Goal: Task Accomplishment & Management: Complete application form

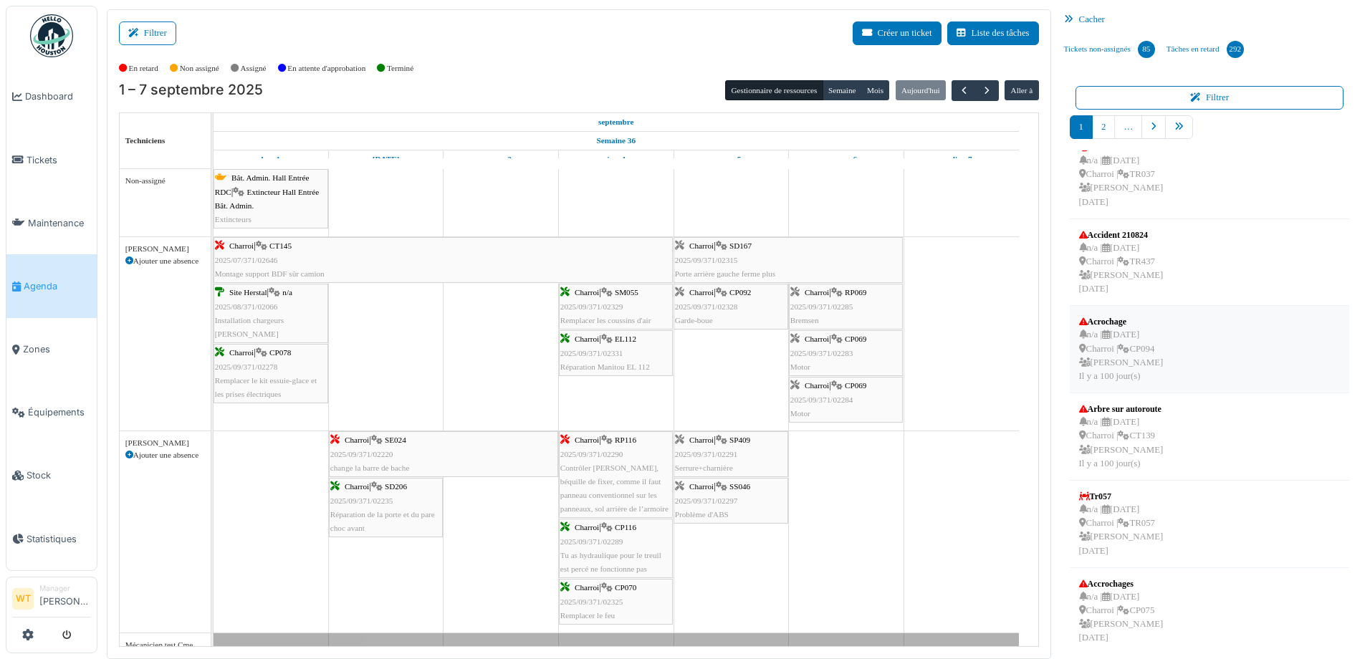
scroll to position [373, 0]
click at [1178, 131] on link "pager" at bounding box center [1179, 127] width 28 height 24
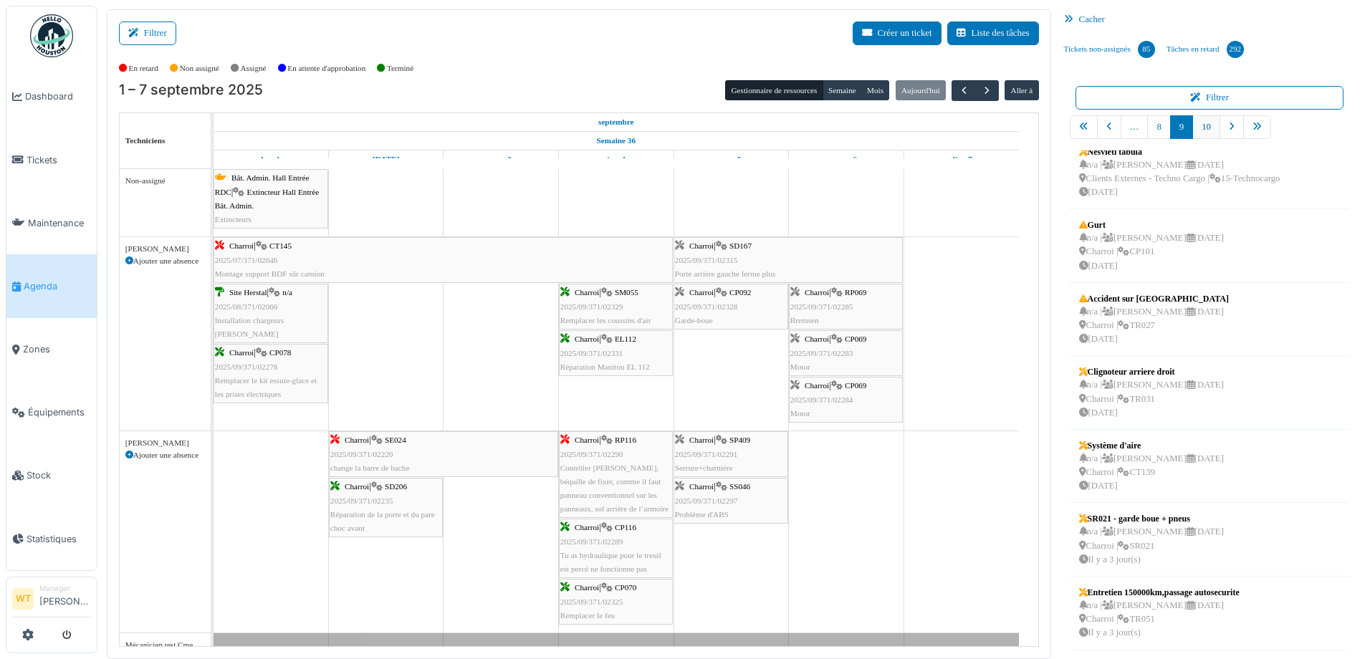
click at [1203, 130] on link "10" at bounding box center [1207, 127] width 28 height 24
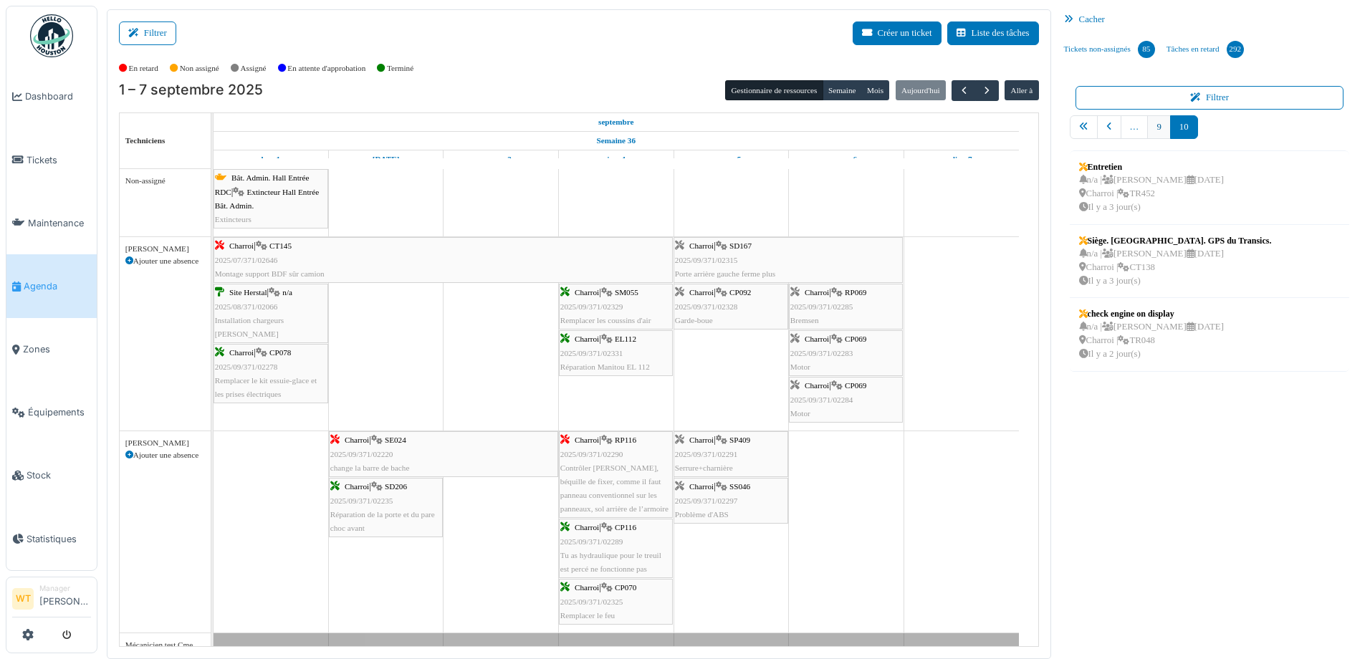
click at [1148, 123] on link "9" at bounding box center [1159, 127] width 23 height 24
click at [1153, 128] on link "9" at bounding box center [1159, 127] width 23 height 24
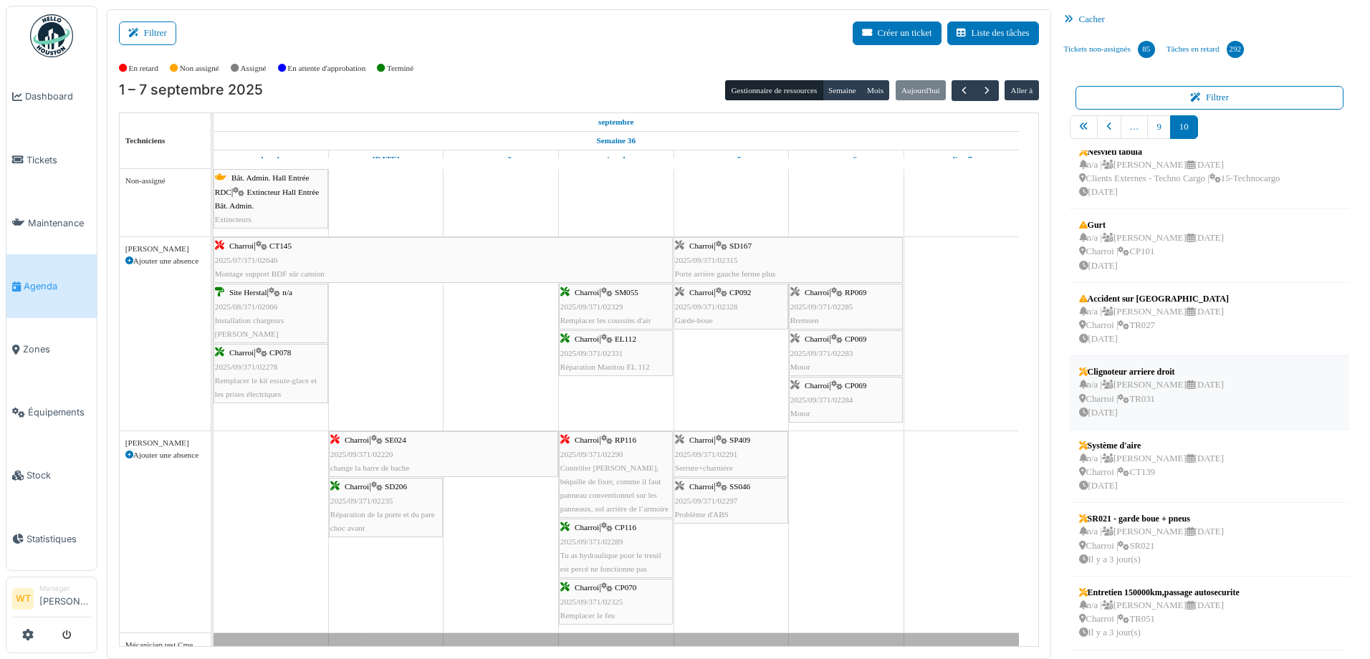
scroll to position [3, 0]
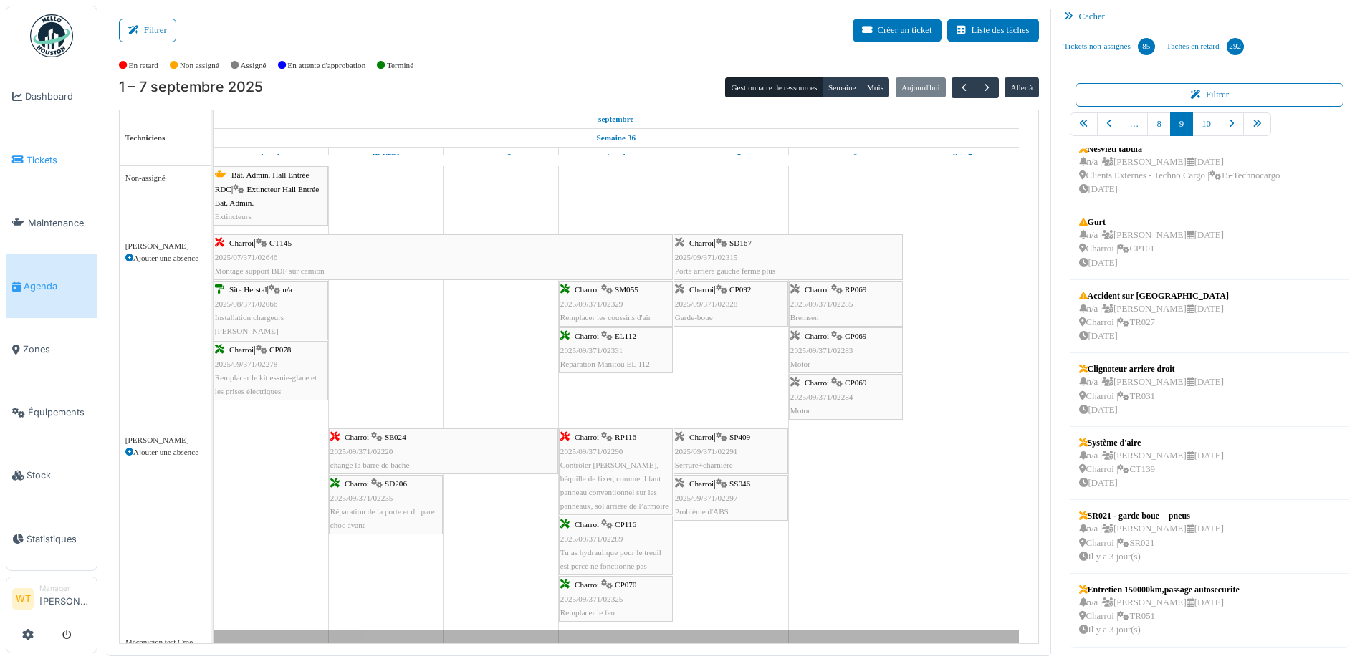
click at [38, 156] on span "Tickets" at bounding box center [59, 160] width 65 height 14
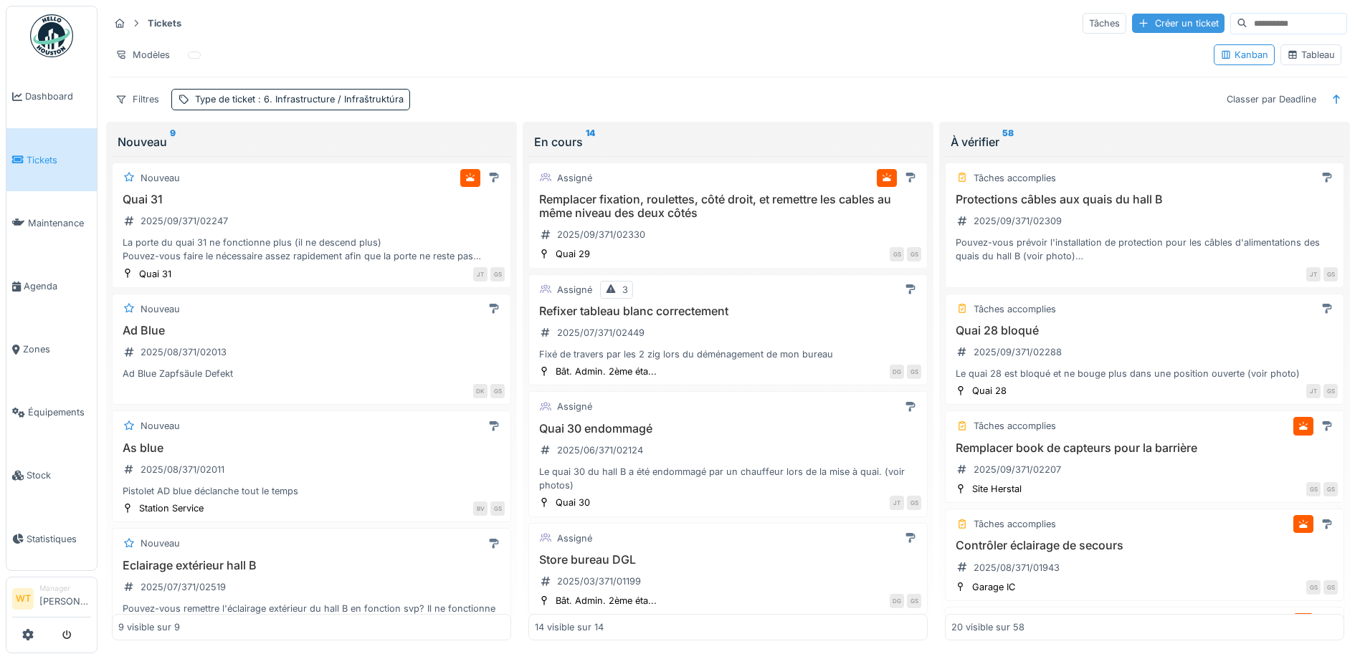
click at [1152, 27] on div "Créer un ticket" at bounding box center [1178, 23] width 92 height 19
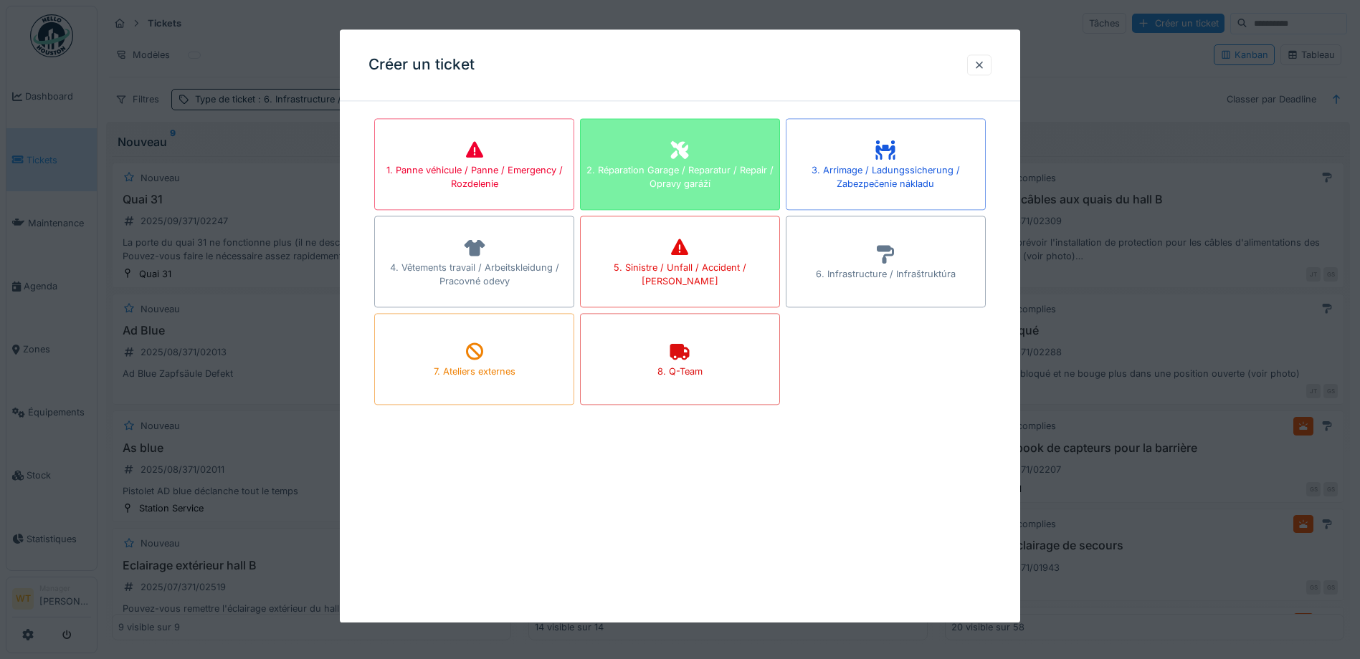
click at [697, 183] on div "2. Réparation Garage / Reparatur / Repair / Opravy garáží" at bounding box center [680, 176] width 199 height 27
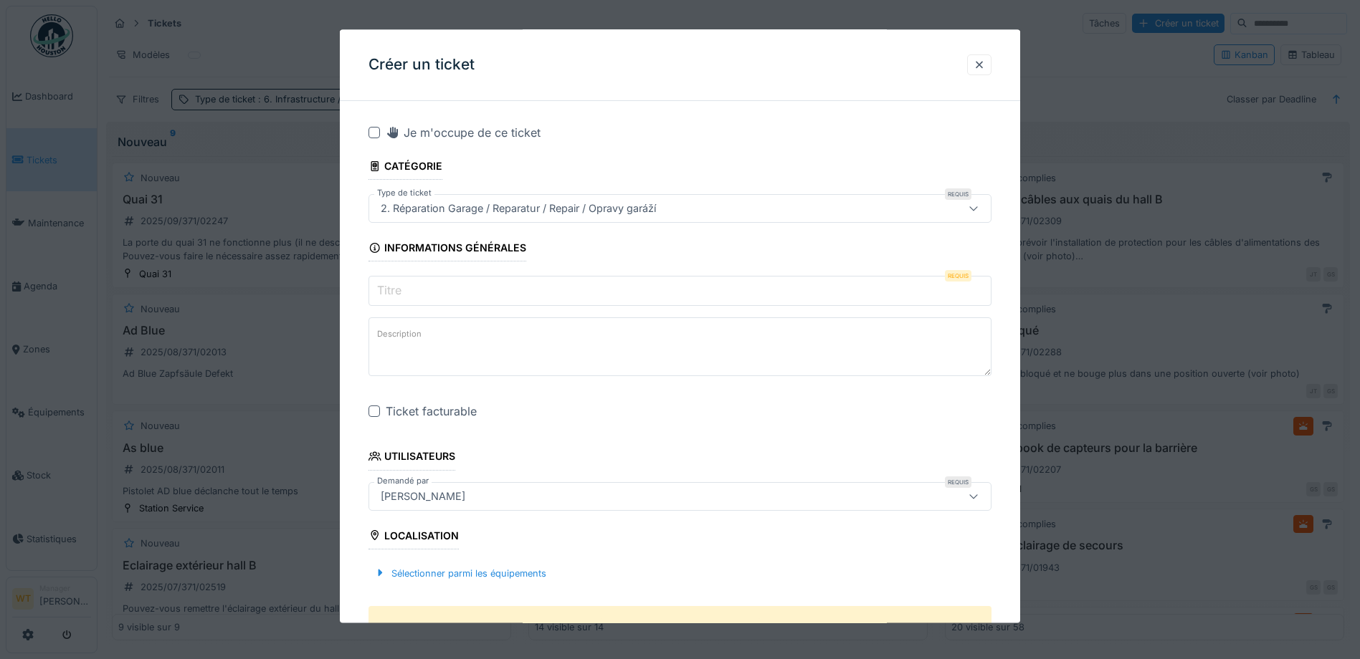
click at [567, 290] on input "Titre" at bounding box center [679, 292] width 623 height 30
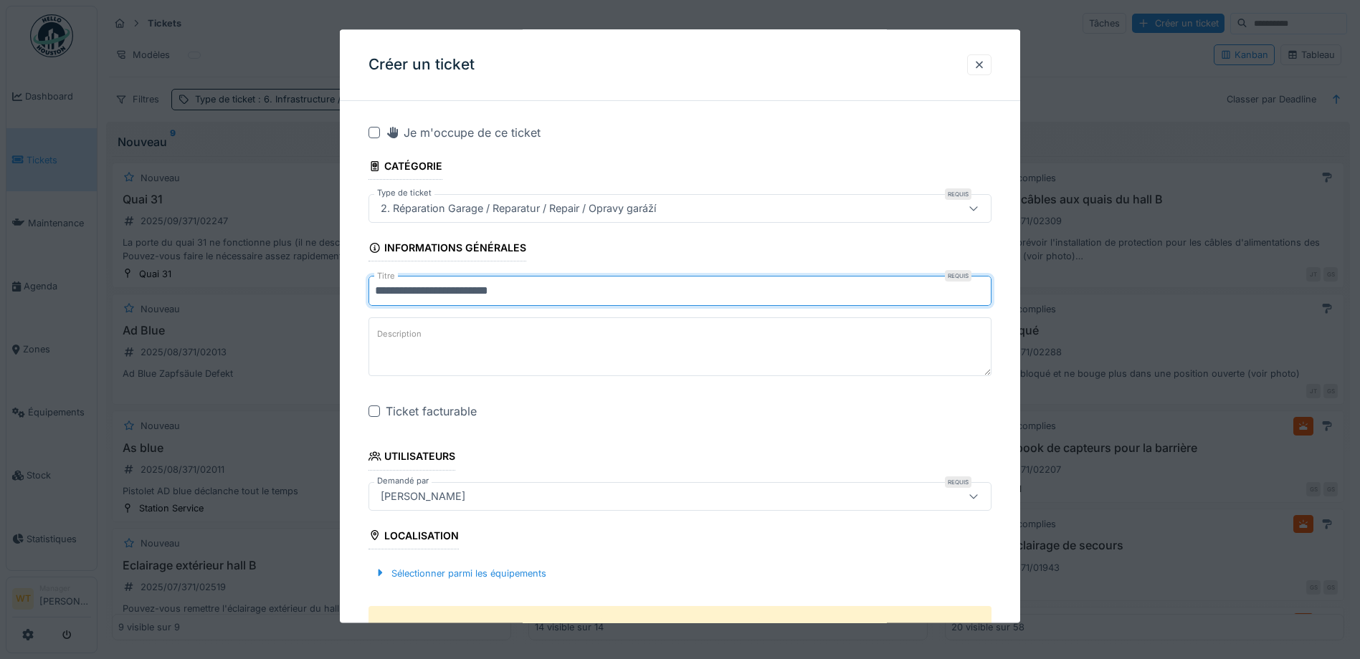
type input "**********"
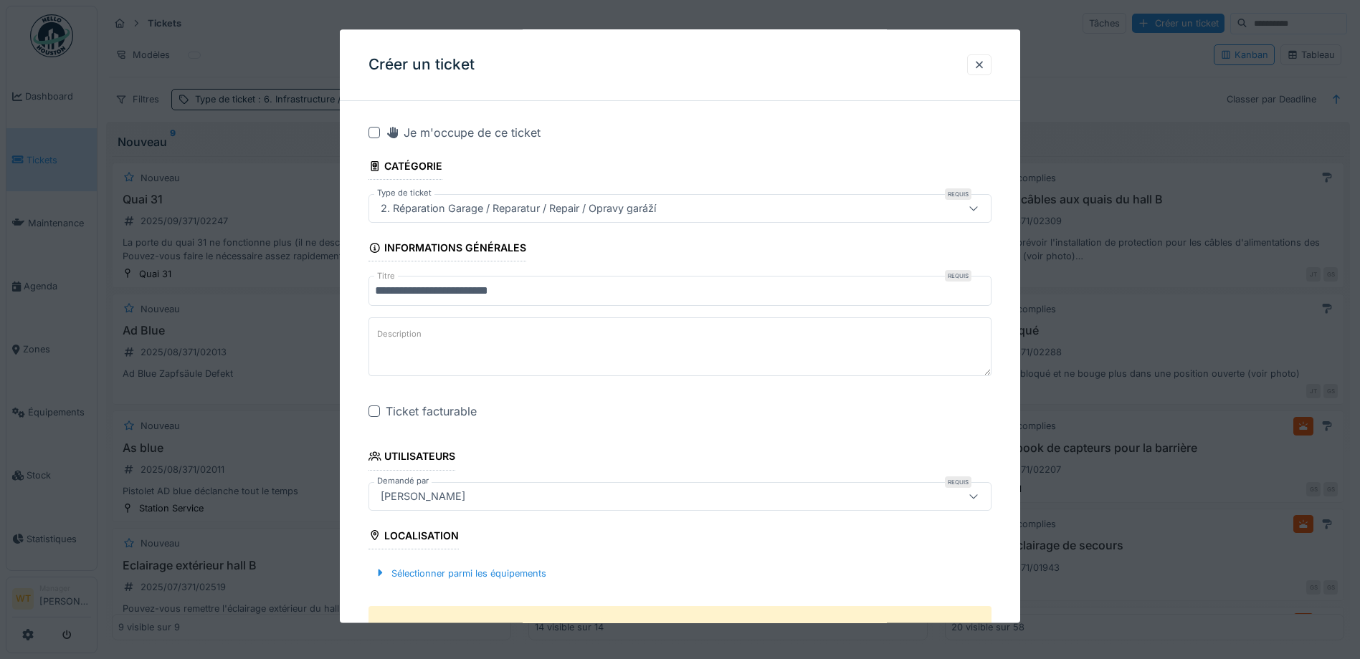
click at [378, 417] on div at bounding box center [373, 411] width 11 height 11
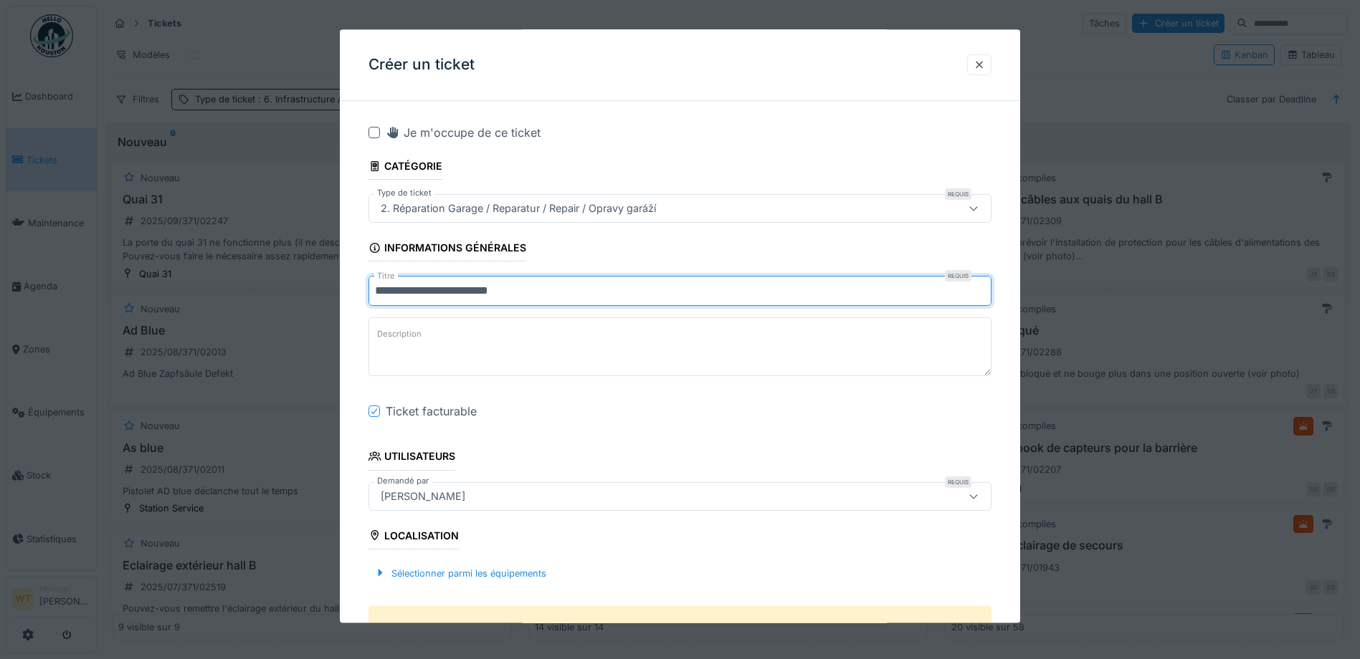
click at [514, 289] on input "**********" at bounding box center [679, 292] width 623 height 30
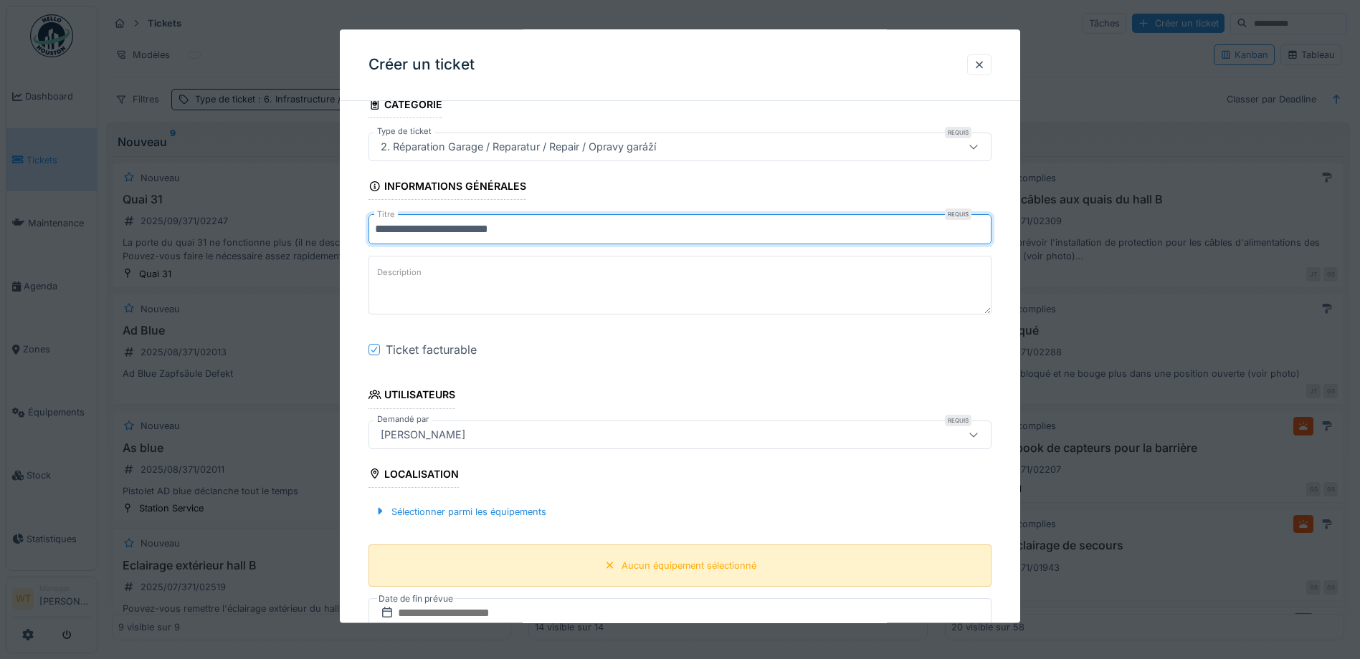
scroll to position [72, 0]
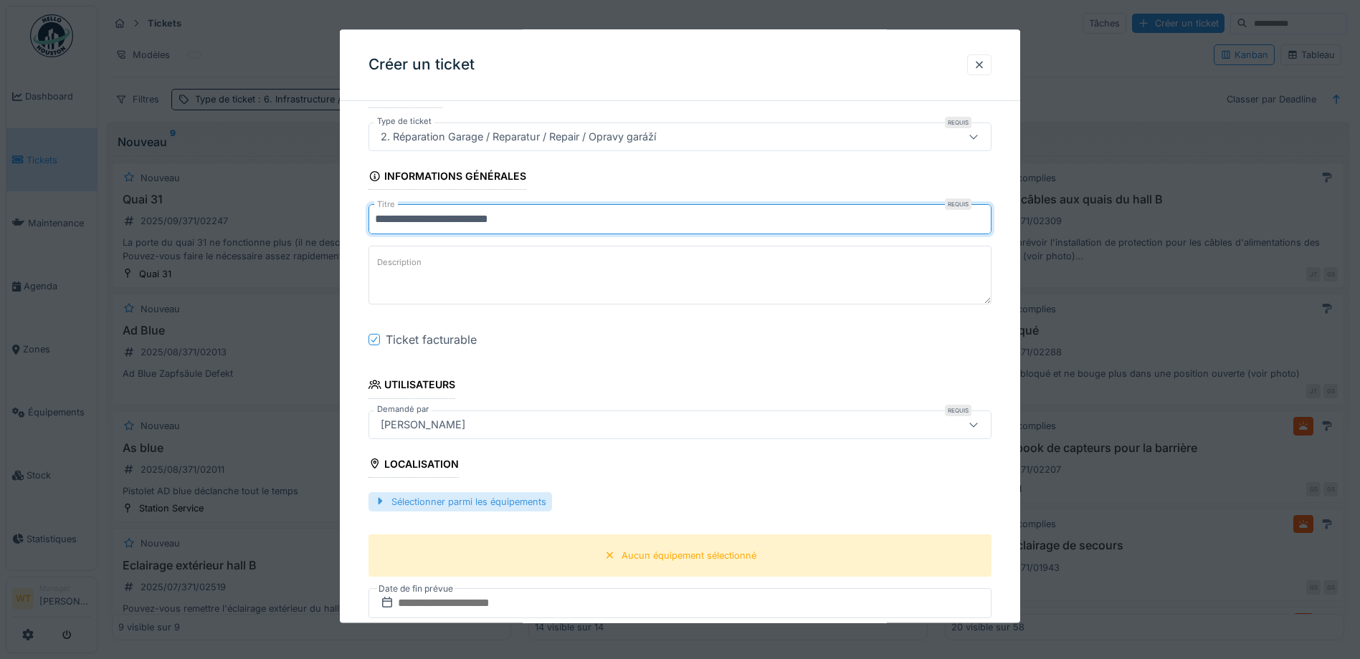
click at [514, 506] on div "Sélectionner parmi les équipements" at bounding box center [459, 501] width 183 height 19
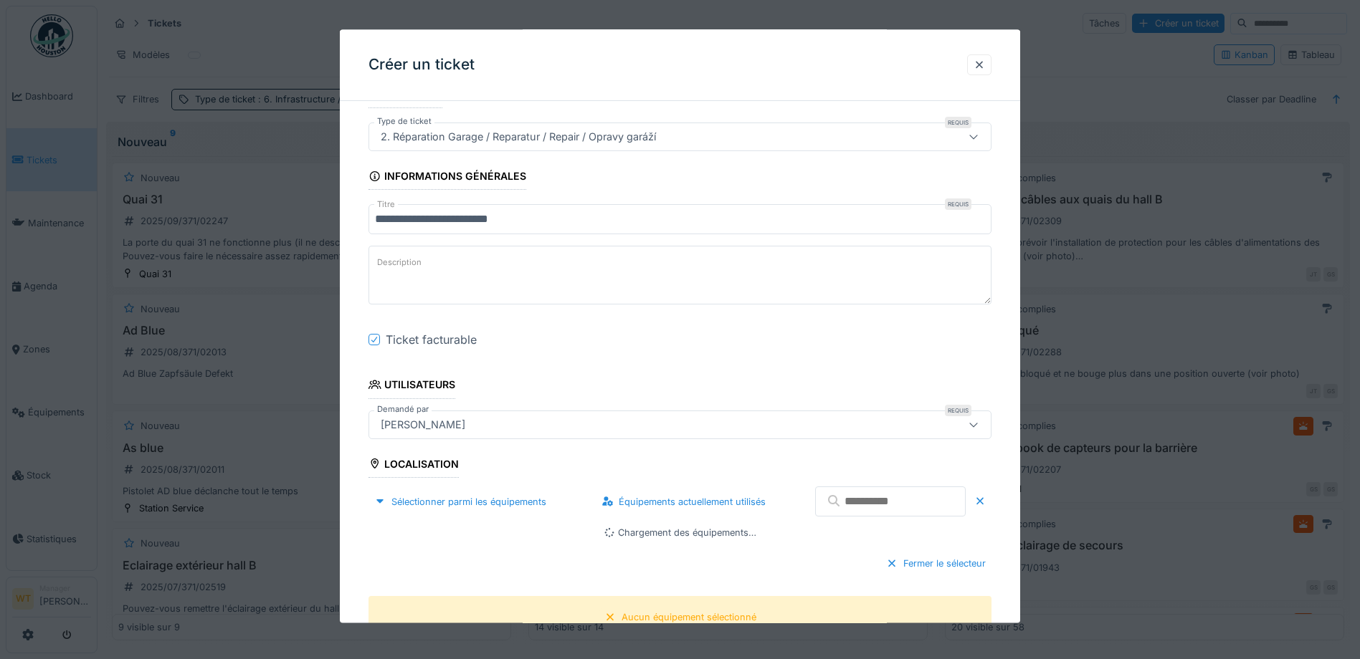
click at [847, 507] on input "text" at bounding box center [890, 502] width 151 height 30
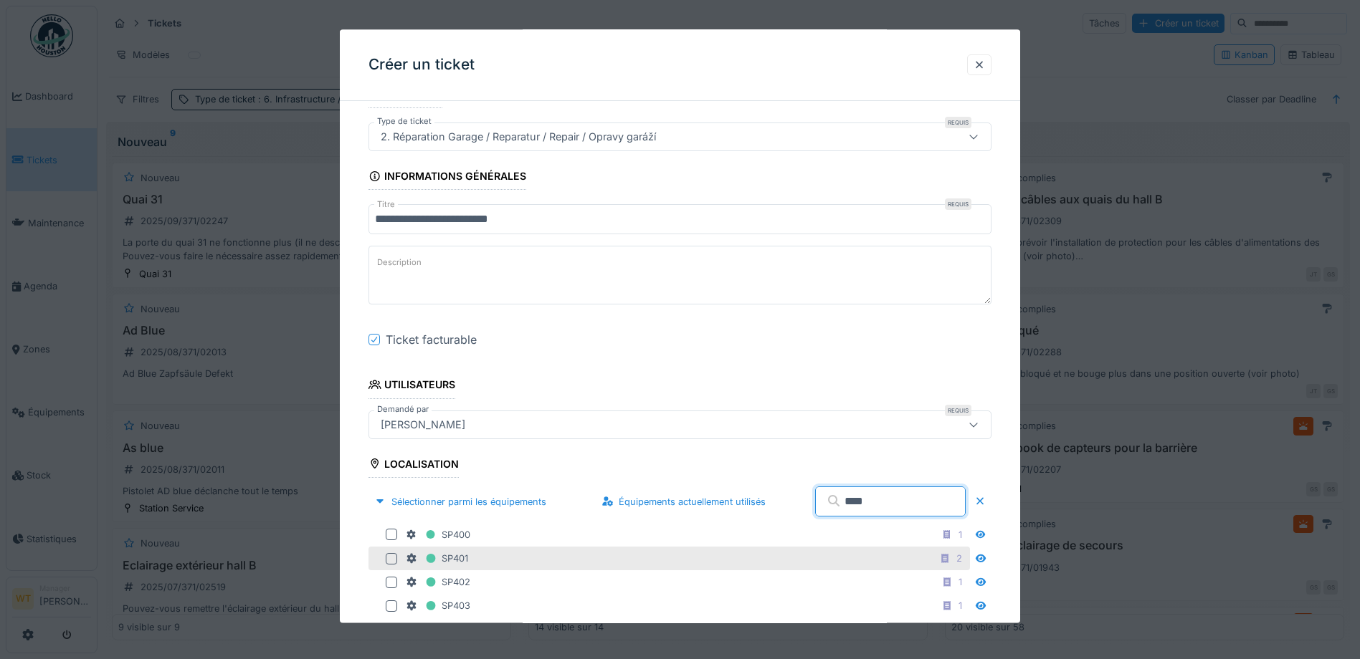
type input "****"
click at [482, 566] on div "SP401 2" at bounding box center [686, 559] width 561 height 18
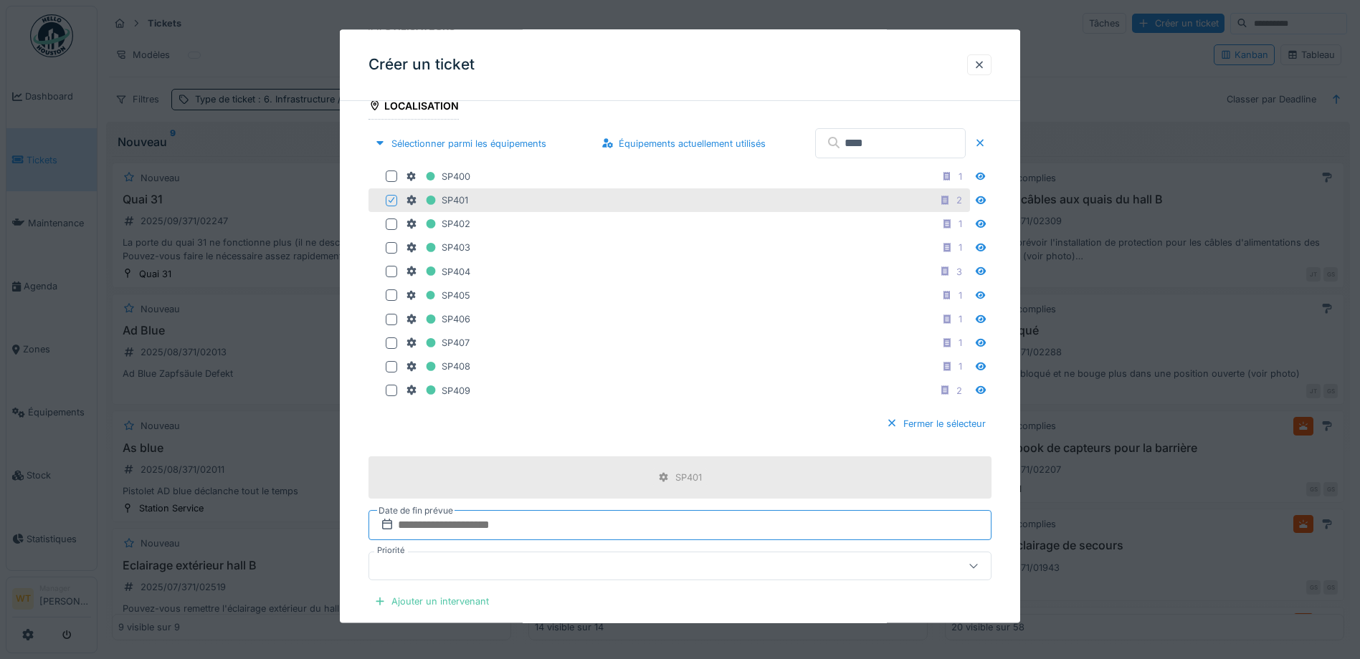
click at [501, 524] on input "text" at bounding box center [679, 525] width 623 height 30
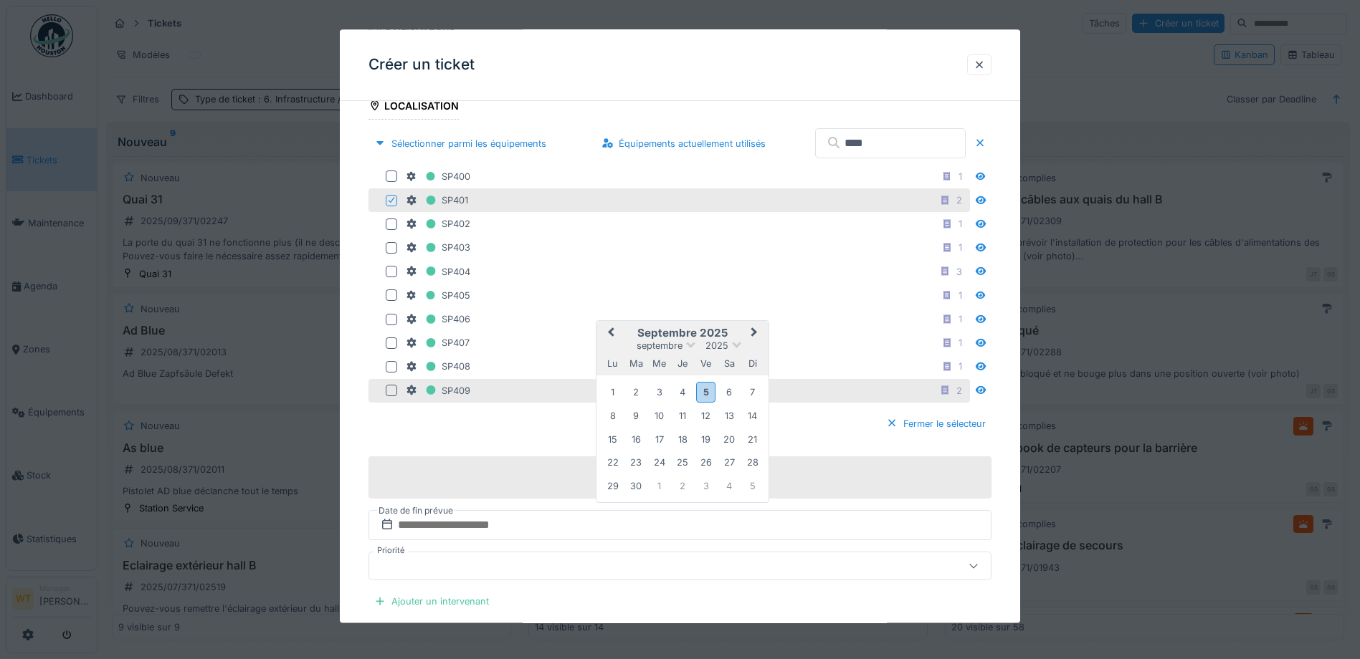
click at [726, 391] on div "6" at bounding box center [729, 392] width 19 height 19
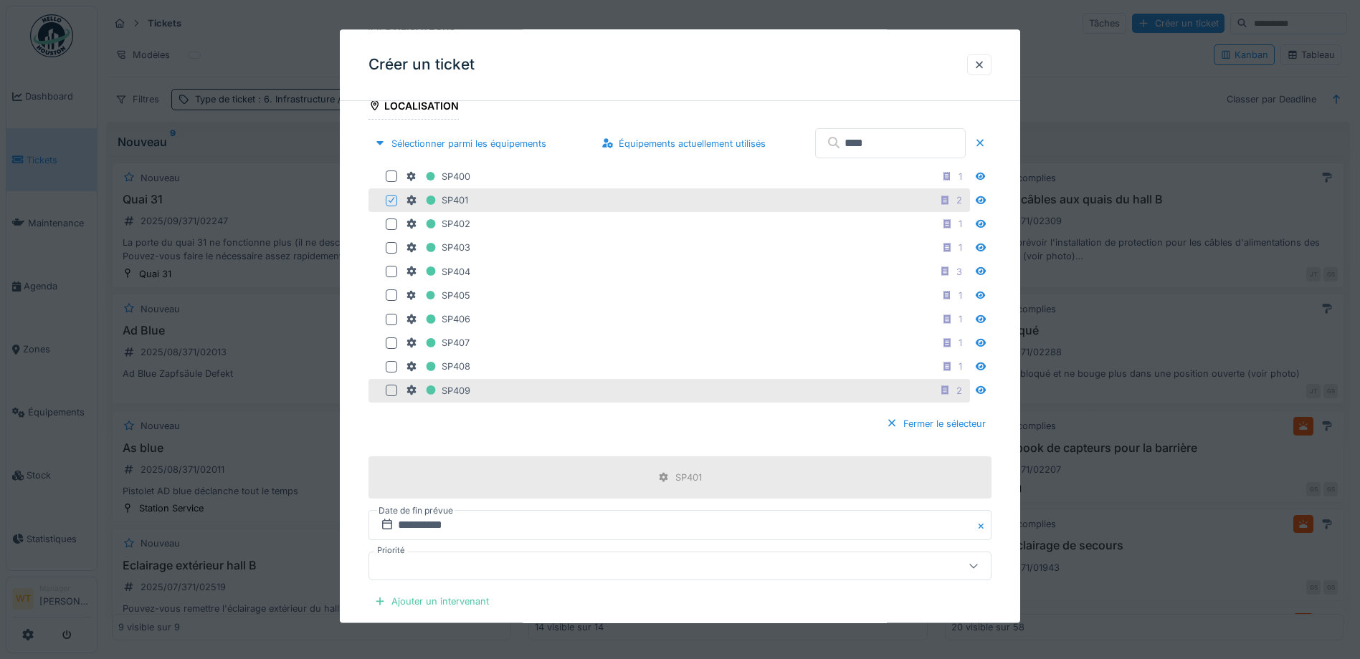
click at [726, 391] on div "SP409 2" at bounding box center [686, 391] width 561 height 18
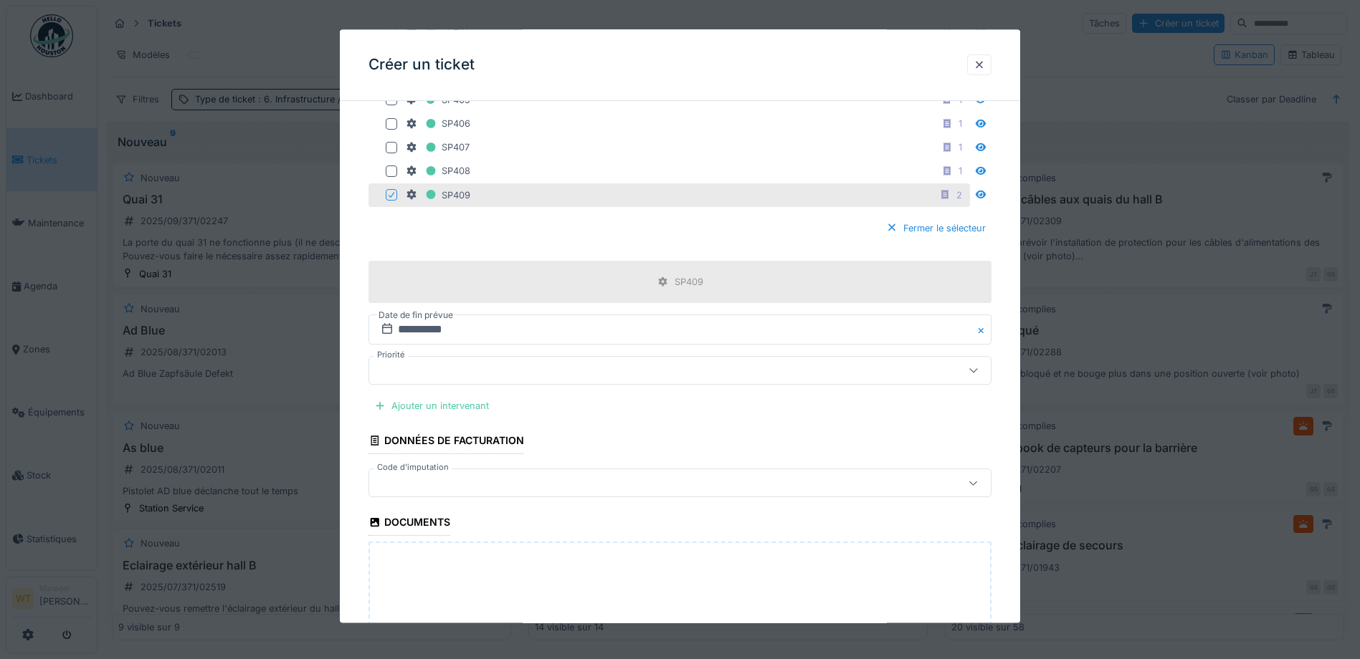
scroll to position [645, 0]
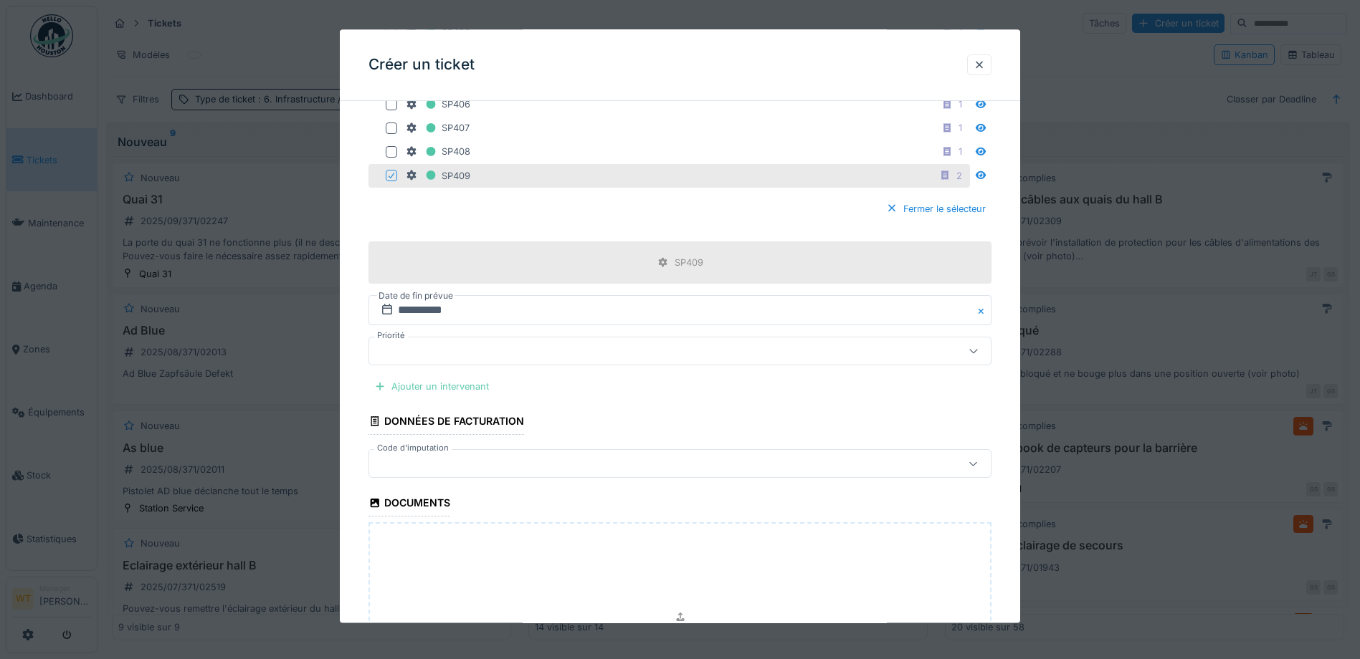
click at [462, 391] on div "Ajouter un intervenant" at bounding box center [431, 386] width 126 height 19
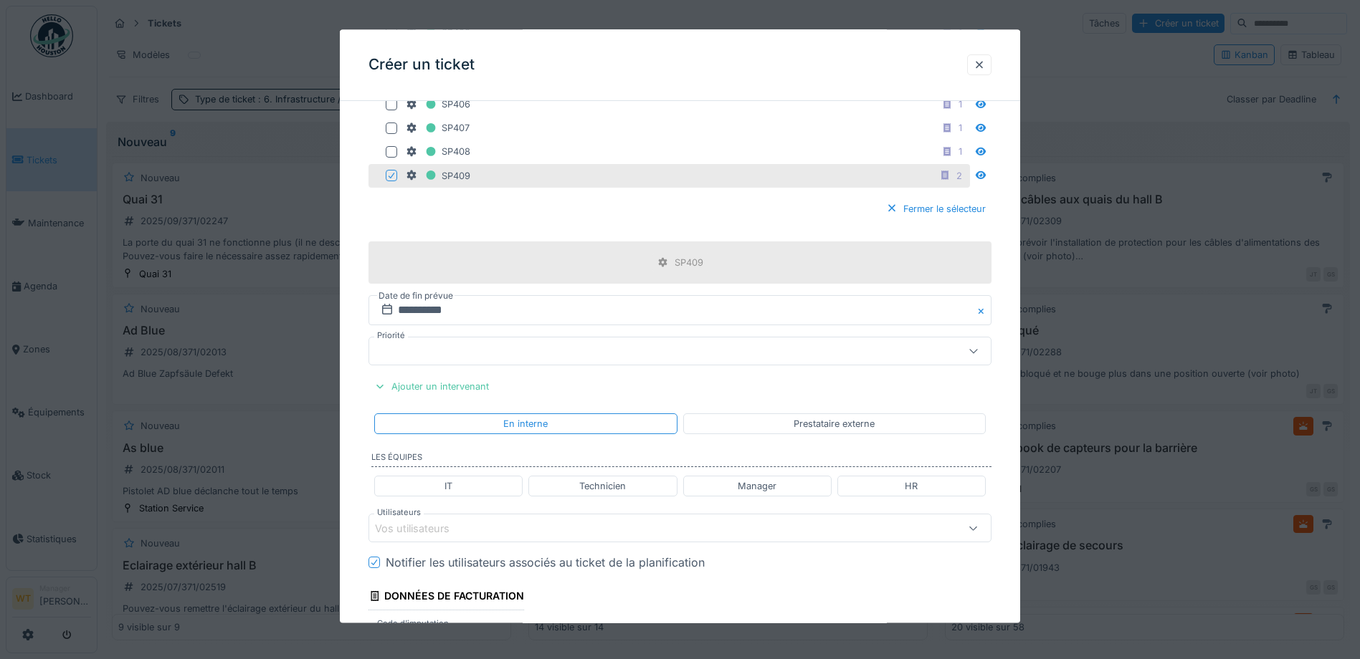
click at [510, 525] on div "Vos utilisateurs" at bounding box center [643, 529] width 537 height 16
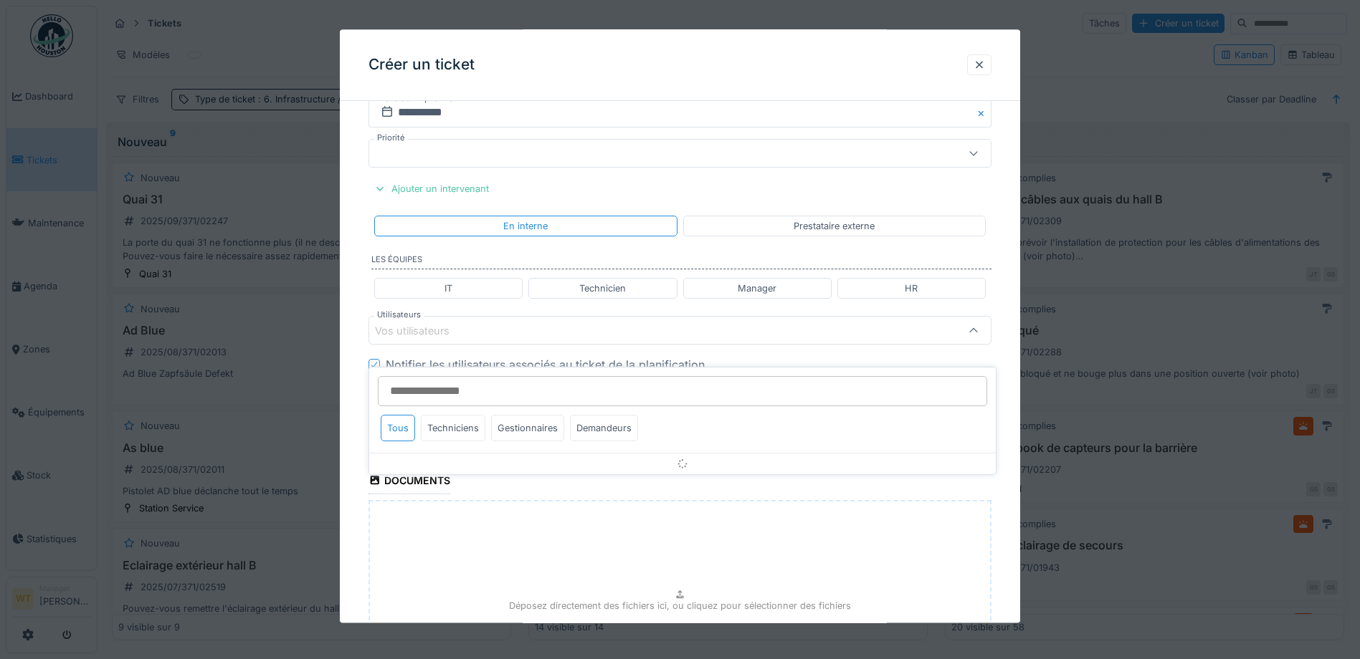
scroll to position [847, 0]
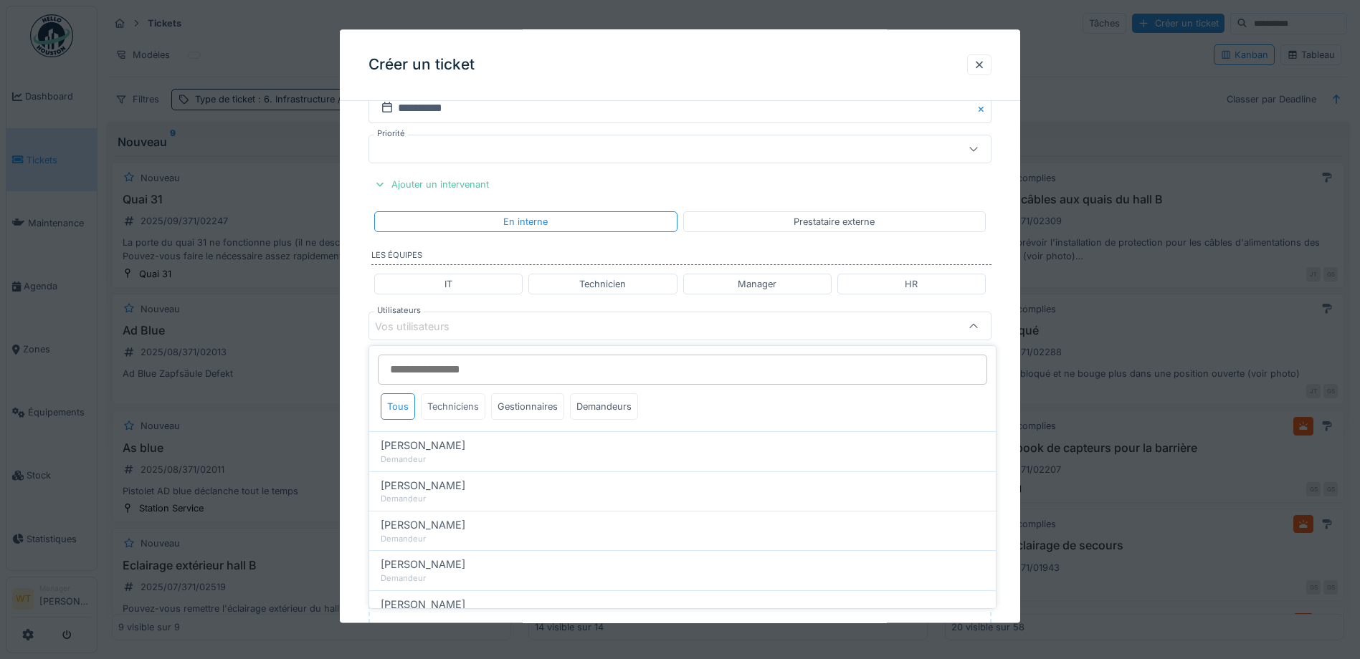
click at [452, 409] on div "Techniciens" at bounding box center [453, 406] width 65 height 27
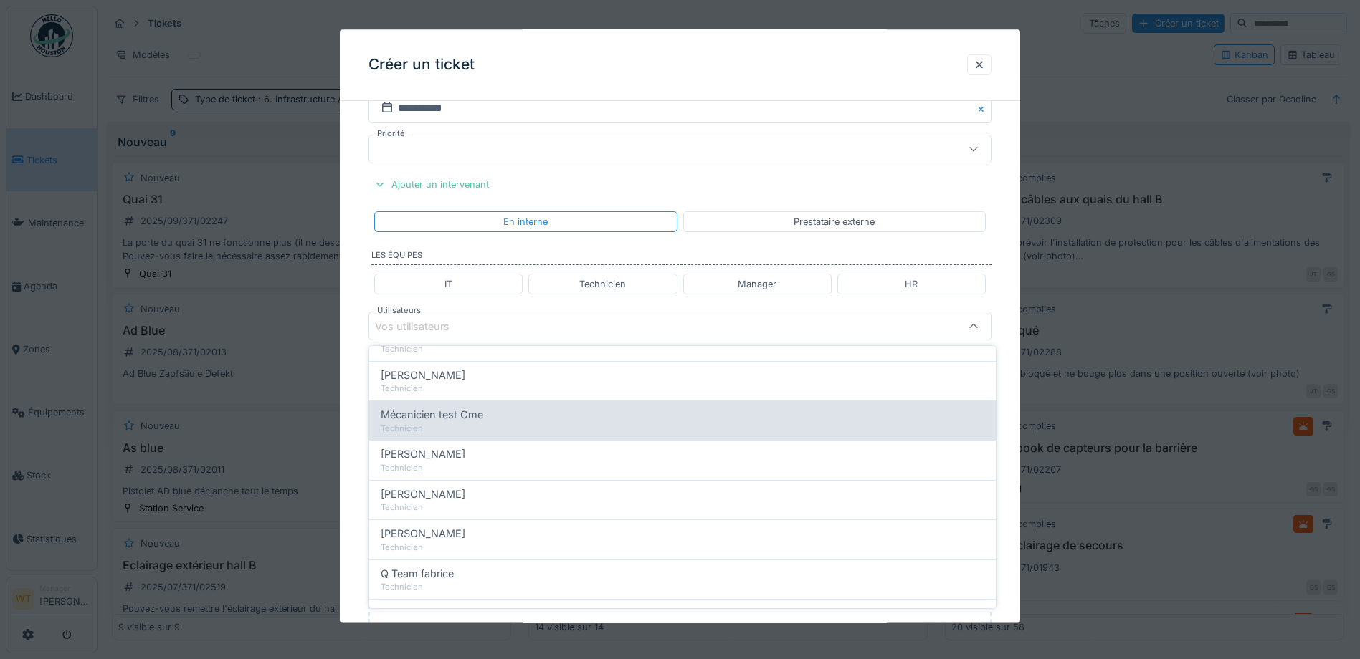
scroll to position [143, 0]
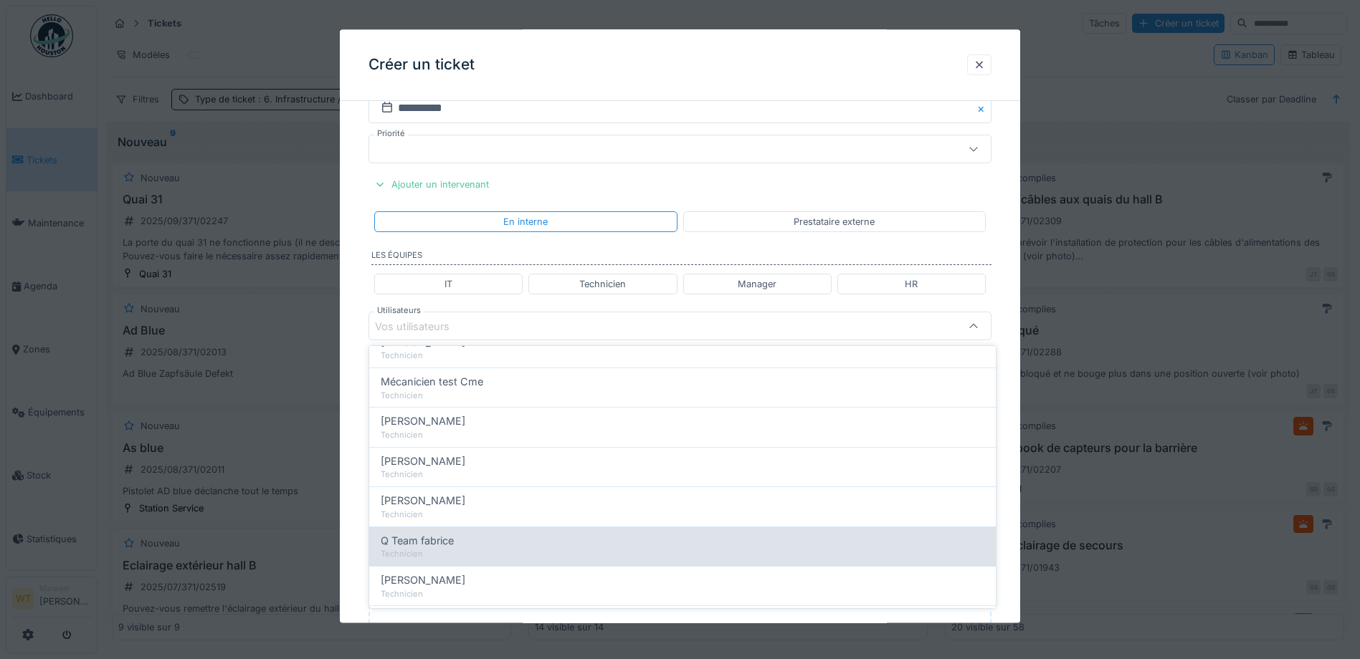
click at [477, 550] on div "Technicien" at bounding box center [682, 554] width 603 height 12
type input "****"
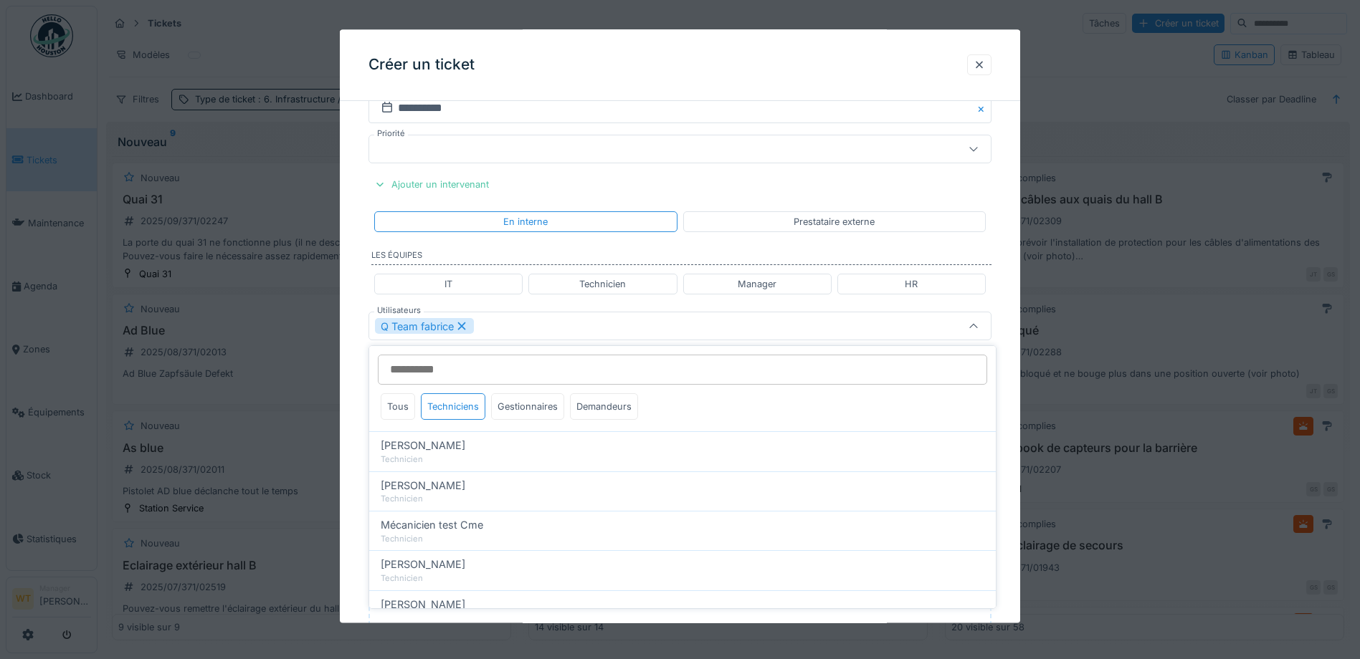
click at [522, 332] on div "Q Team fabrice" at bounding box center [643, 327] width 537 height 16
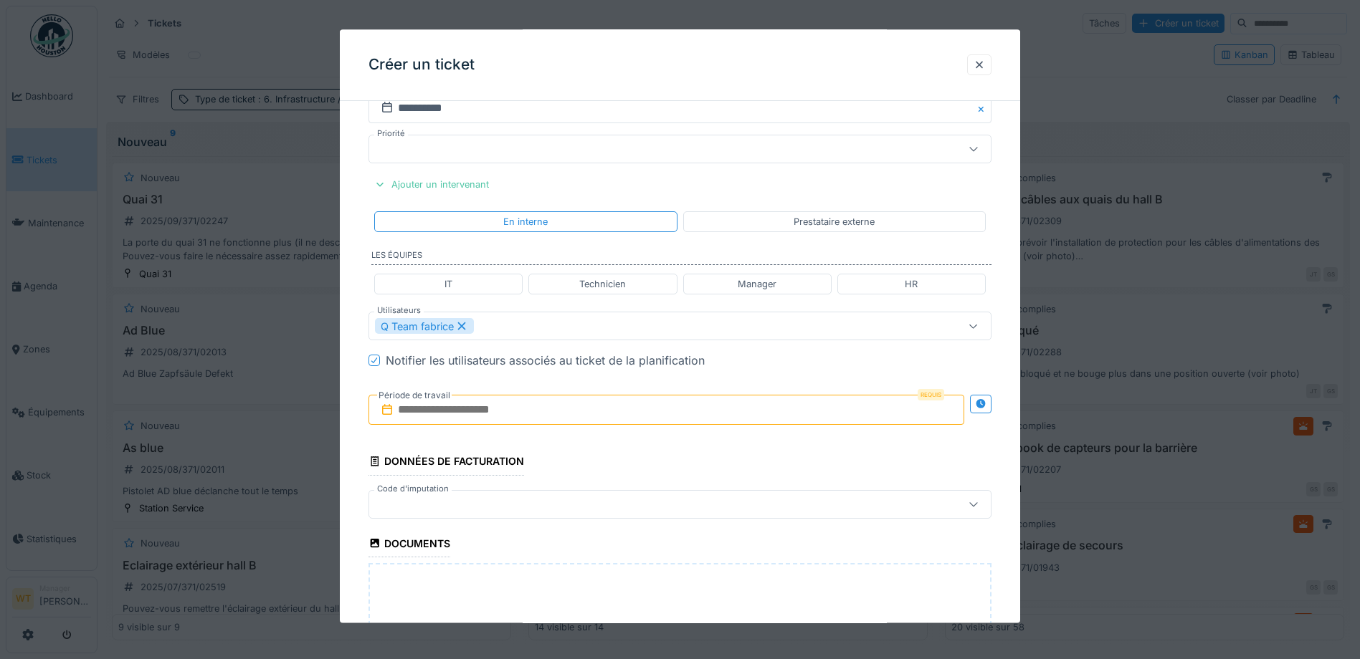
click at [484, 404] on input "text" at bounding box center [666, 411] width 596 height 30
click at [712, 505] on div "6" at bounding box center [715, 504] width 19 height 19
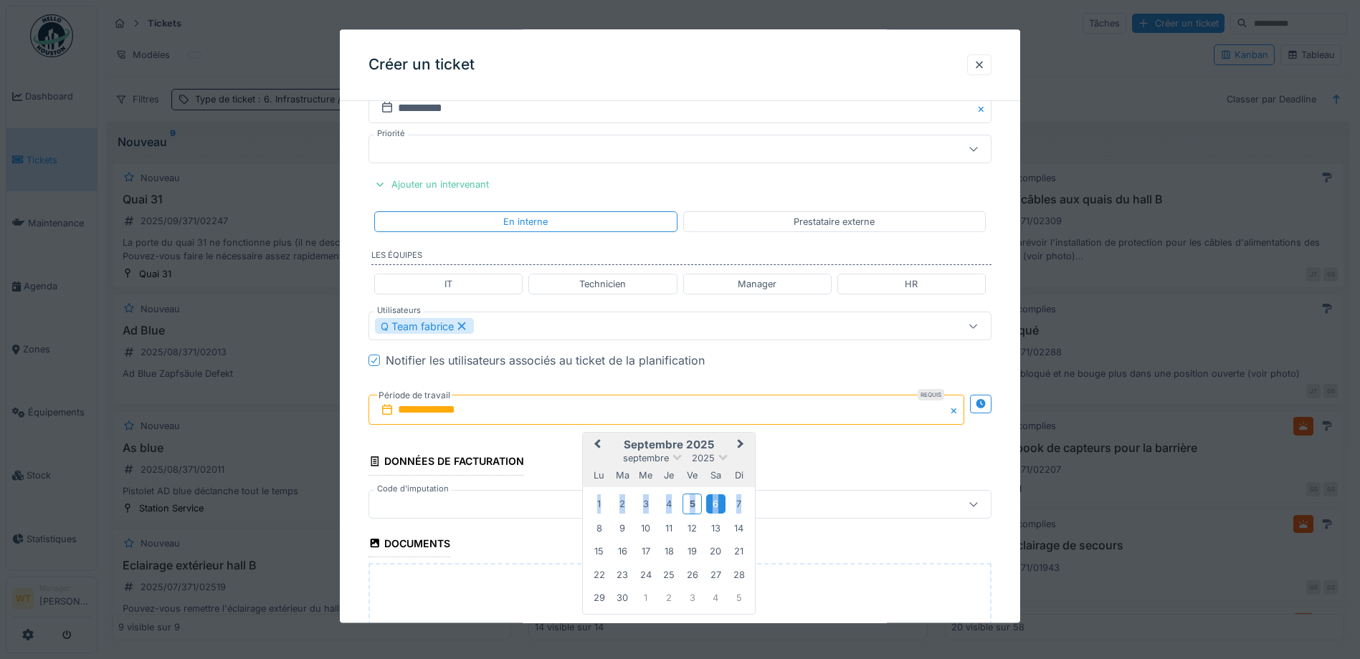
click at [712, 505] on div "6" at bounding box center [715, 504] width 19 height 19
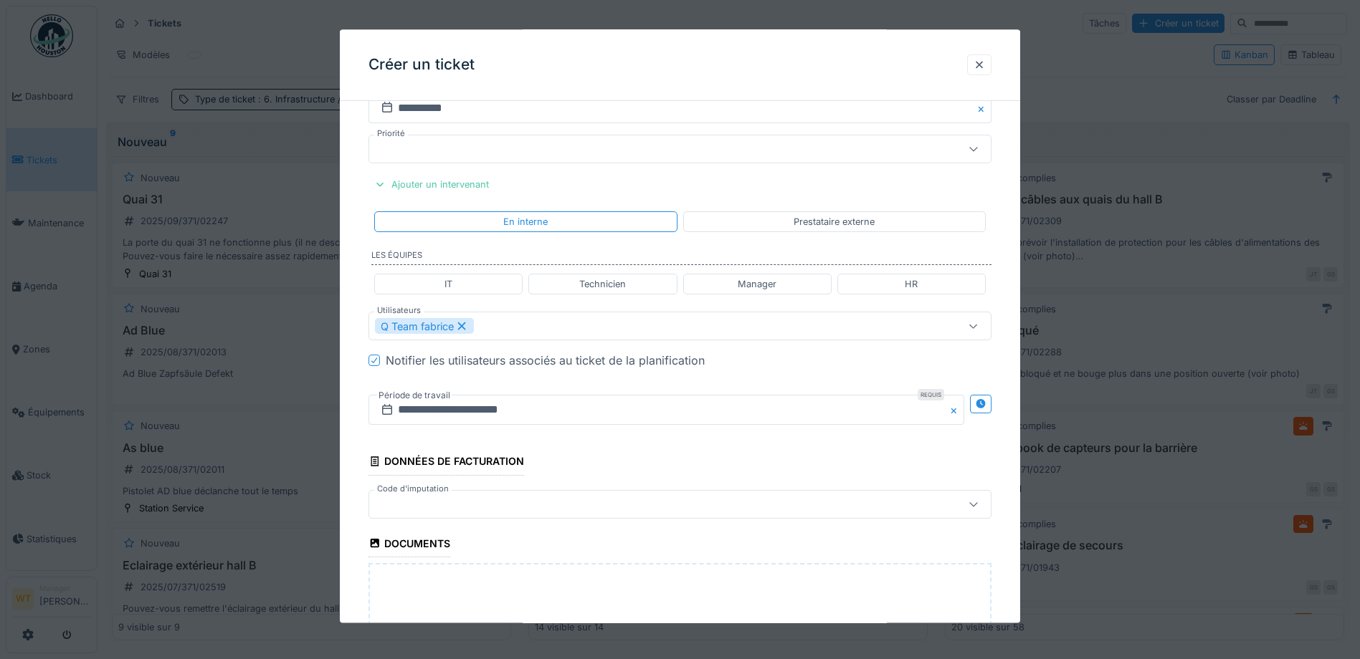
click at [558, 505] on div at bounding box center [643, 505] width 537 height 16
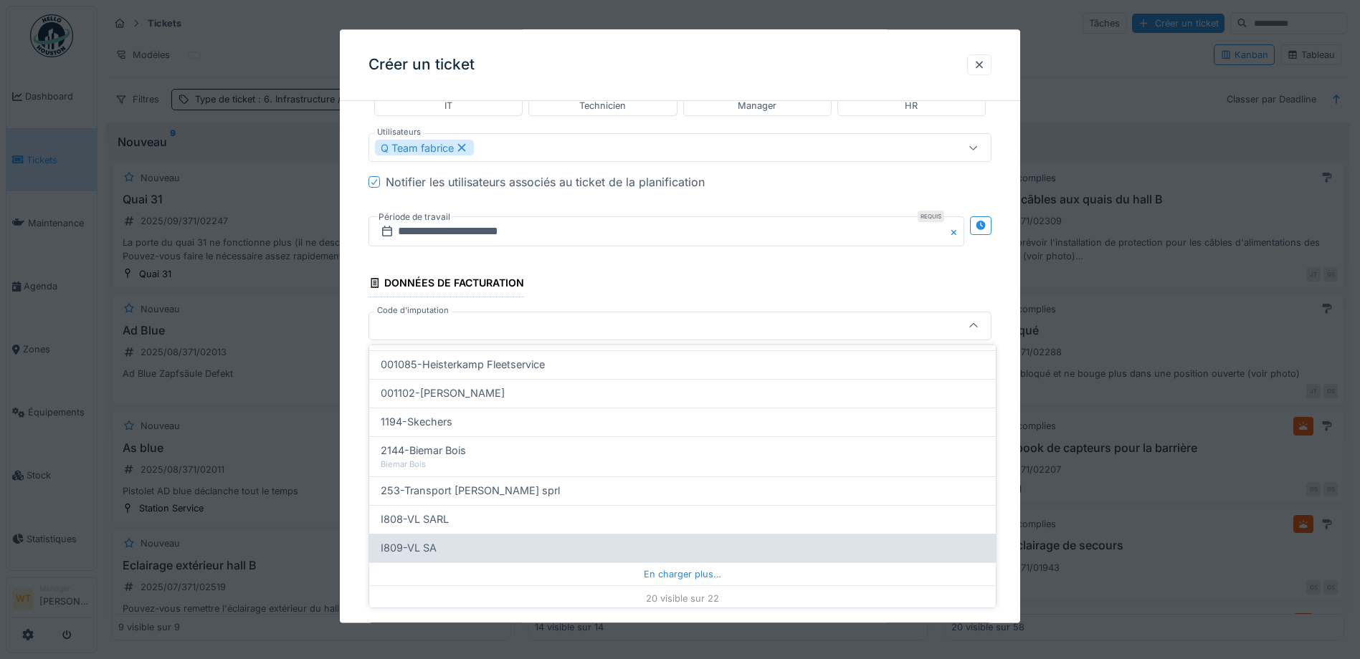
scroll to position [458, 0]
click at [505, 550] on div "I809-VL SA" at bounding box center [682, 545] width 603 height 16
type input "***"
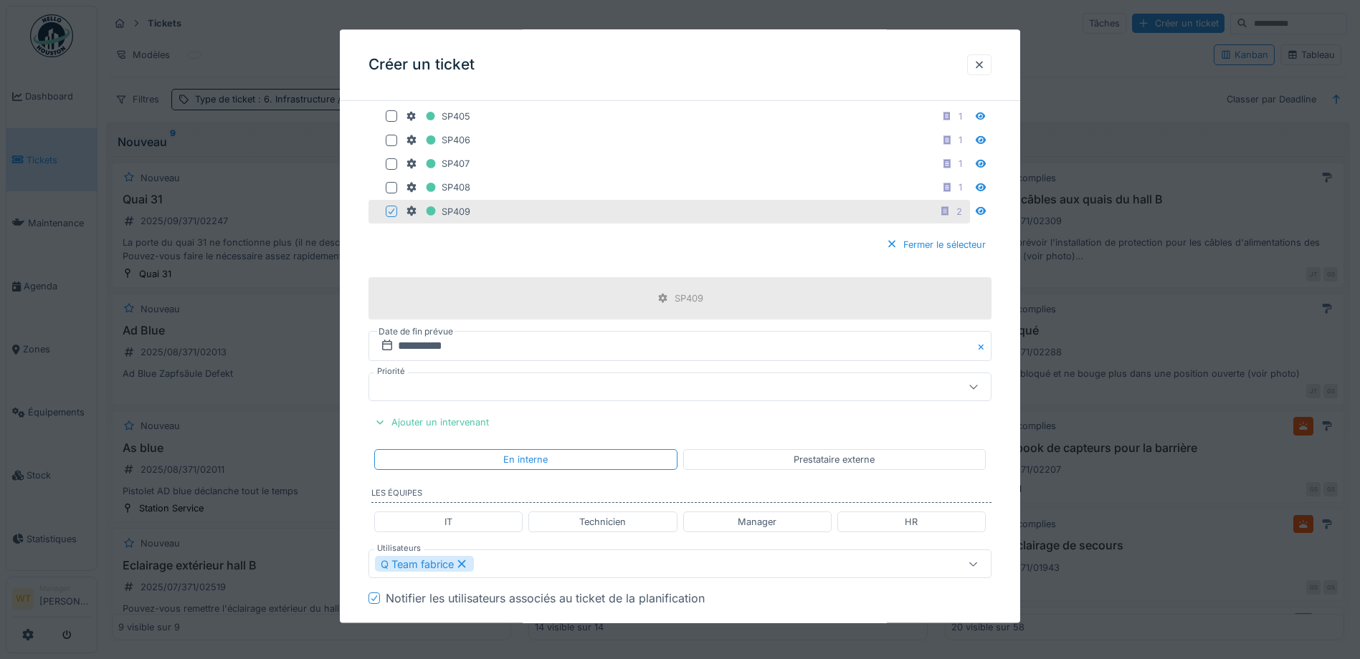
scroll to position [594, 0]
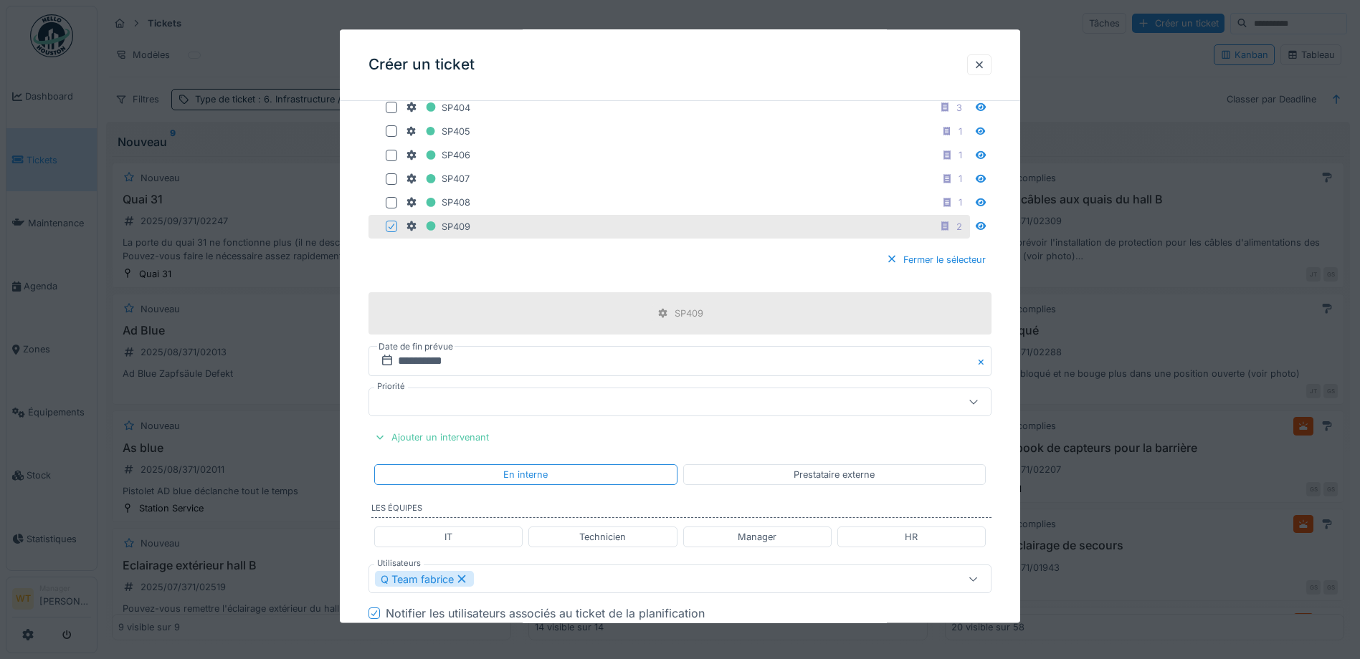
click at [393, 224] on icon at bounding box center [391, 226] width 9 height 7
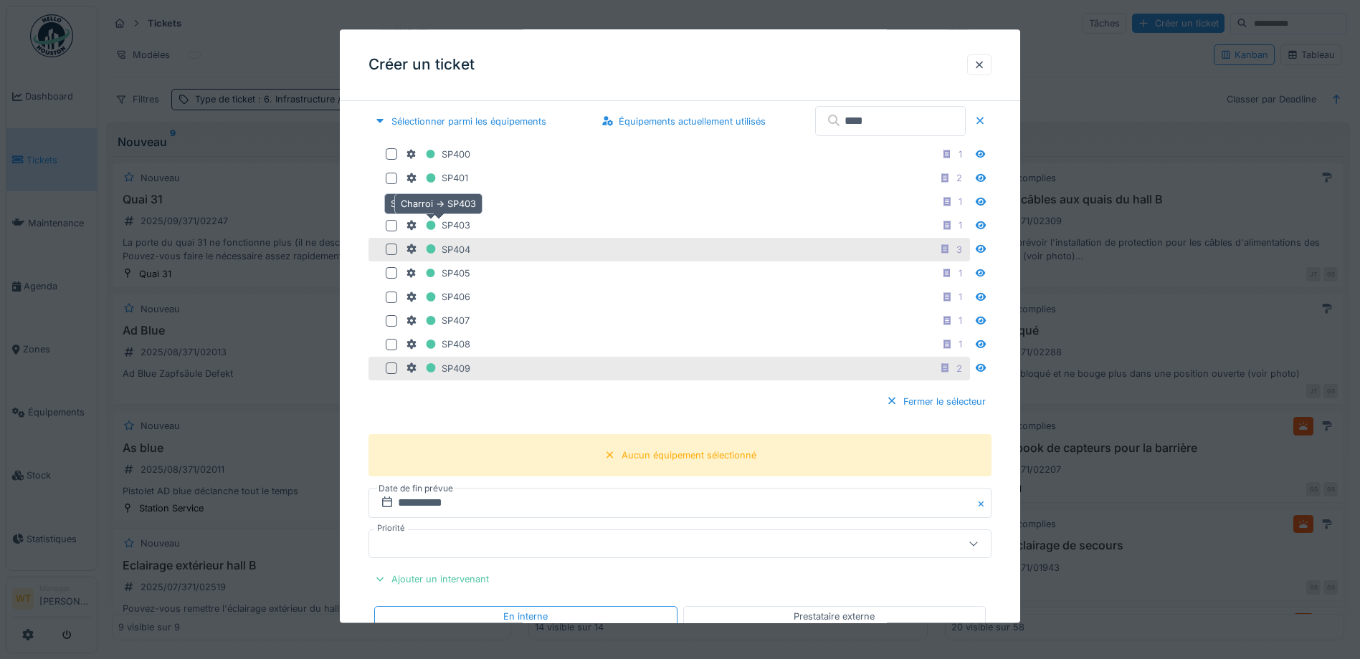
scroll to position [451, 0]
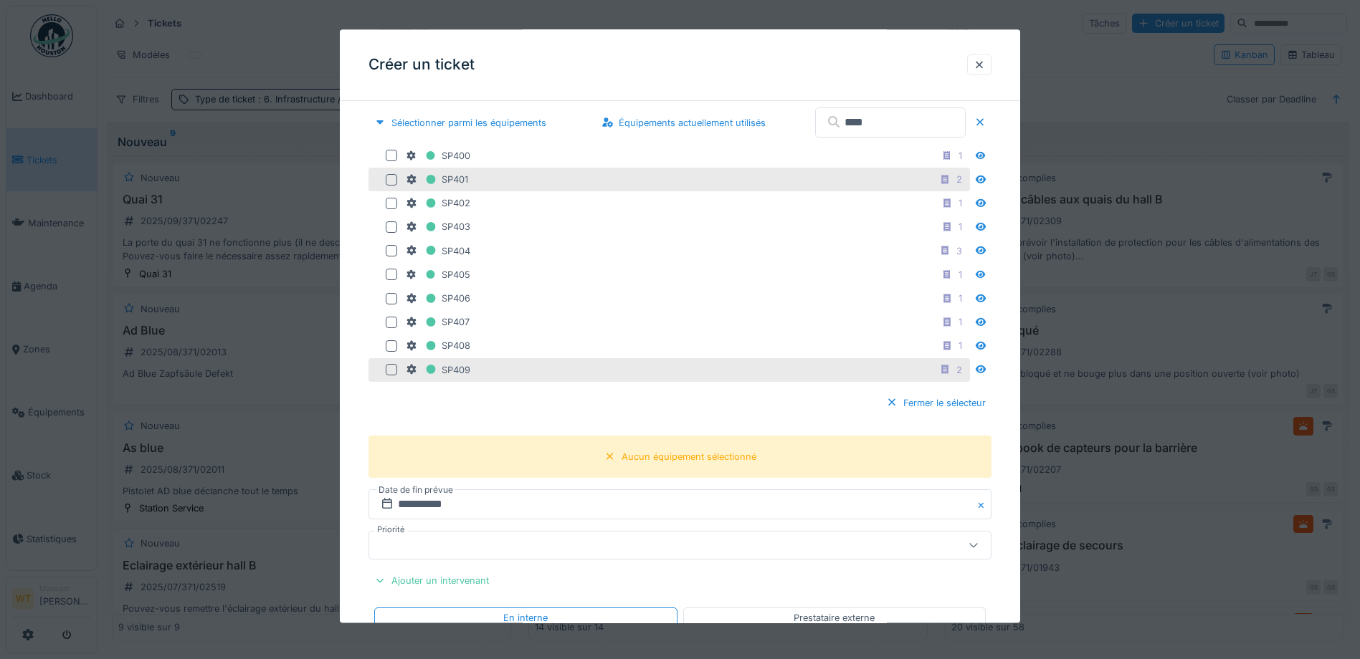
click at [391, 183] on div at bounding box center [391, 179] width 11 height 11
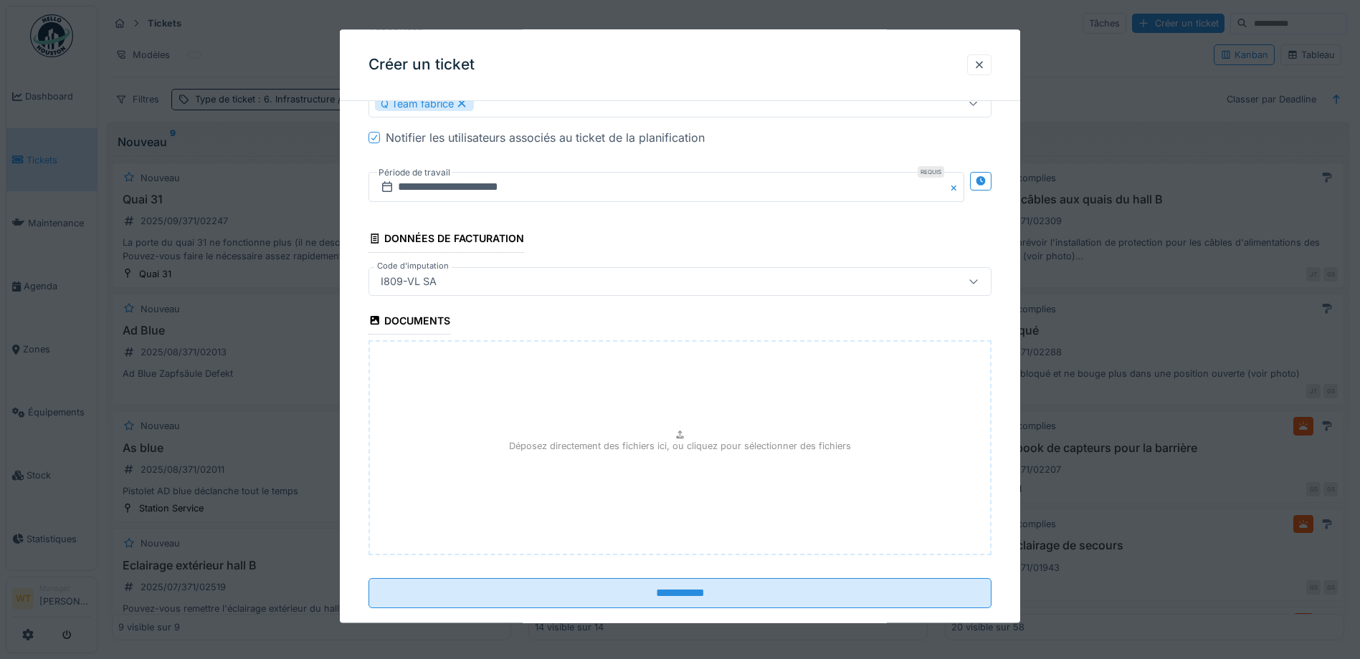
scroll to position [1096, 0]
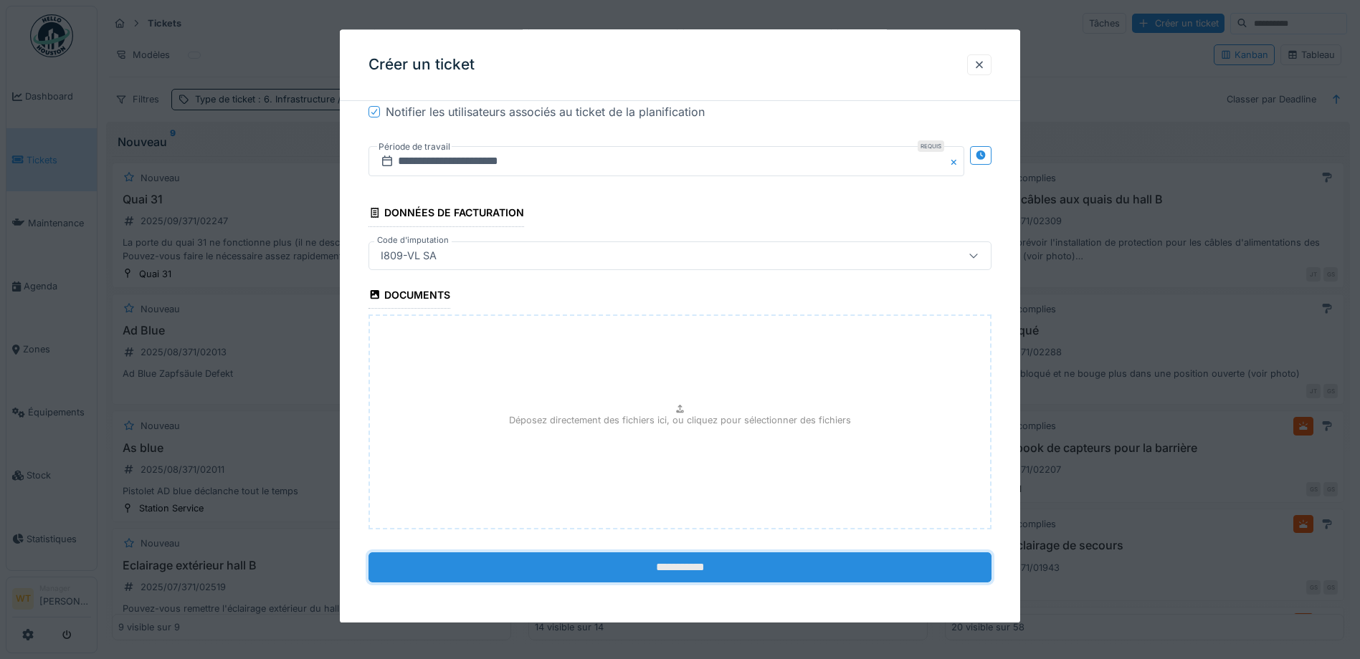
click at [590, 563] on input "**********" at bounding box center [679, 568] width 623 height 30
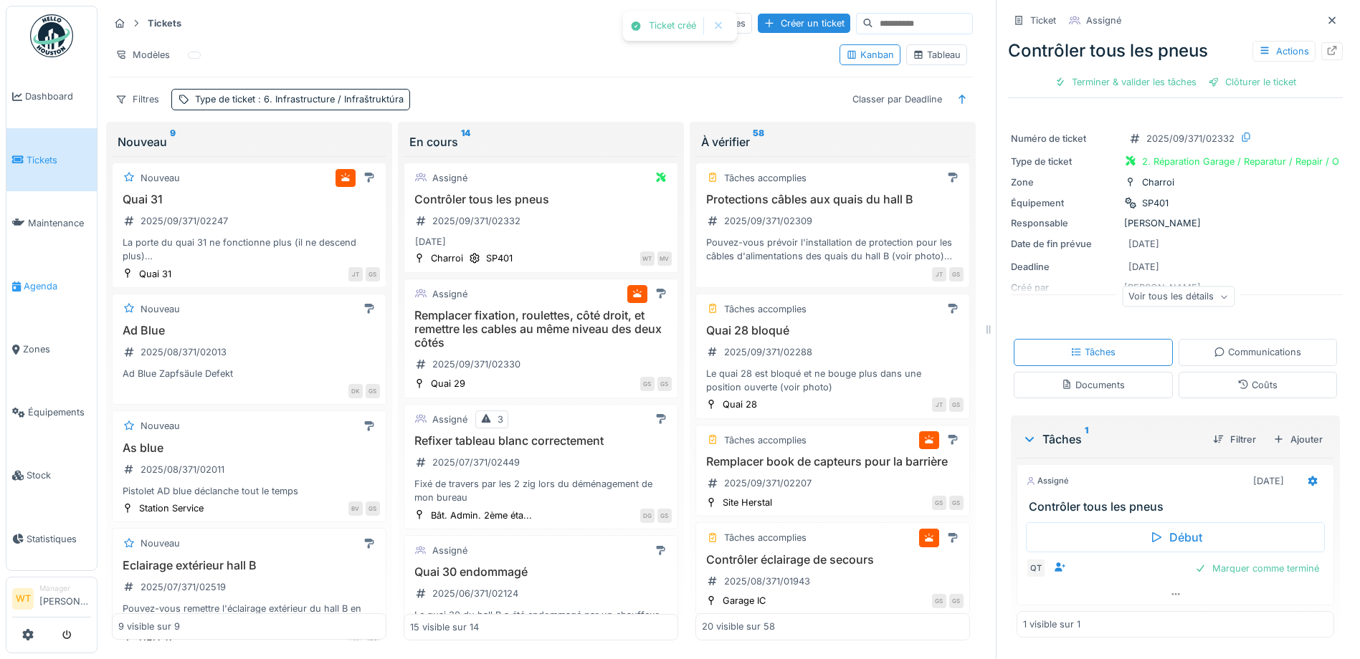
click at [26, 280] on span "Agenda" at bounding box center [57, 287] width 67 height 14
click at [53, 286] on span "Agenda" at bounding box center [57, 287] width 67 height 14
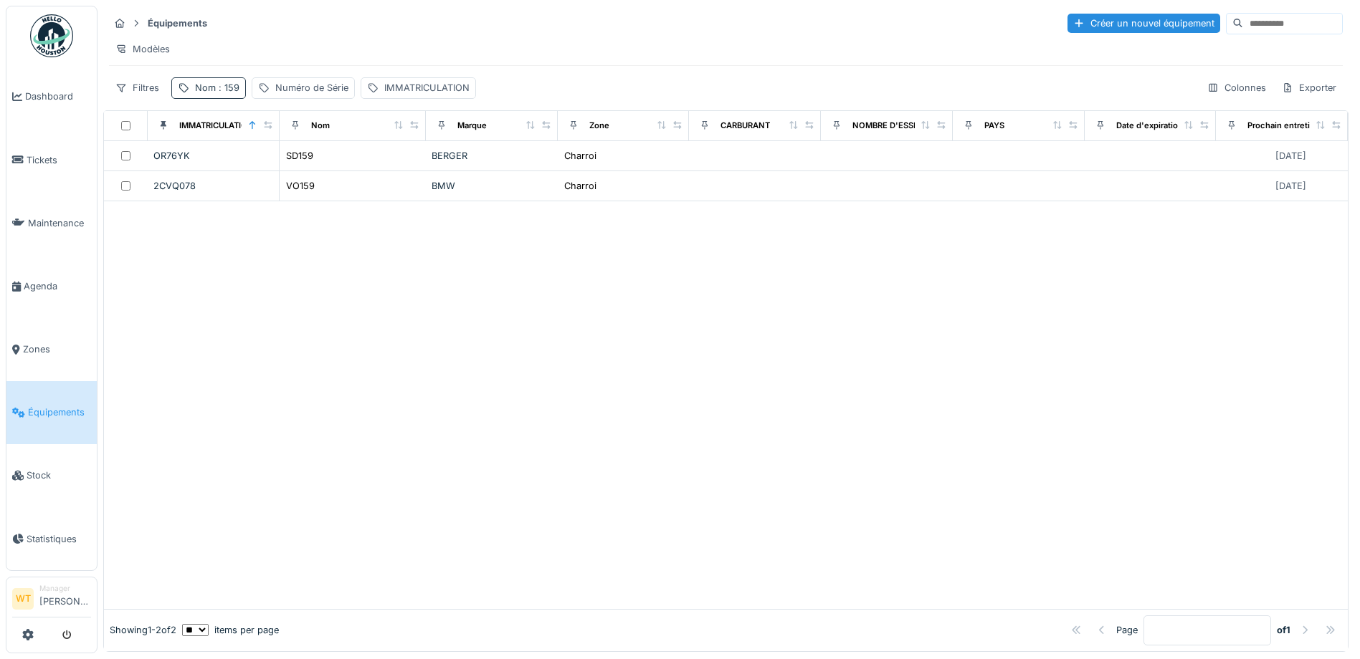
click at [221, 93] on span ": 159" at bounding box center [228, 87] width 24 height 11
drag, startPoint x: 328, startPoint y: 167, endPoint x: 292, endPoint y: 171, distance: 35.3
click at [307, 167] on icon at bounding box center [303, 167] width 7 height 7
click at [287, 167] on input "Nom" at bounding box center [249, 168] width 143 height 30
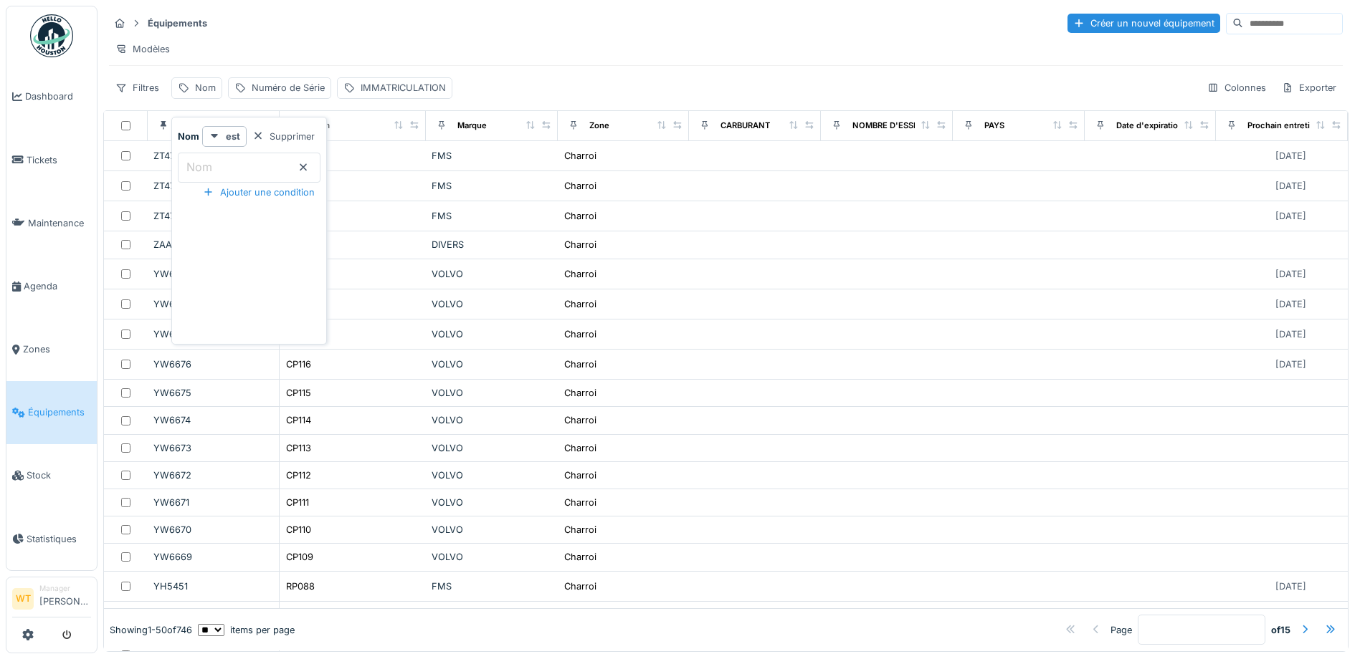
click at [241, 171] on input "Nom" at bounding box center [249, 168] width 143 height 30
click at [246, 166] on input "Nom" at bounding box center [249, 168] width 143 height 30
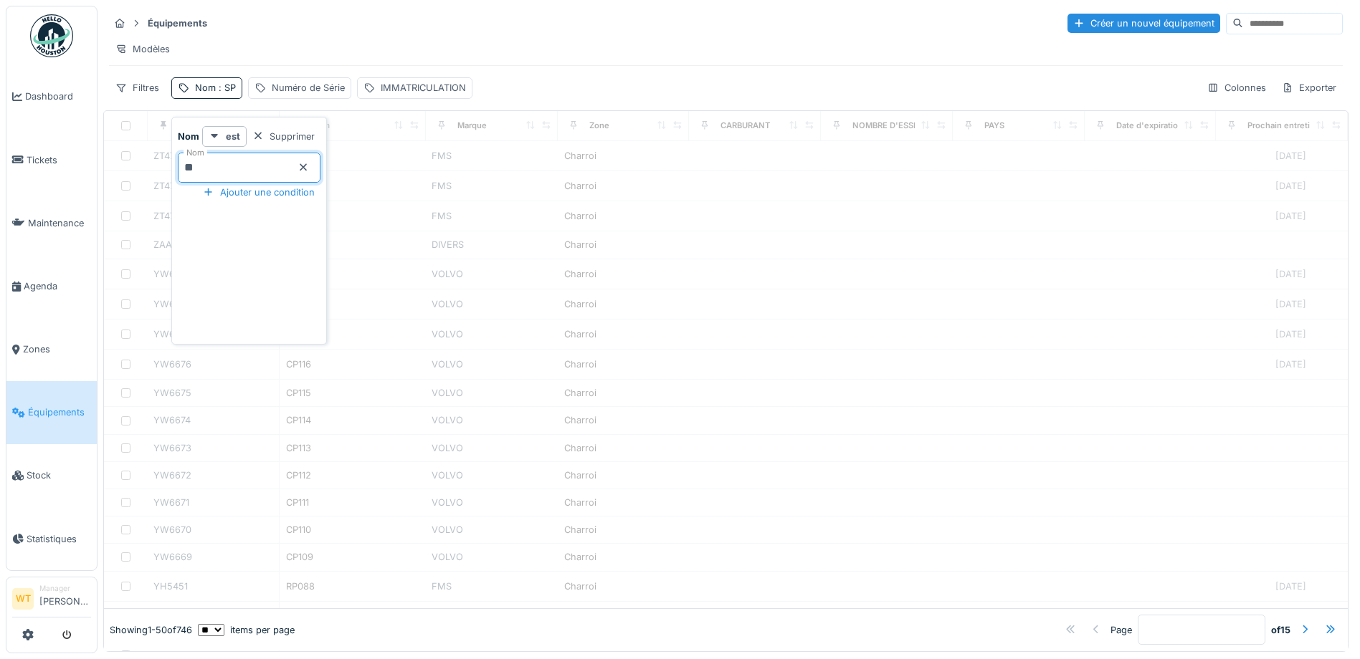
click at [219, 181] on input "**" at bounding box center [249, 168] width 143 height 30
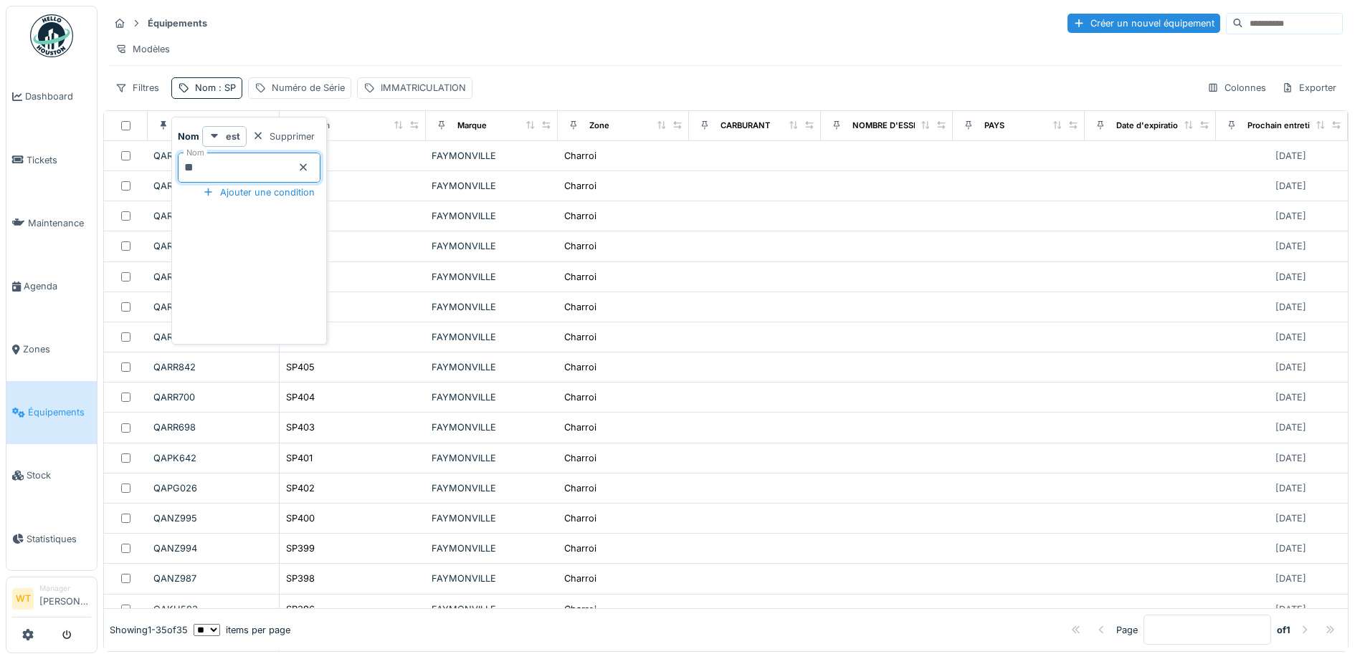
click at [222, 166] on input "**" at bounding box center [249, 168] width 143 height 30
type input "**"
click at [309, 167] on icon at bounding box center [302, 167] width 11 height 9
click at [266, 161] on input "Nom" at bounding box center [249, 168] width 143 height 30
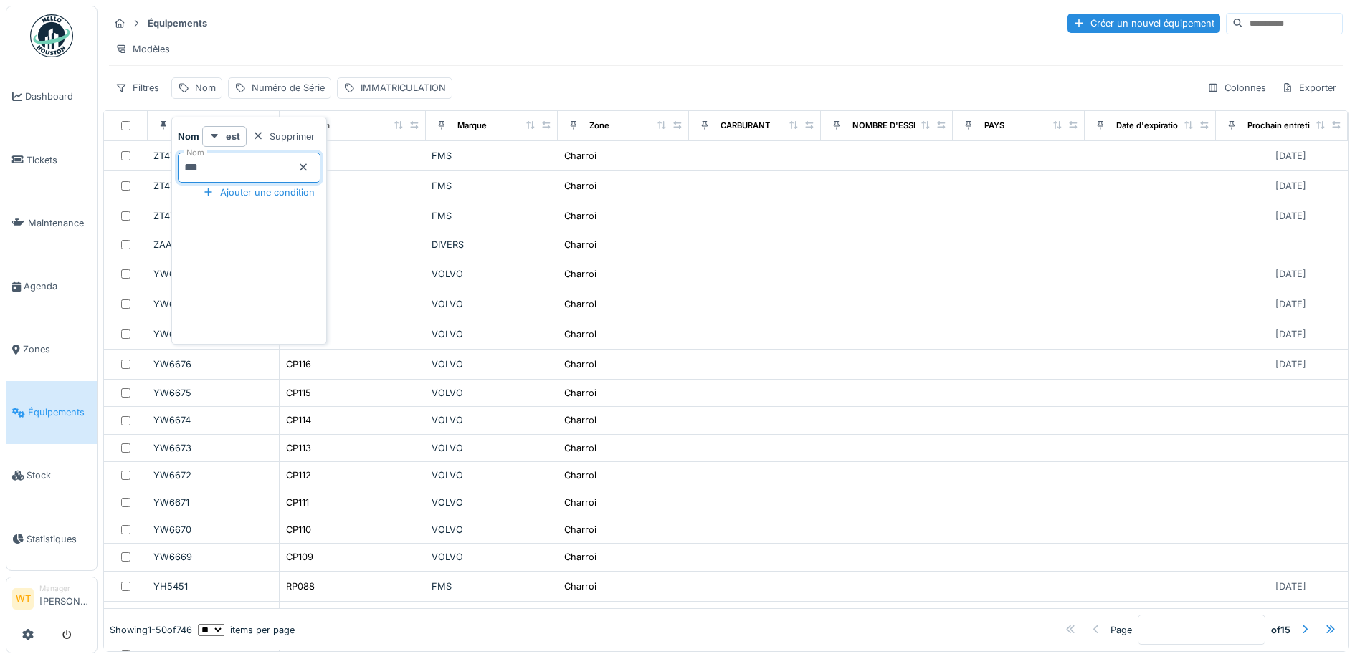
type input "***"
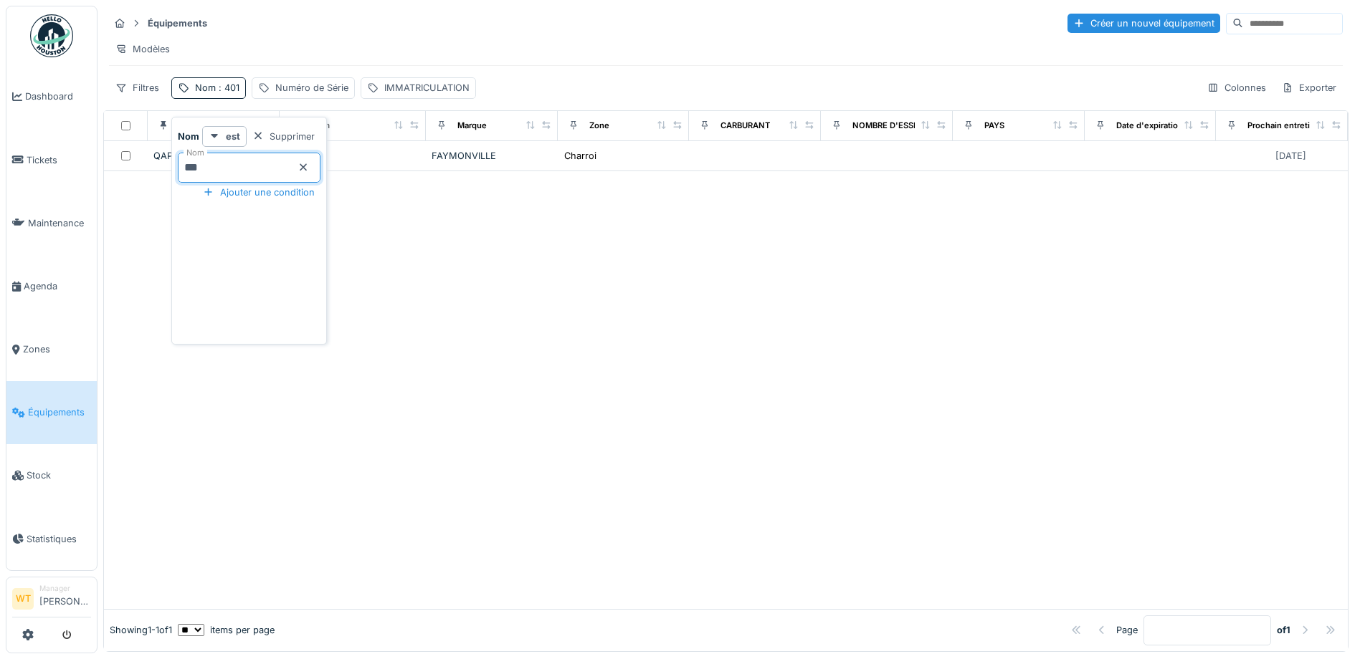
click at [478, 315] on div at bounding box center [726, 390] width 1244 height 438
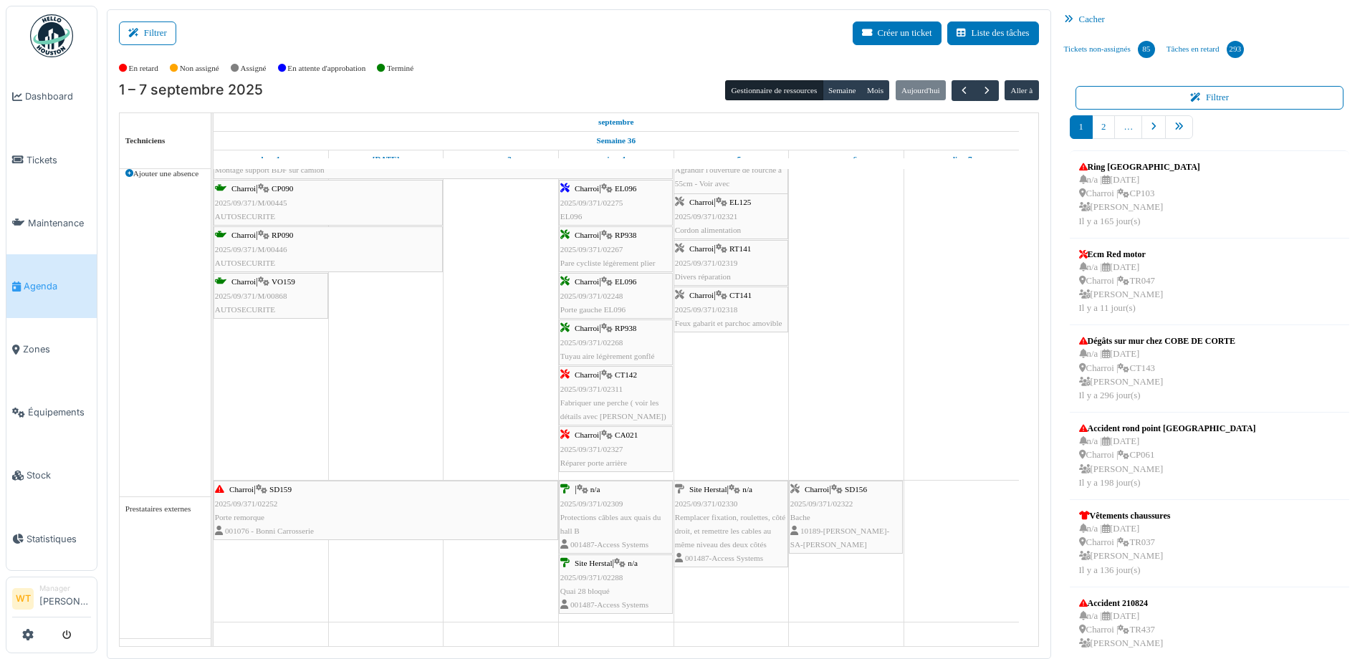
scroll to position [1129, 0]
click at [583, 410] on div "Charroi | CT142 2025/09/371/02311 Fabriquer une perche ( voir les détails avec …" at bounding box center [615, 395] width 111 height 55
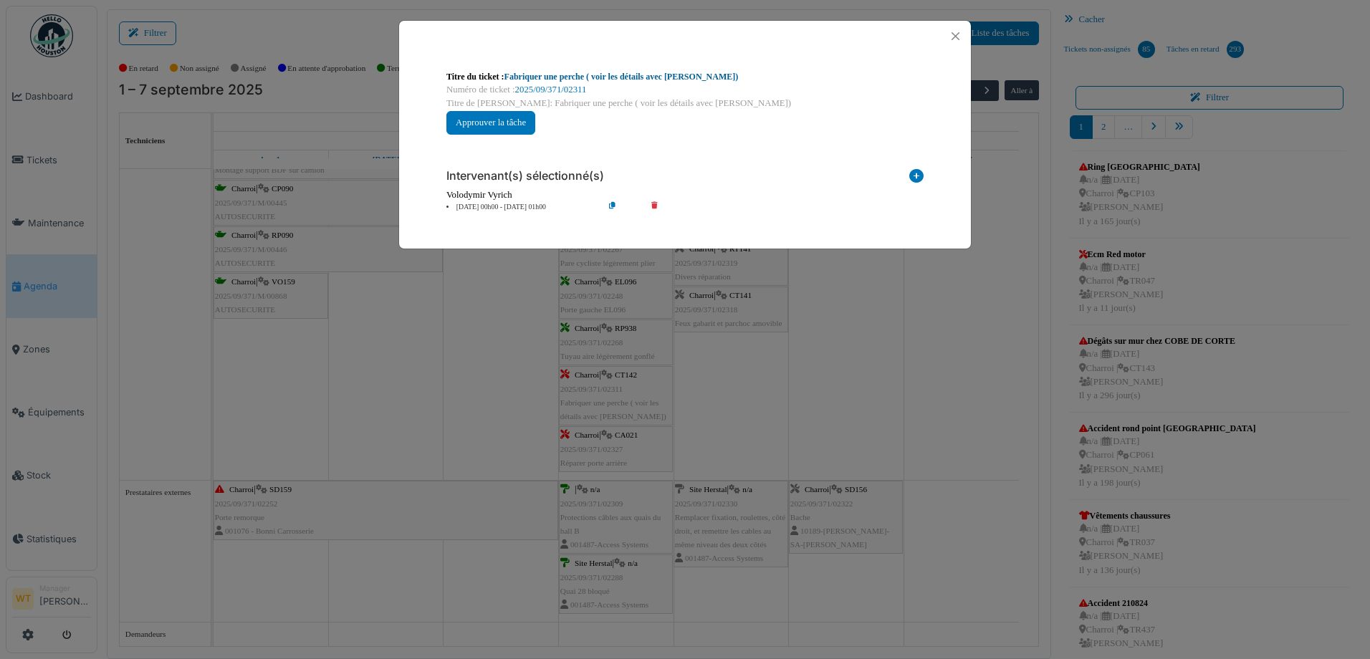
click at [552, 79] on link "Fabriquer une perche ( voir les détails avec [PERSON_NAME])" at bounding box center [622, 77] width 234 height 10
click at [955, 38] on button "Close" at bounding box center [955, 36] width 19 height 19
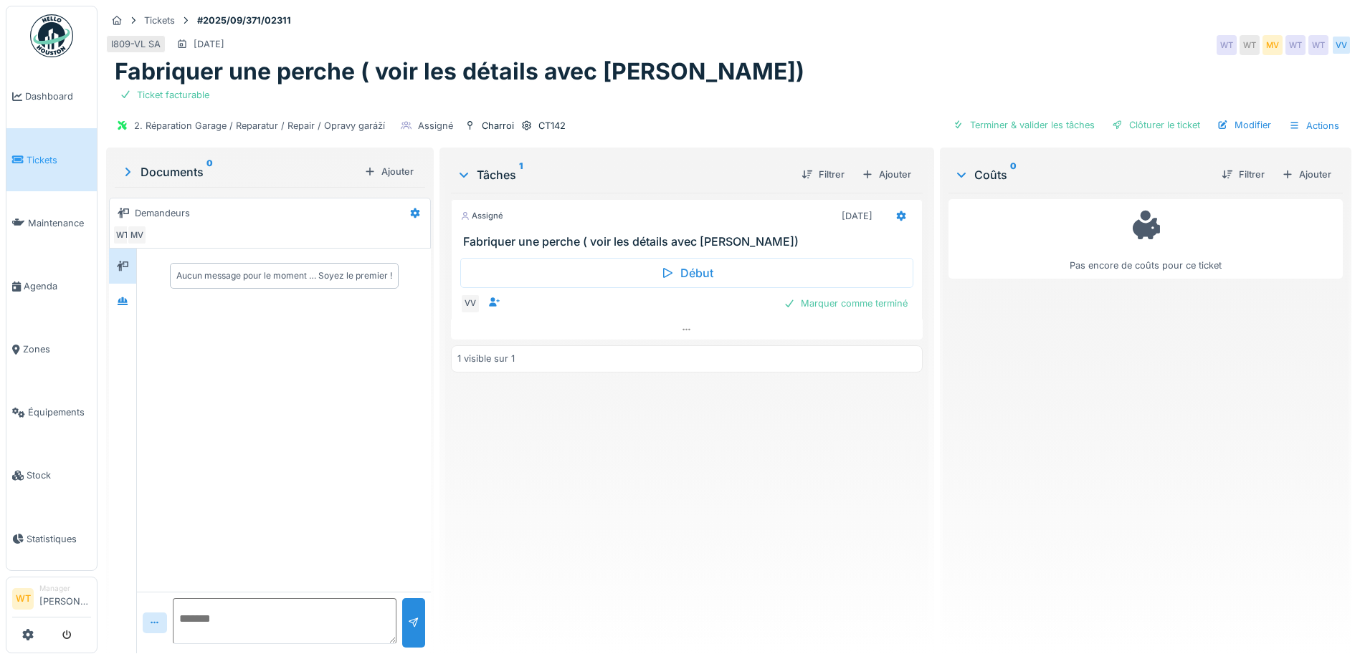
drag, startPoint x: 1244, startPoint y: 127, endPoint x: 1220, endPoint y: 127, distance: 23.7
click at [1244, 127] on div "Modifier" at bounding box center [1243, 124] width 65 height 19
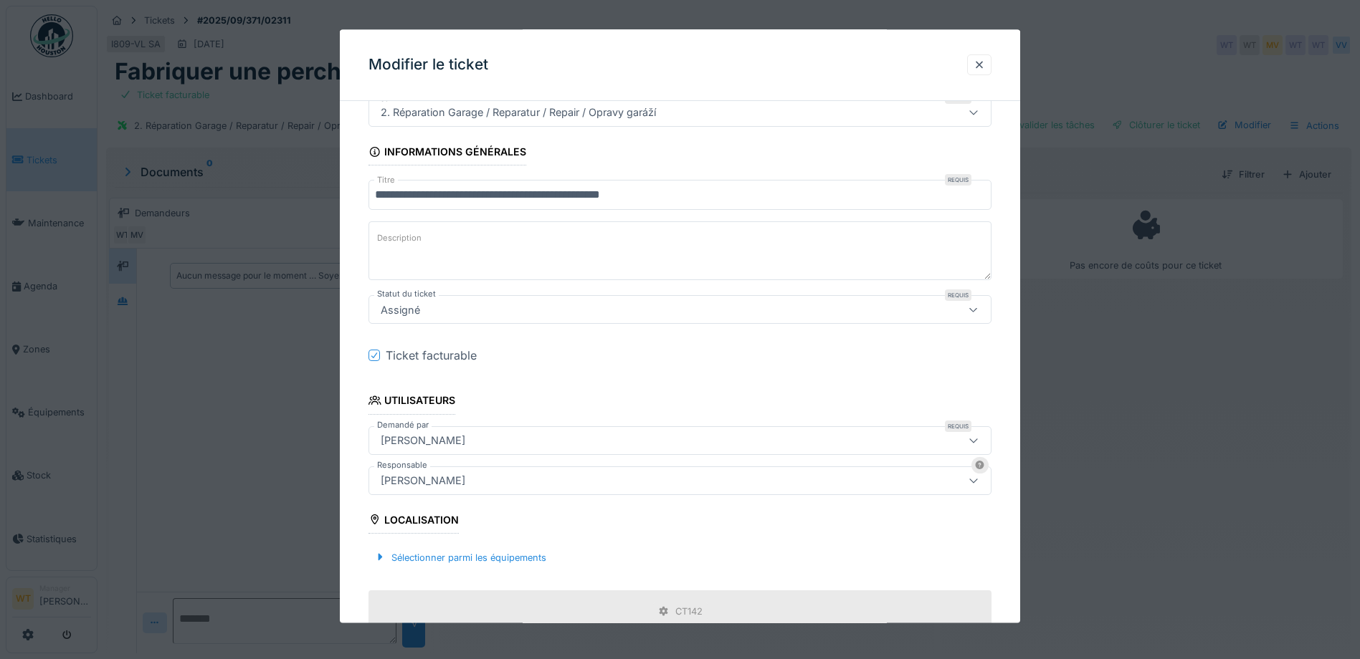
scroll to position [215, 0]
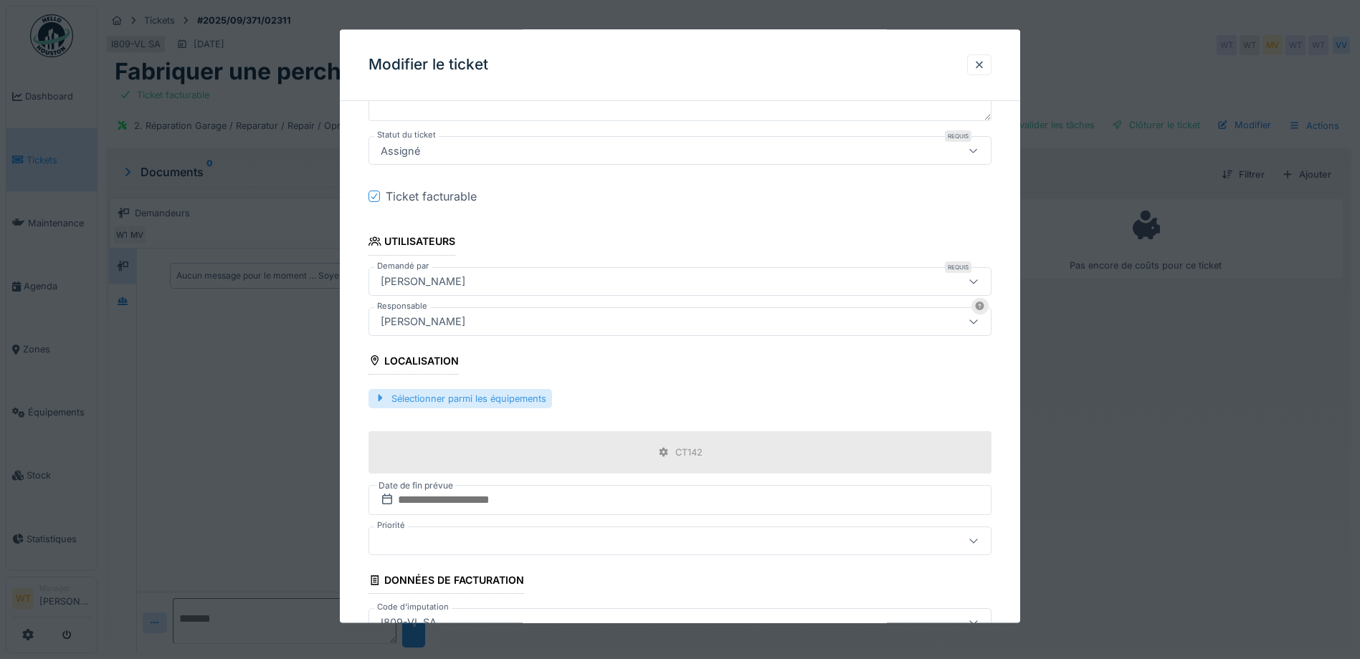
click at [502, 399] on div "Sélectionner parmi les équipements" at bounding box center [459, 398] width 183 height 19
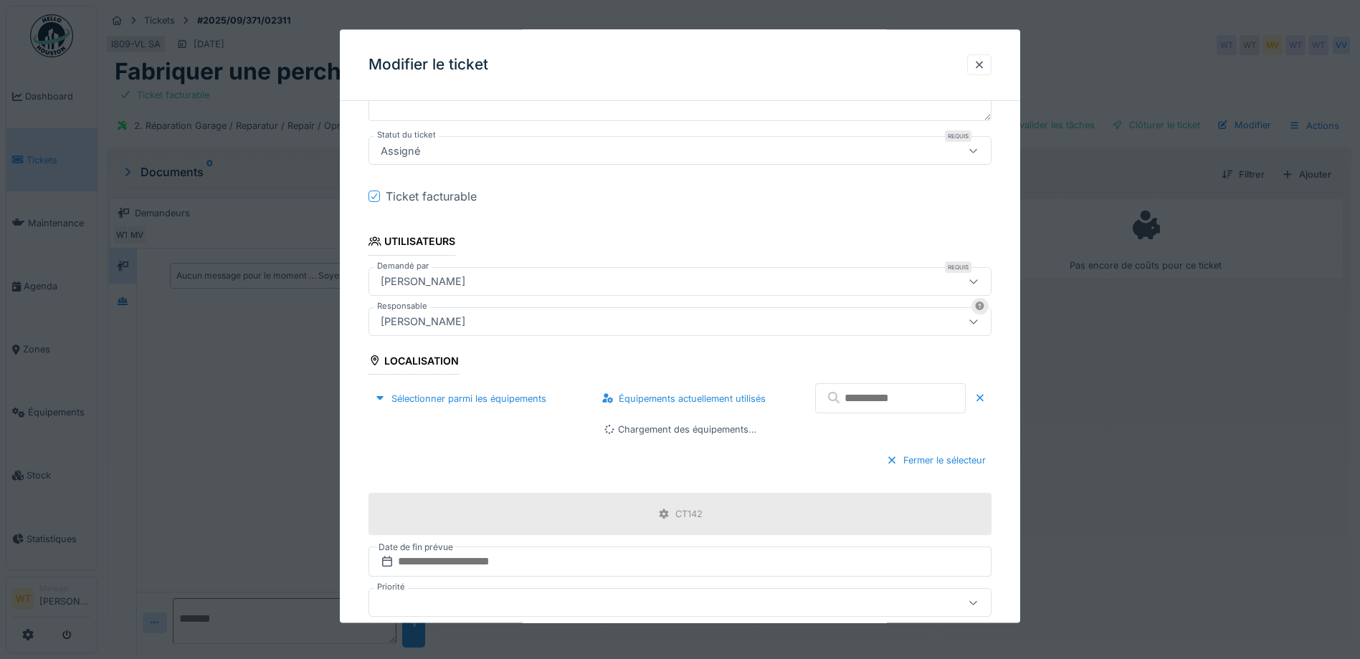
click at [837, 406] on input "text" at bounding box center [890, 399] width 151 height 30
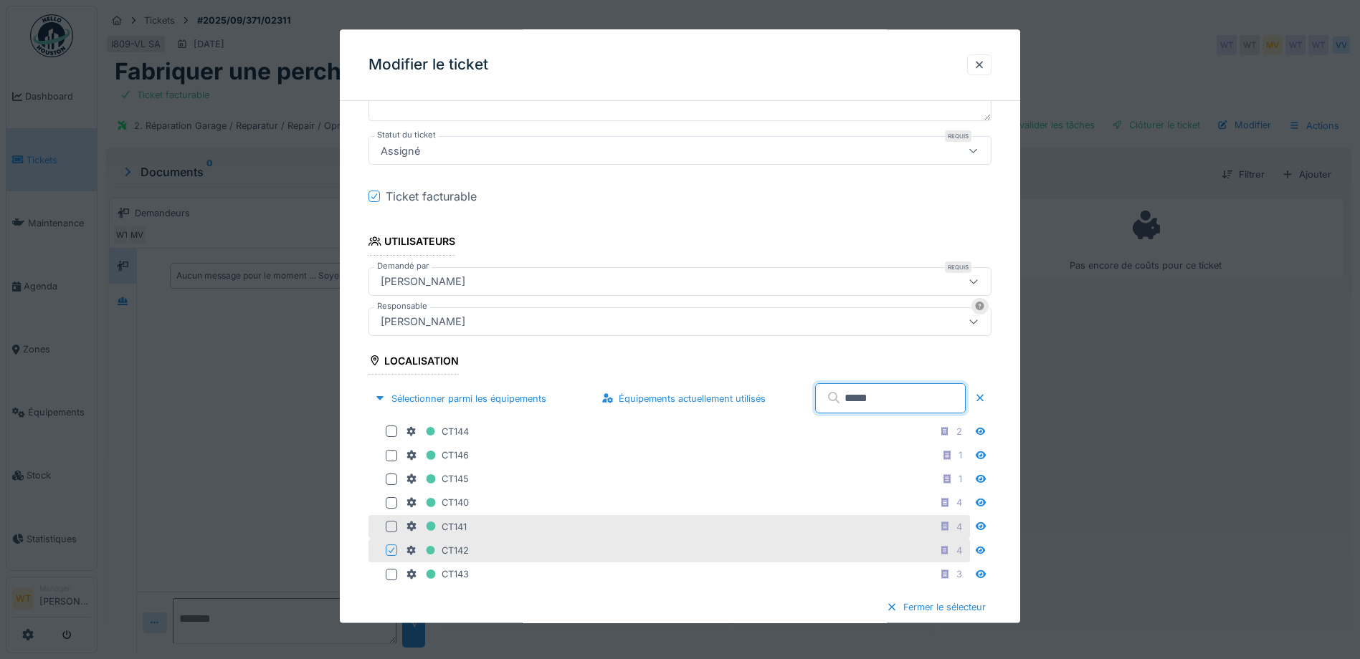
type input "*****"
click at [386, 527] on div at bounding box center [391, 527] width 11 height 11
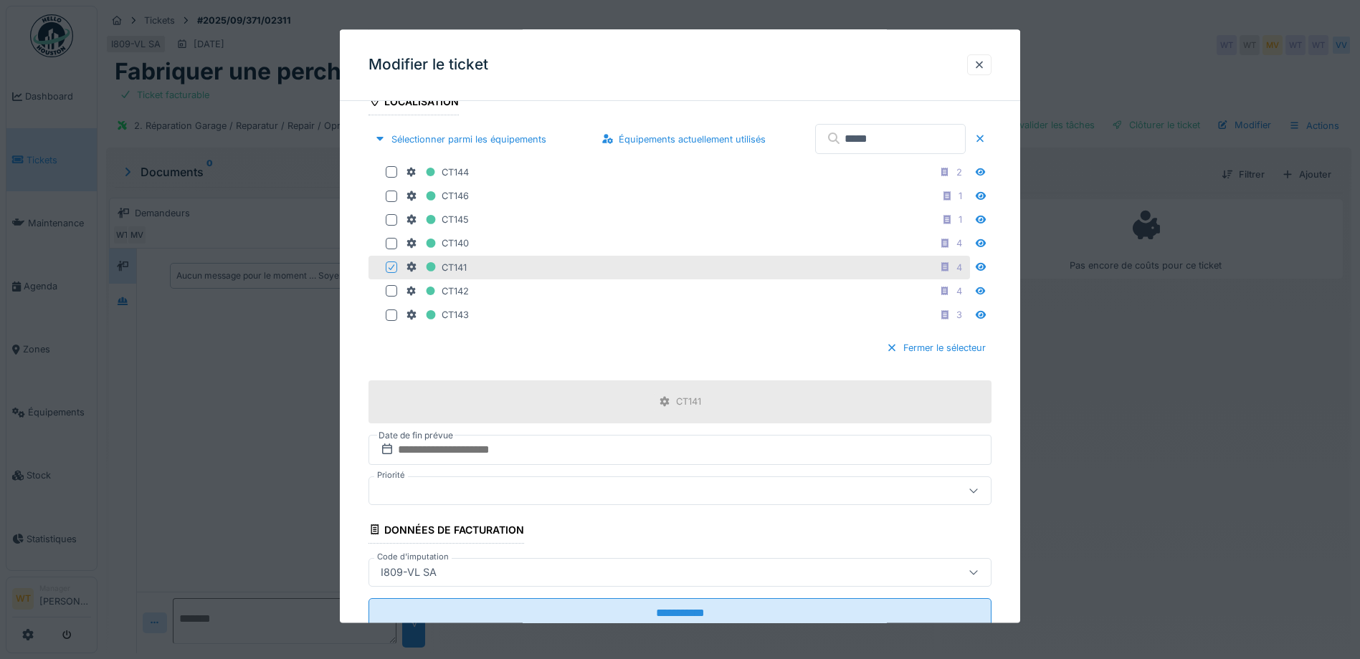
scroll to position [520, 0]
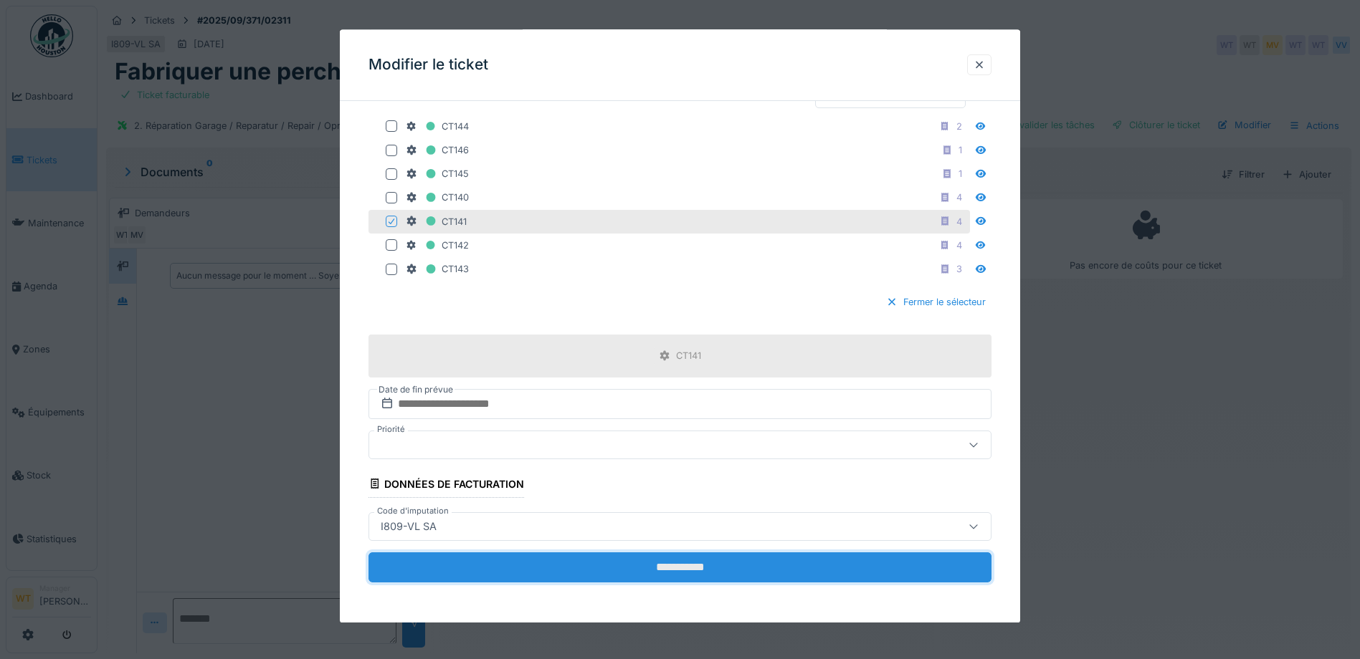
click at [550, 568] on input "**********" at bounding box center [679, 568] width 623 height 30
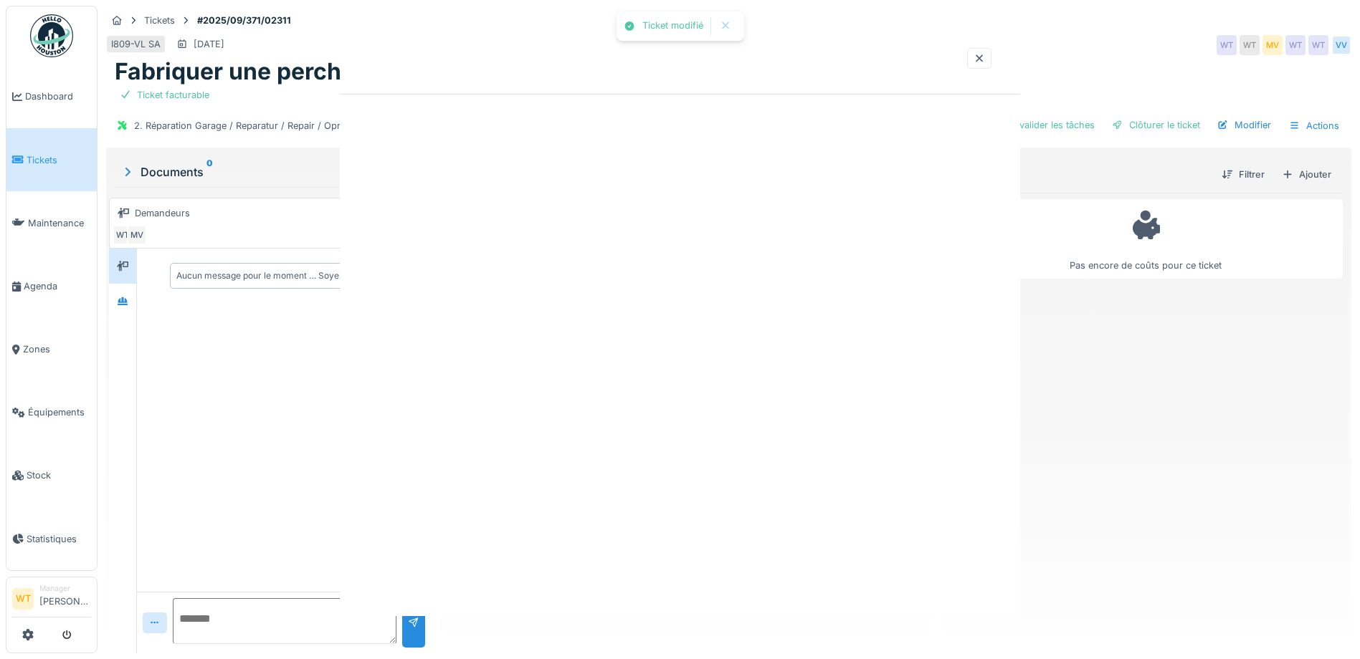
scroll to position [0, 0]
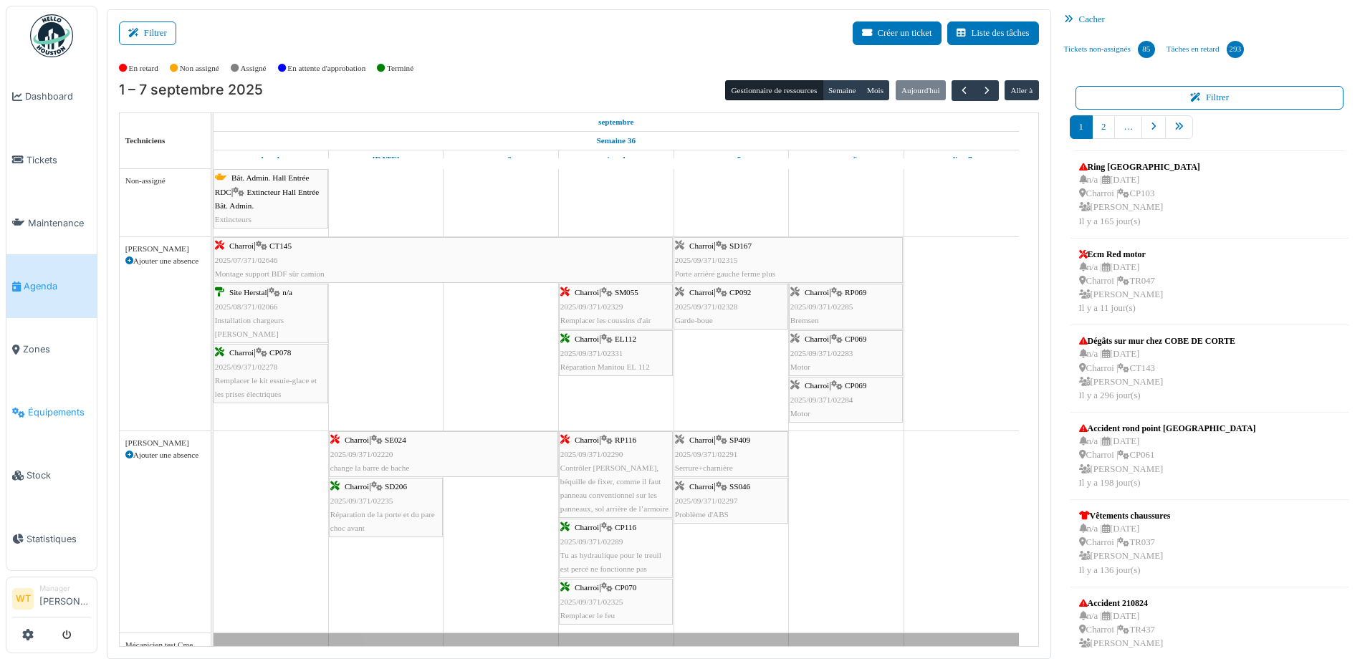
click at [70, 406] on span "Équipements" at bounding box center [59, 413] width 63 height 14
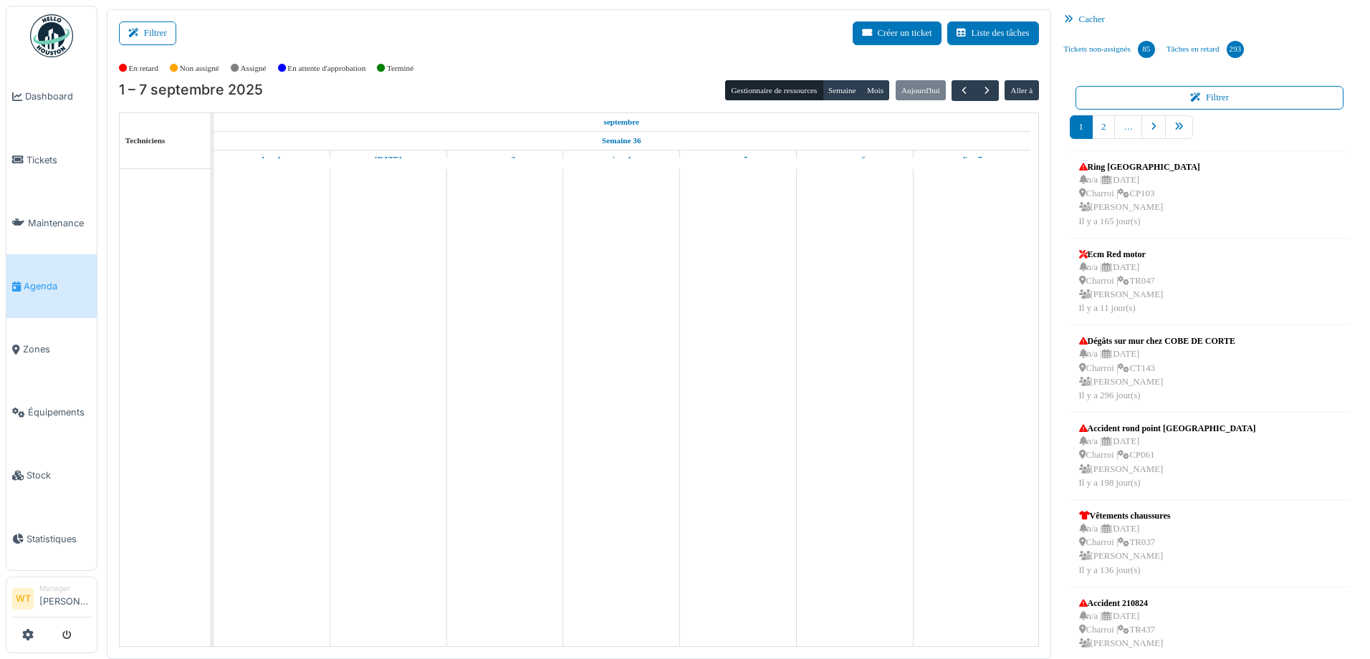
scroll to position [3, 0]
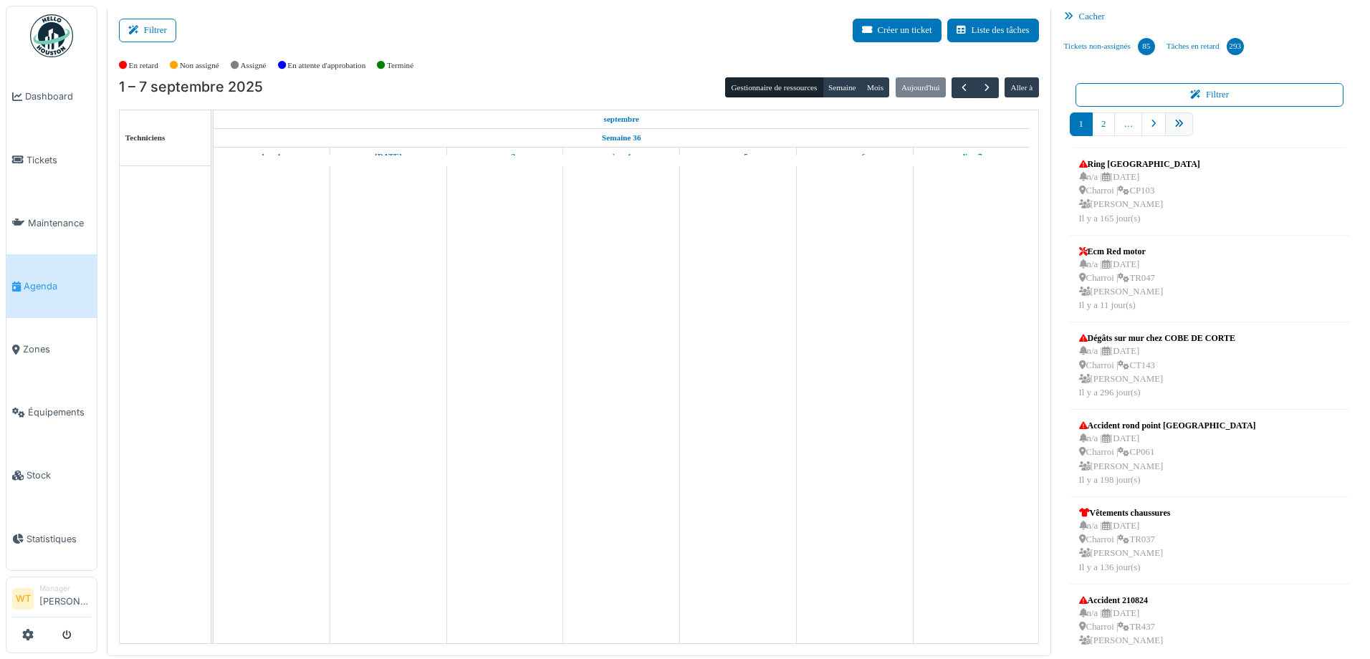
click at [1172, 131] on link "pager" at bounding box center [1179, 125] width 28 height 24
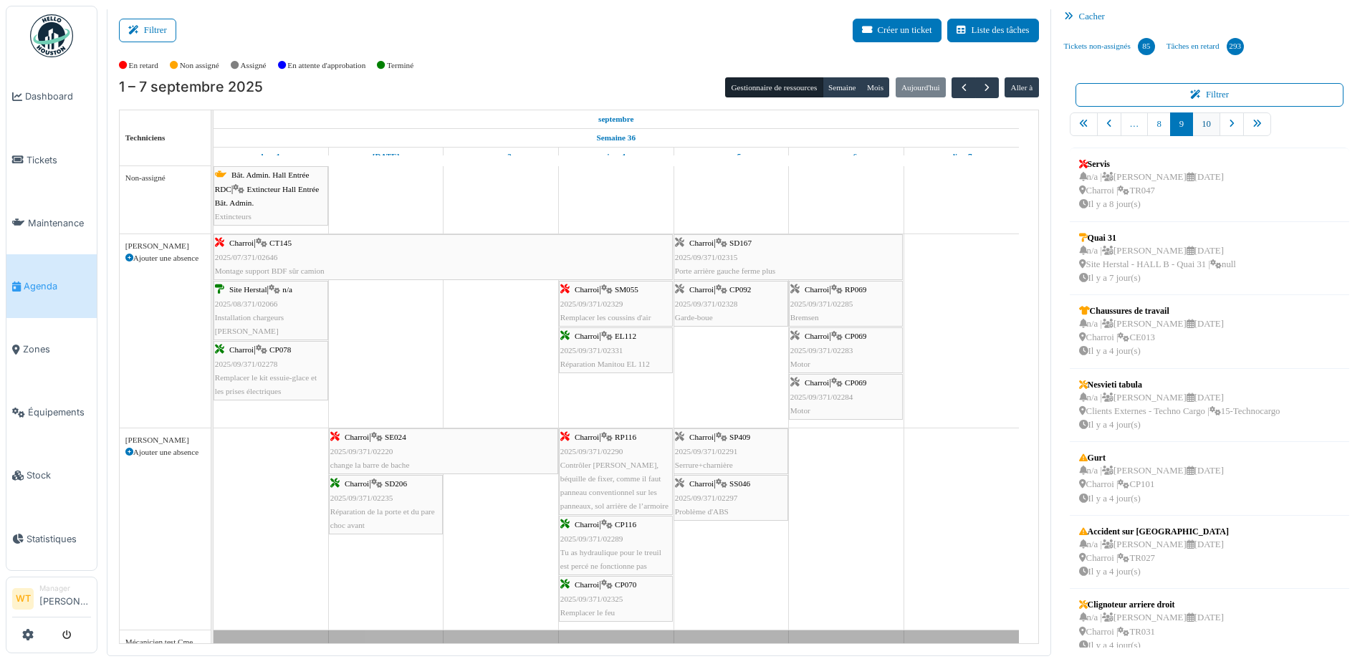
click at [1199, 124] on link "10" at bounding box center [1207, 125] width 28 height 24
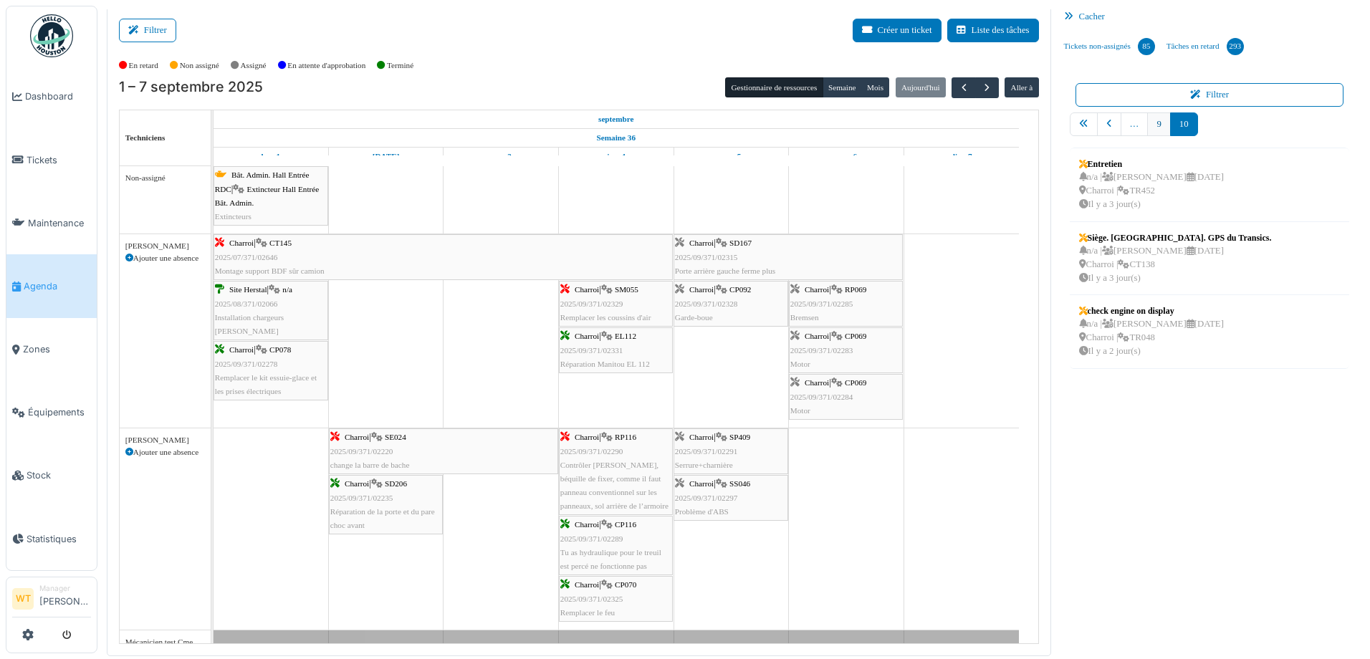
click at [1154, 116] on link "9" at bounding box center [1159, 125] width 23 height 24
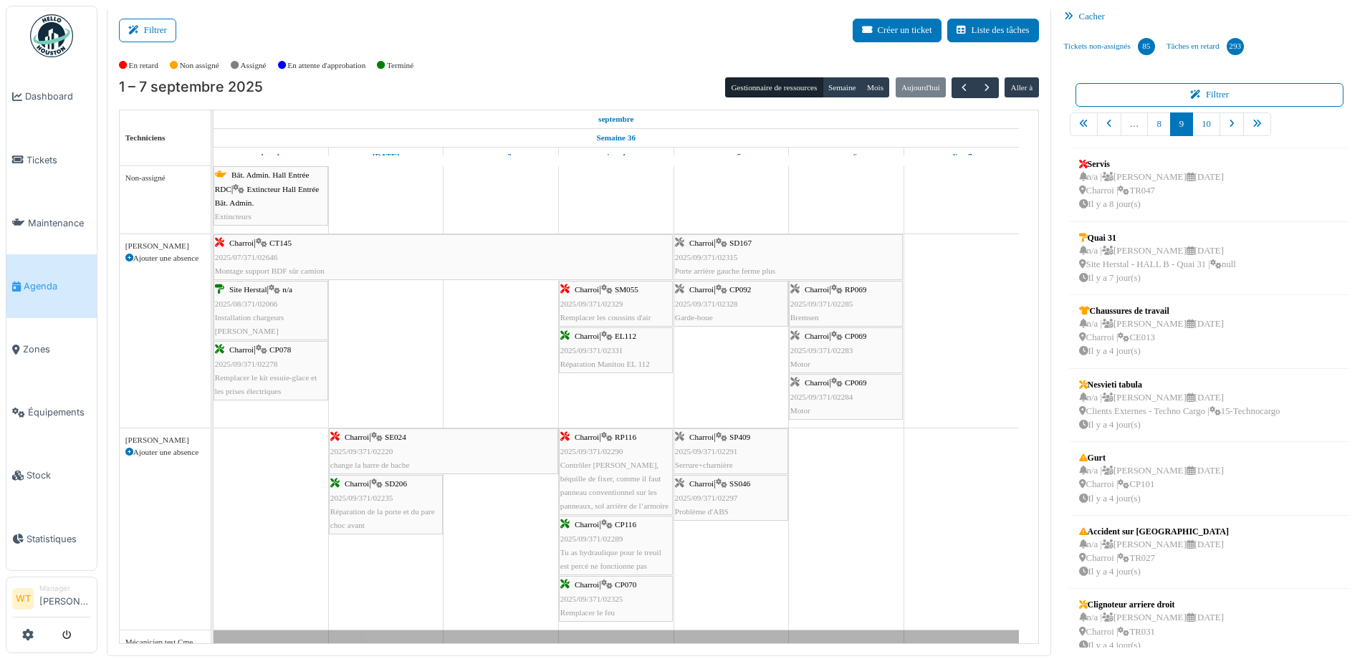
scroll to position [0, 0]
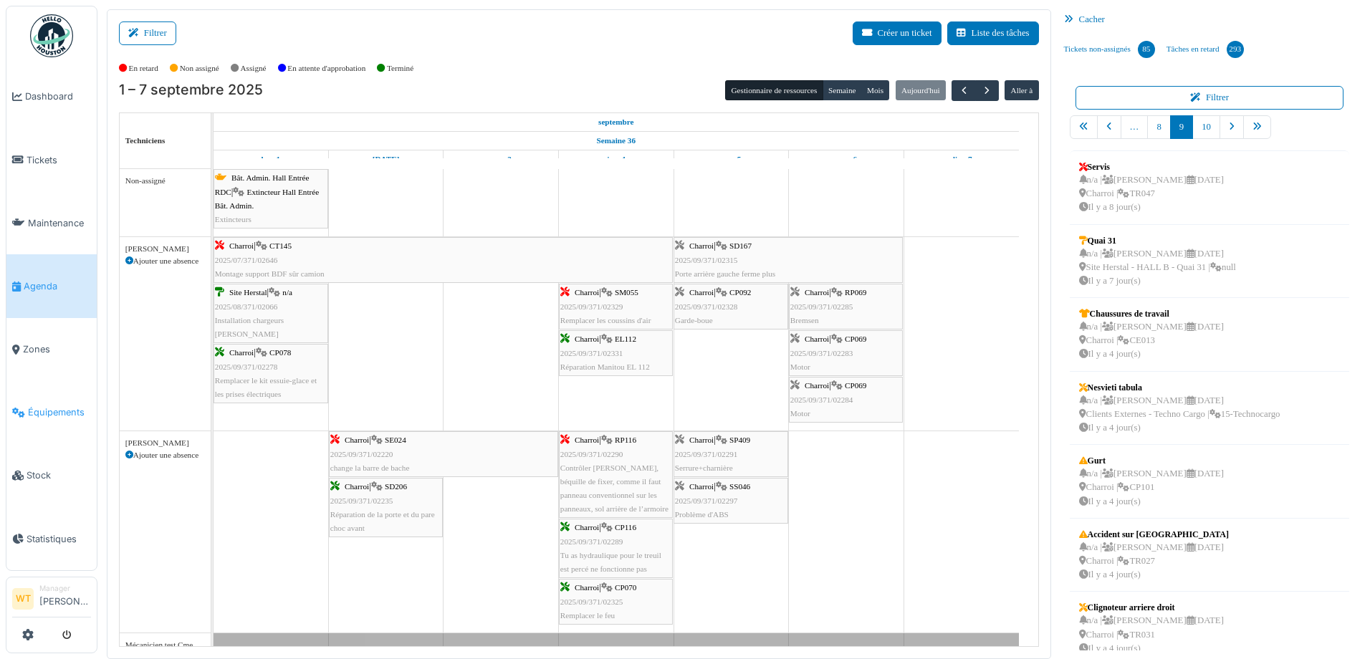
click at [76, 406] on span "Équipements" at bounding box center [59, 413] width 63 height 14
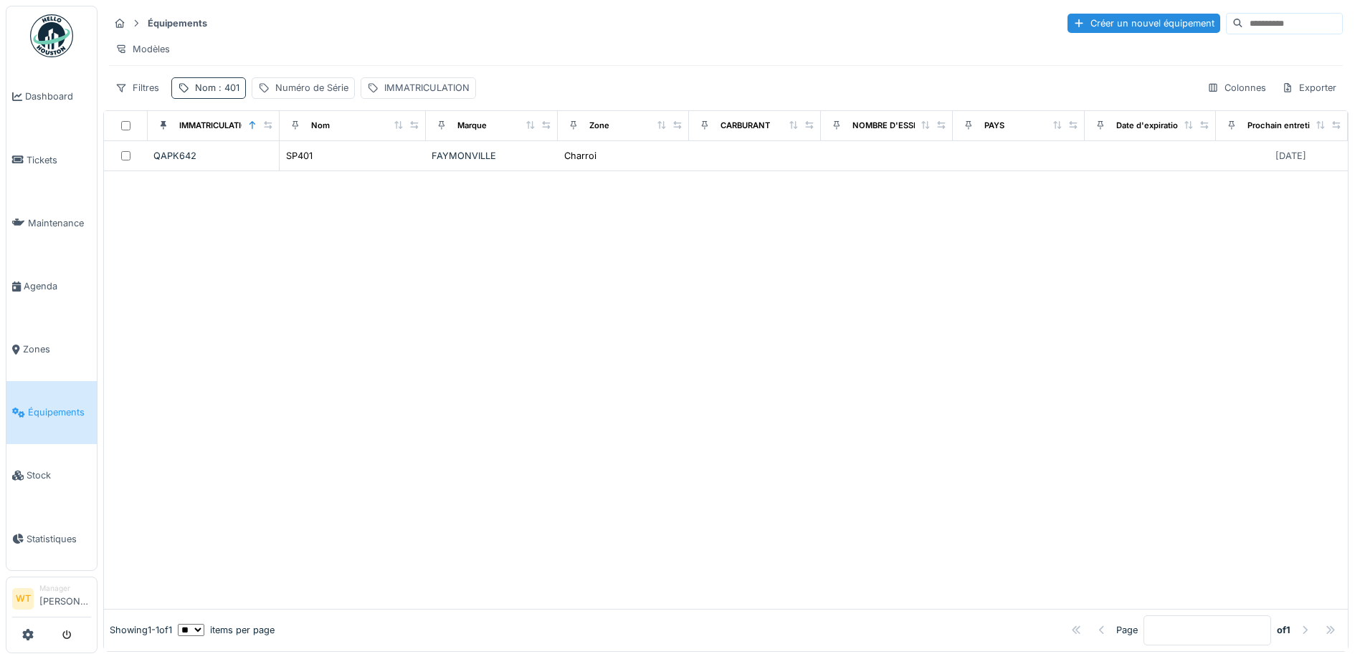
click at [210, 95] on div "Nom : 401" at bounding box center [217, 88] width 44 height 14
click at [307, 167] on icon at bounding box center [303, 167] width 7 height 7
click at [281, 166] on input "Nom" at bounding box center [249, 168] width 143 height 30
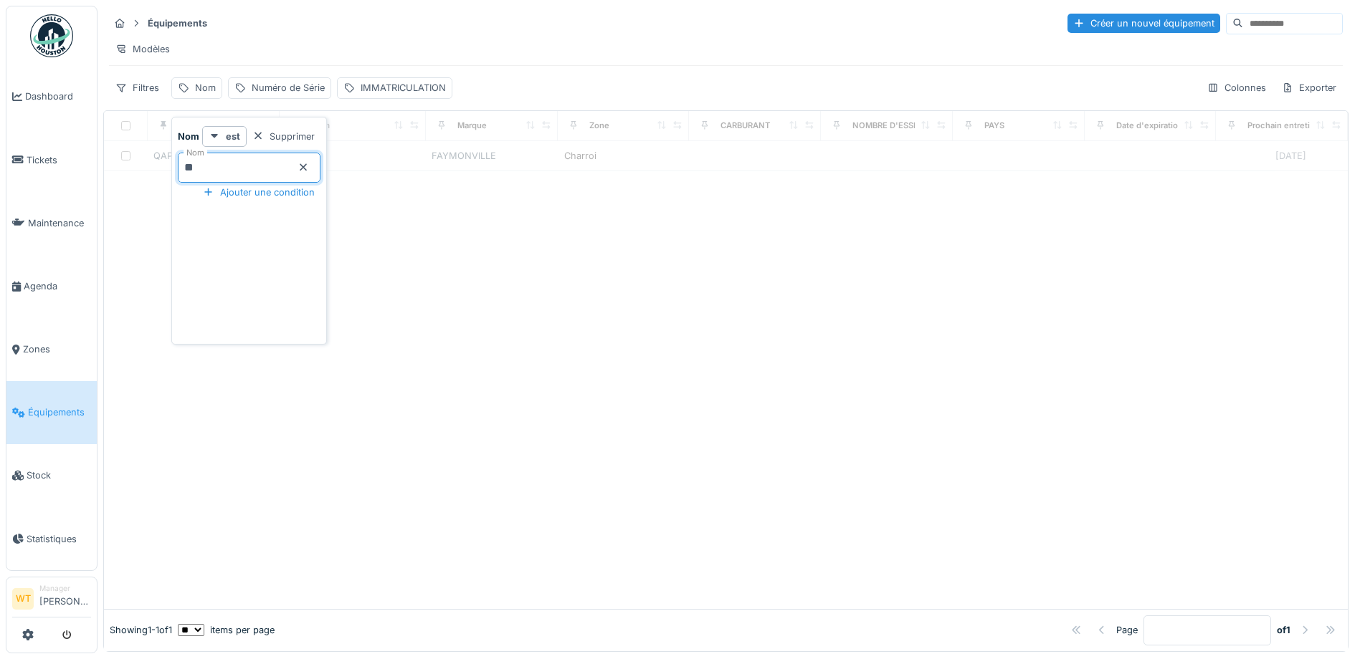
type input "**"
click at [368, 27] on div "Équipements Créer un nouvel équipement" at bounding box center [726, 23] width 1234 height 24
click at [209, 95] on div "Nom : 48" at bounding box center [215, 88] width 41 height 14
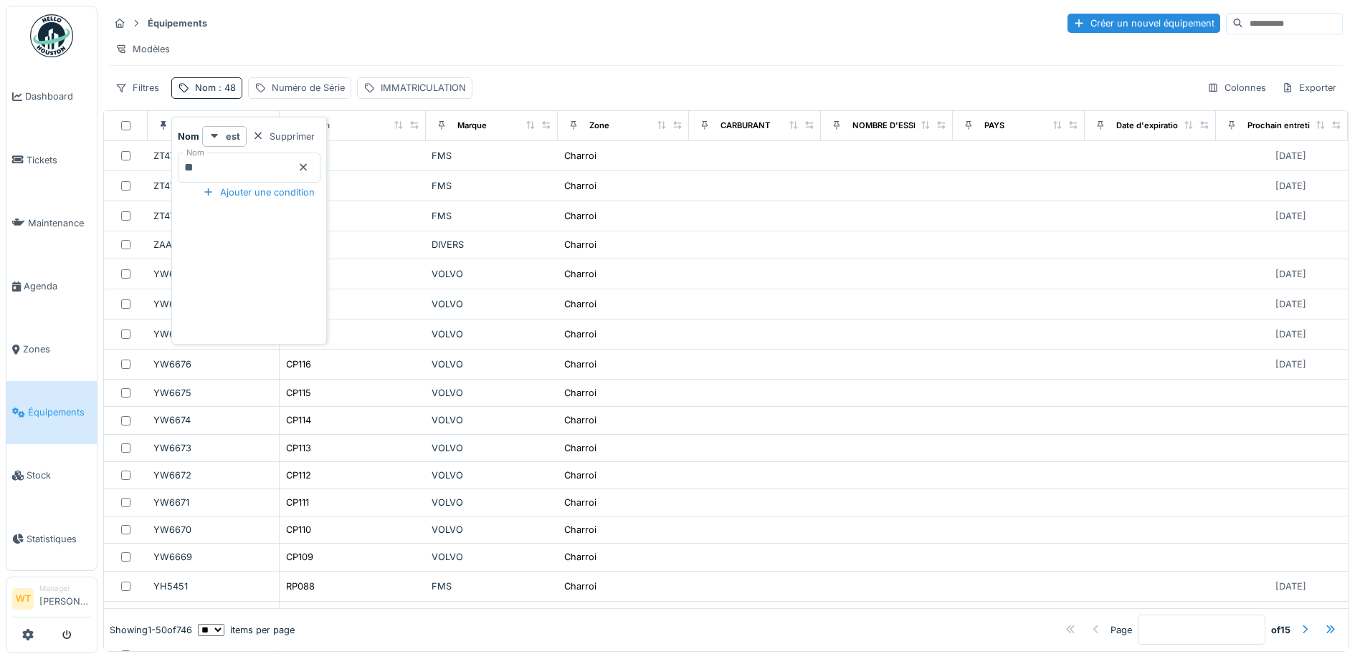
click at [244, 153] on input "**" at bounding box center [249, 168] width 143 height 30
click at [228, 49] on div "Modèles" at bounding box center [726, 49] width 1234 height 21
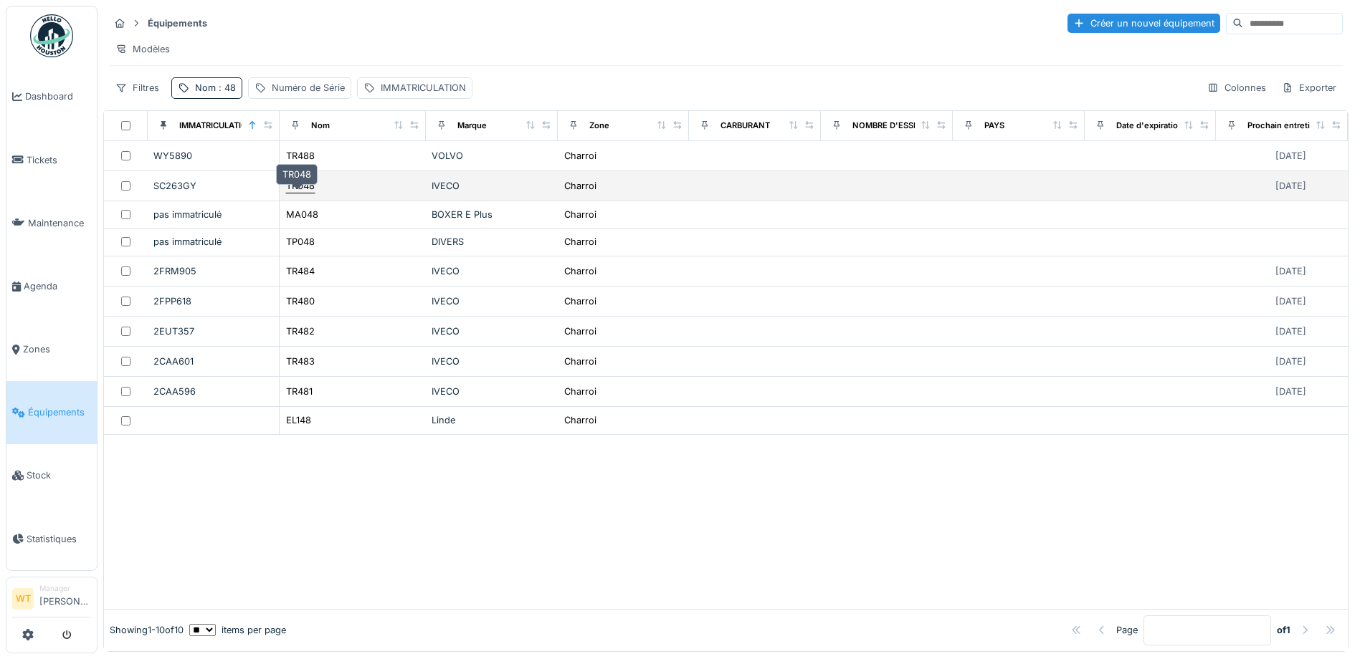
click at [311, 193] on div "TR048" at bounding box center [300, 186] width 29 height 14
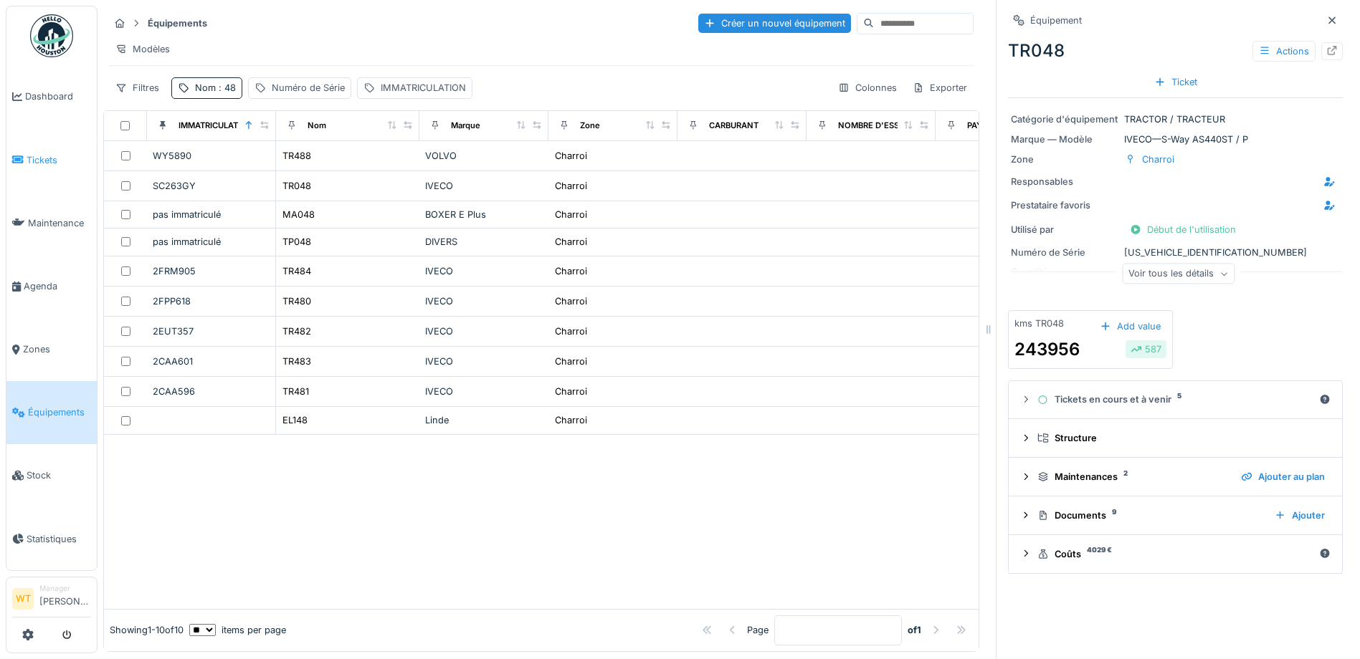
click at [28, 163] on span "Tickets" at bounding box center [59, 160] width 65 height 14
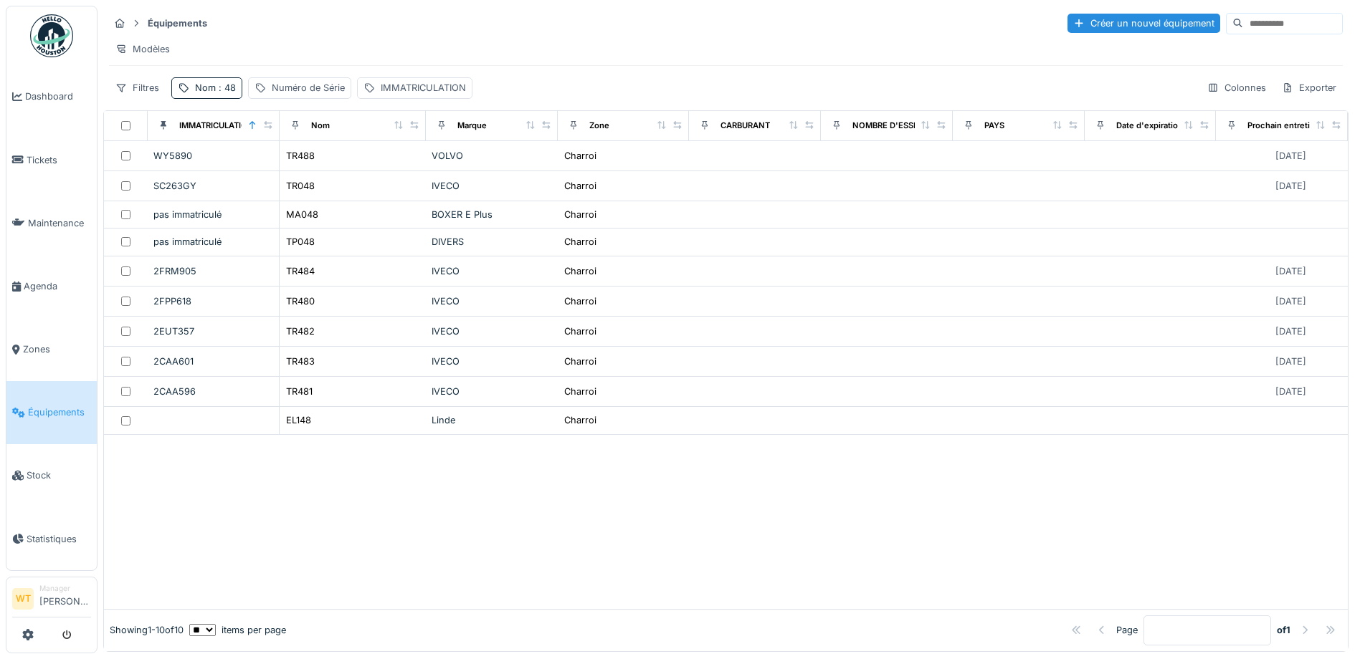
click at [209, 100] on div "Annuler Équipements Créer un nouvel équipement Modèles Filtres Nom : 48 Numéro …" at bounding box center [728, 329] width 1262 height 658
click at [216, 93] on span ": 48" at bounding box center [226, 87] width 20 height 11
click at [229, 163] on input "**" at bounding box center [249, 168] width 143 height 30
type input "**"
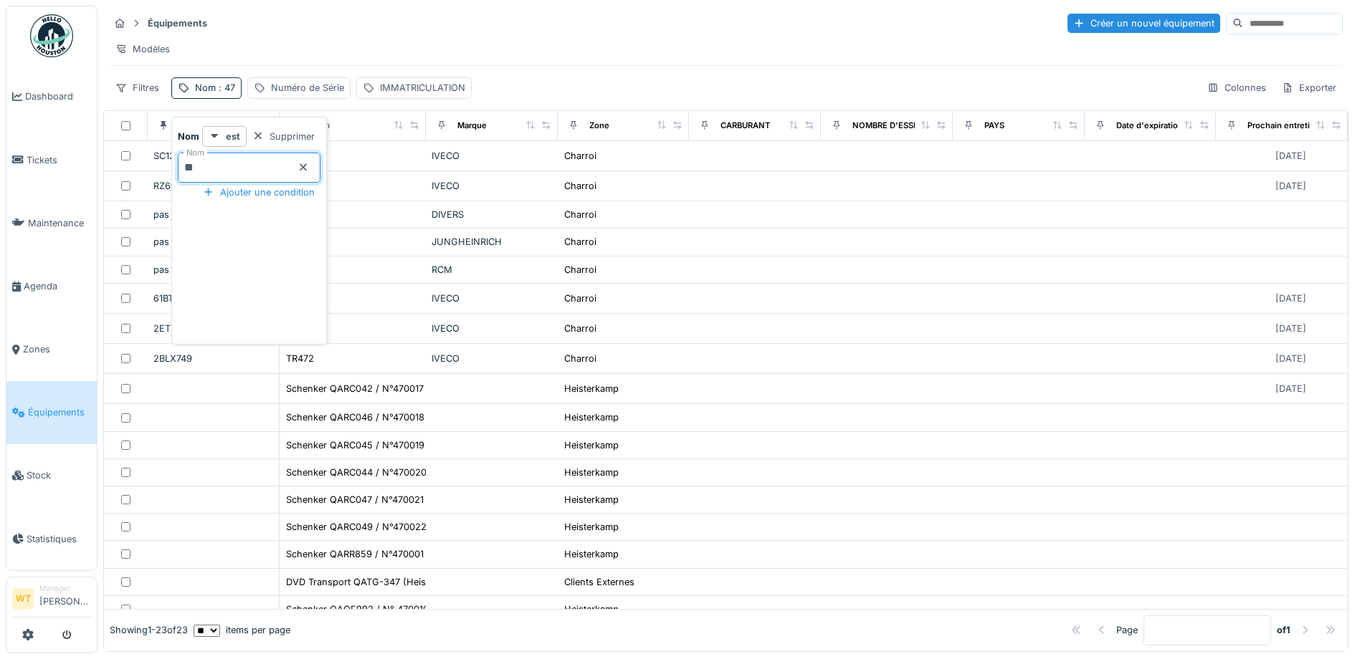
click at [337, 29] on div "Équipements Créer un nouvel équipement" at bounding box center [726, 23] width 1234 height 24
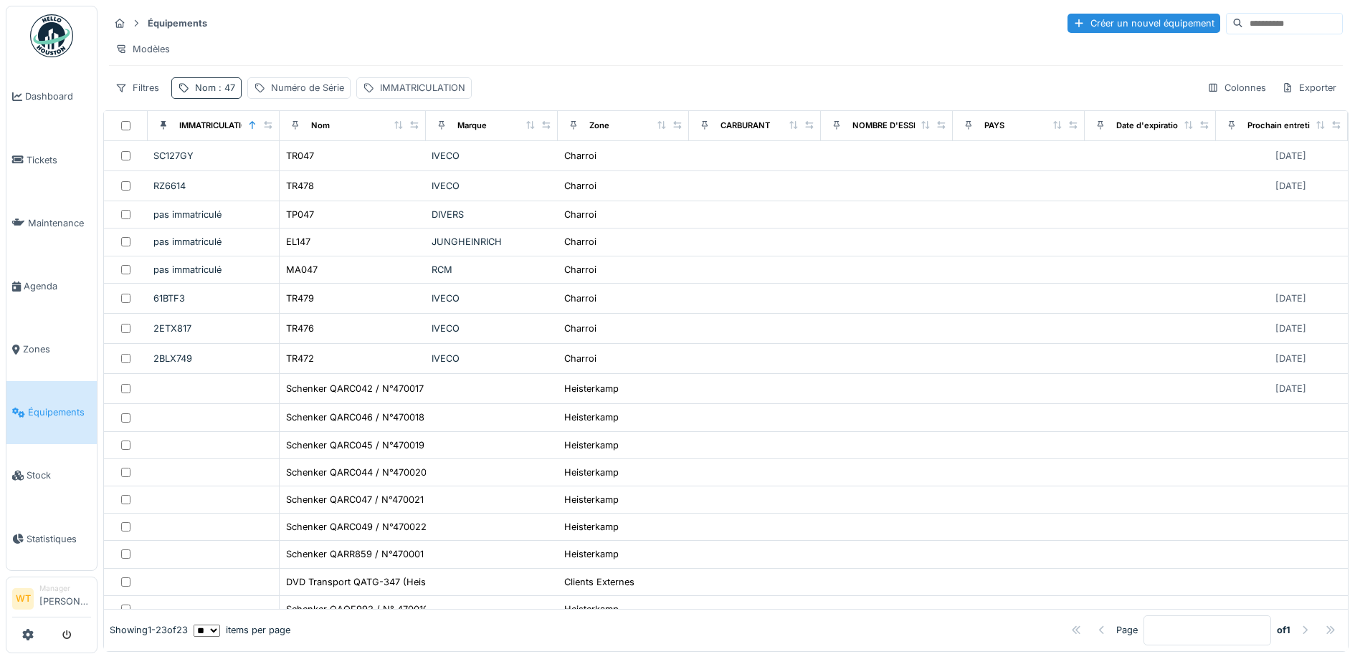
click at [219, 93] on span ": 47" at bounding box center [225, 87] width 19 height 11
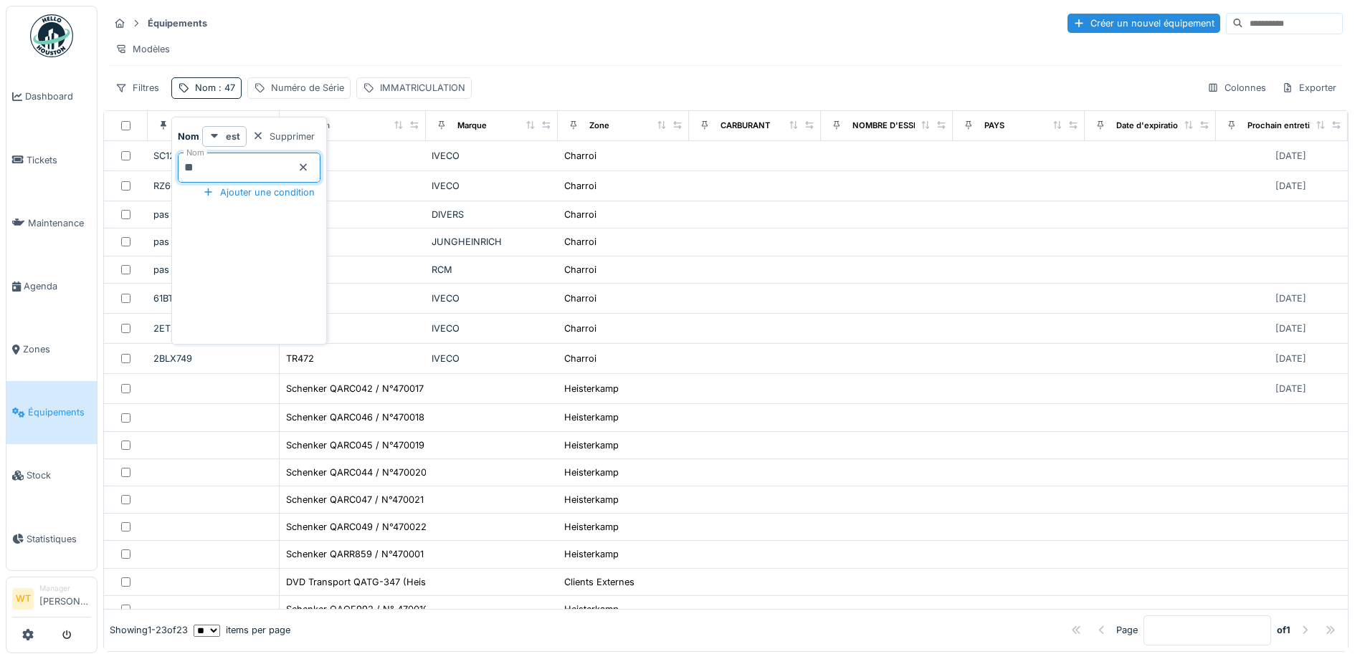
click at [238, 179] on input "**" at bounding box center [249, 168] width 143 height 30
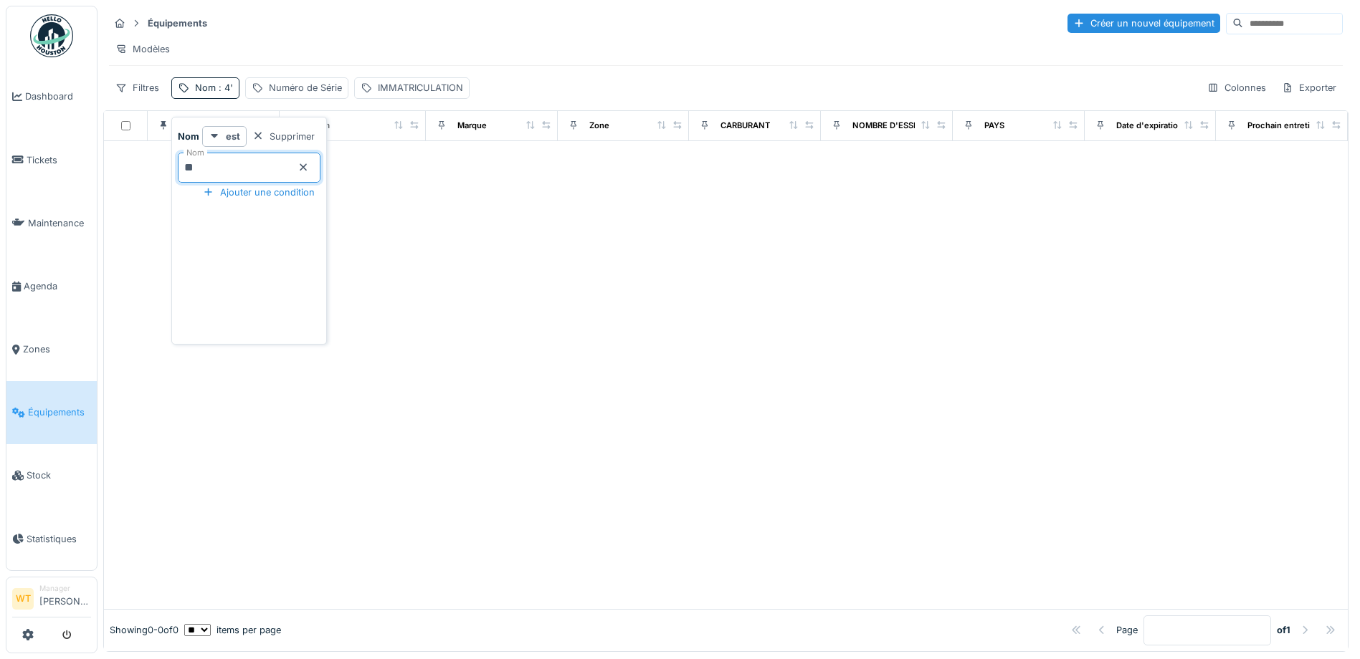
click at [252, 178] on input "**" at bounding box center [249, 168] width 143 height 30
type input "*"
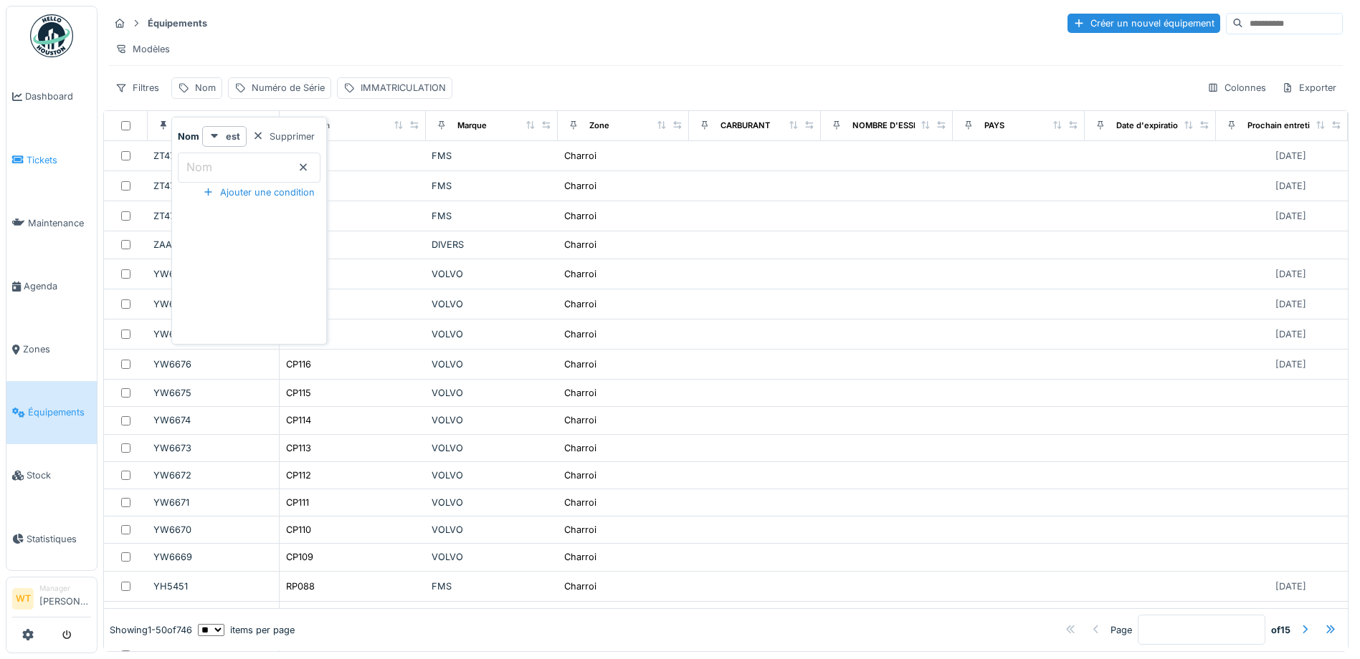
click at [57, 168] on link "Tickets" at bounding box center [51, 159] width 90 height 63
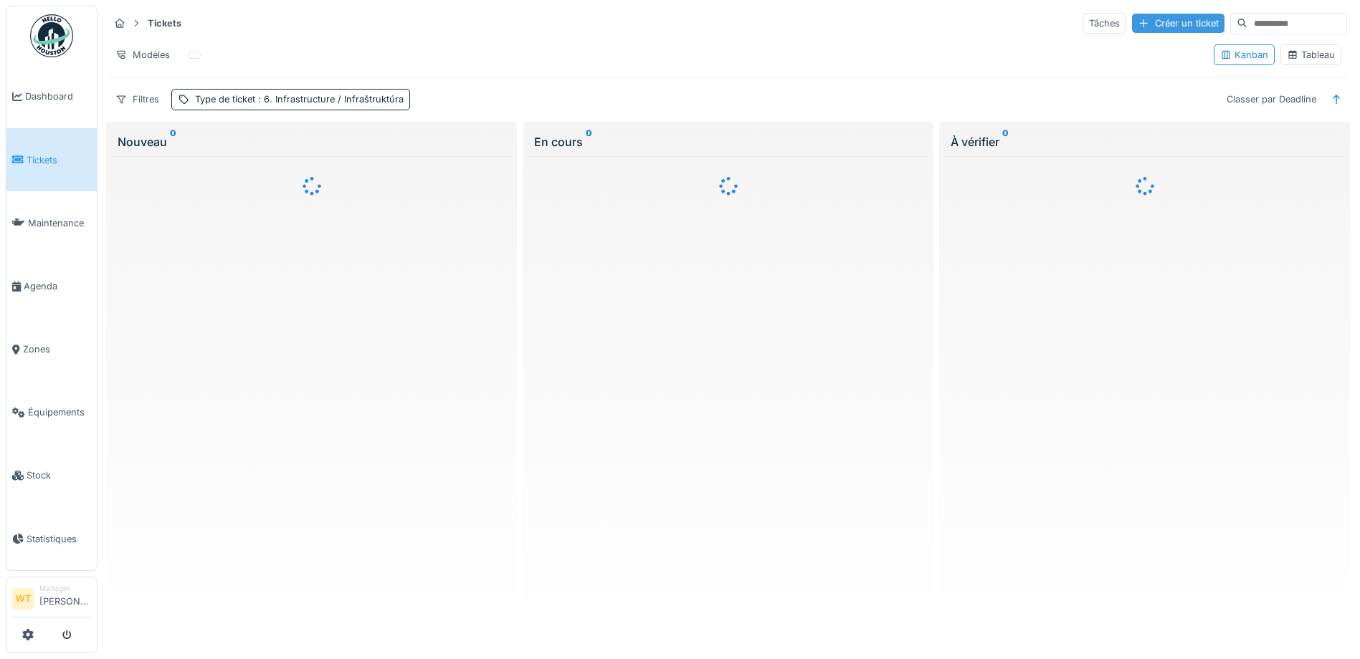
click at [1135, 29] on div "Créer un ticket" at bounding box center [1178, 23] width 92 height 19
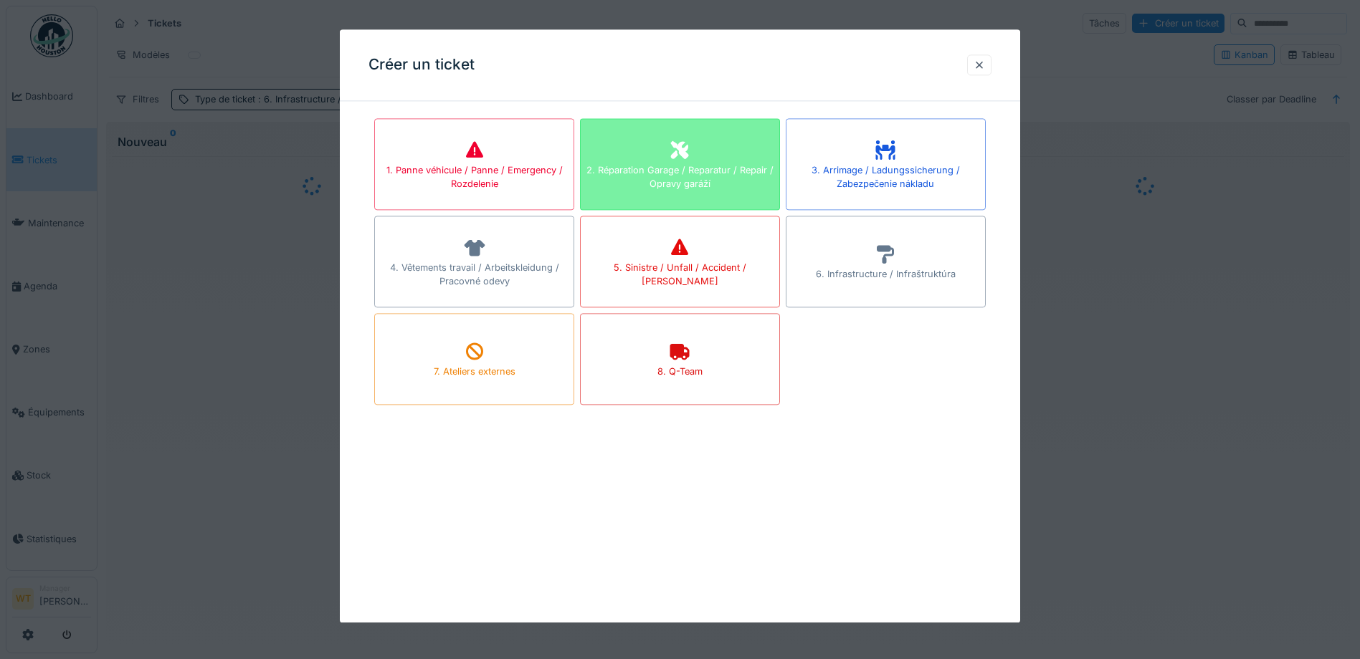
click at [722, 164] on div "2. Réparation Garage / Reparatur / Repair / Opravy garáží" at bounding box center [680, 176] width 199 height 27
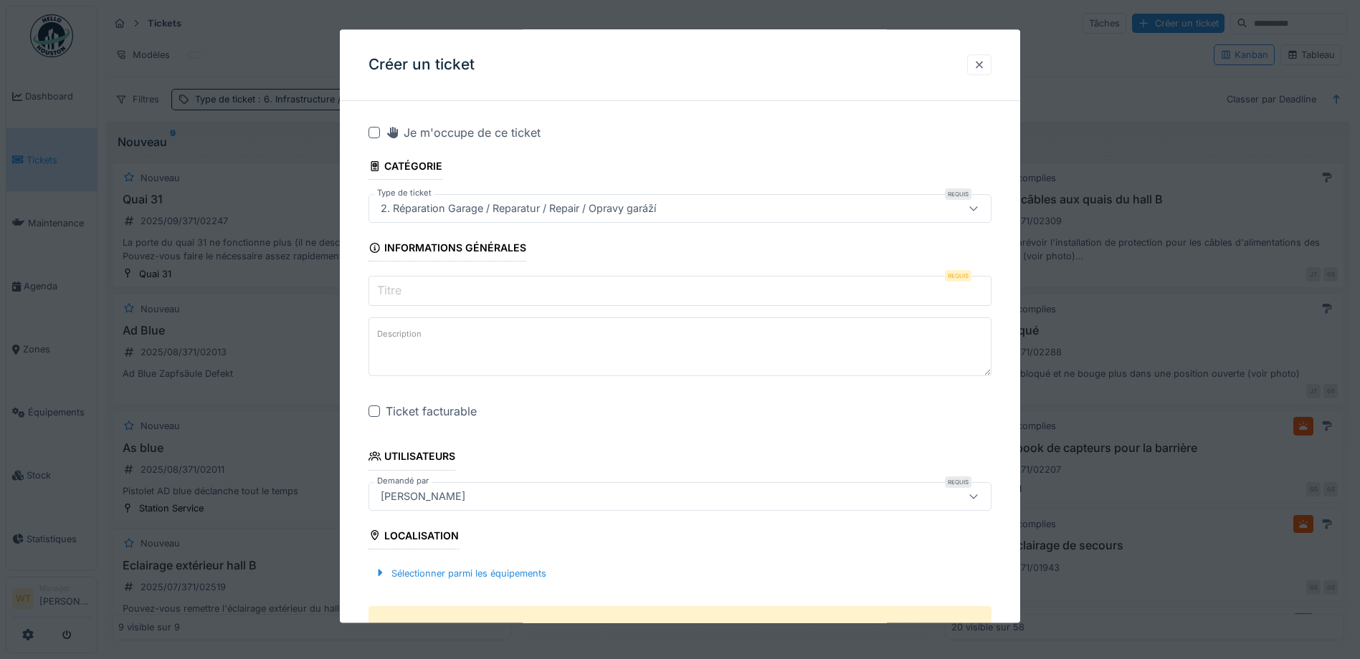
click at [985, 68] on div at bounding box center [978, 65] width 11 height 14
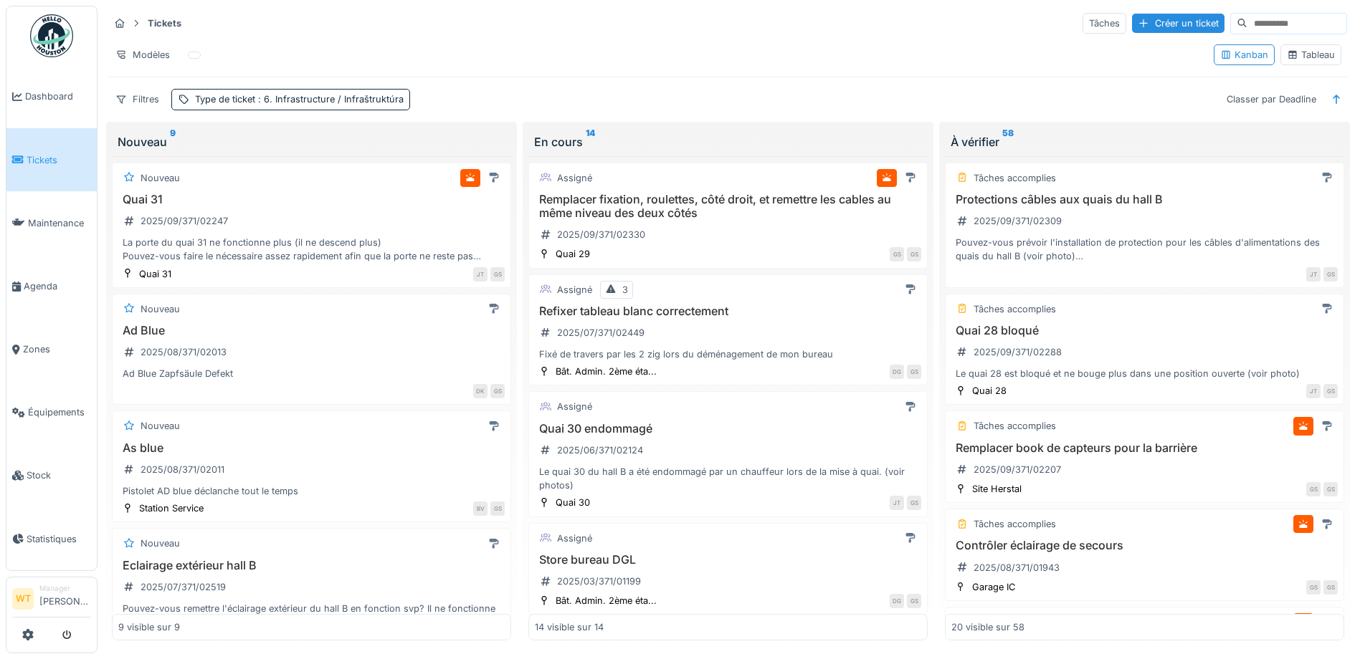
click at [1123, 35] on div "Tickets Tâches Créer un ticket" at bounding box center [728, 23] width 1238 height 24
click at [1132, 29] on div "Créer un ticket" at bounding box center [1178, 23] width 92 height 19
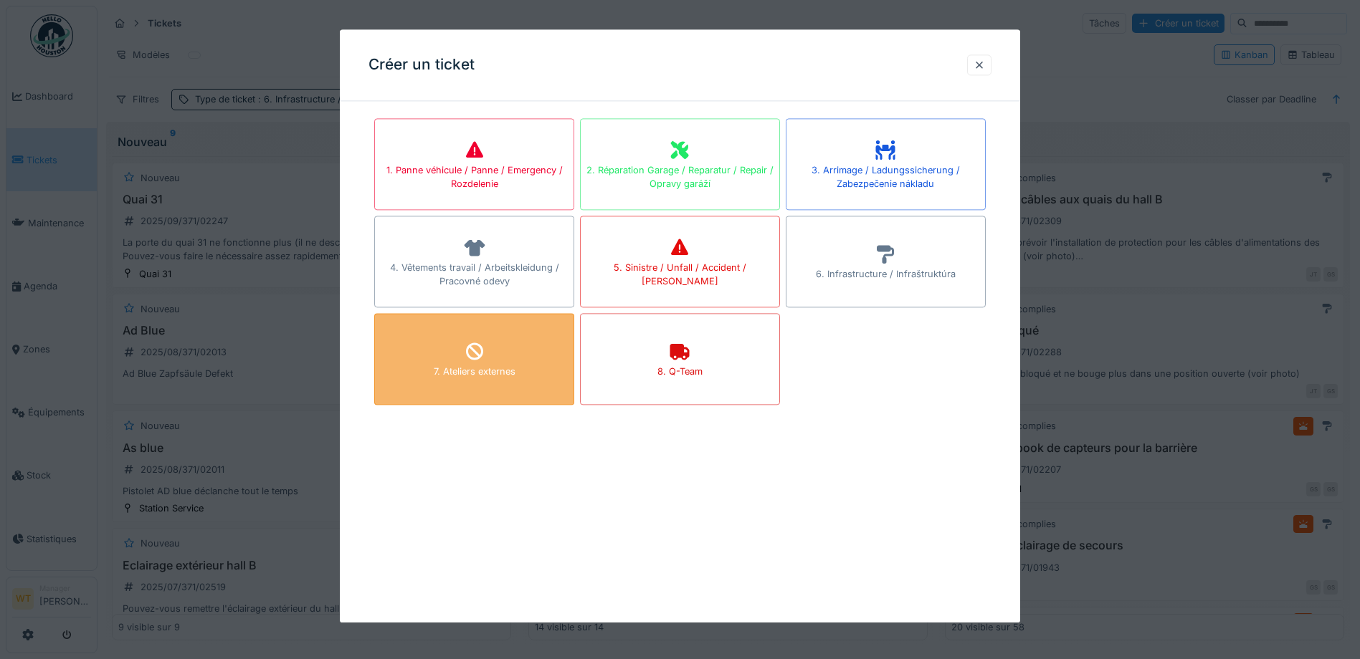
click at [518, 356] on div "7. Ateliers externes" at bounding box center [474, 359] width 200 height 92
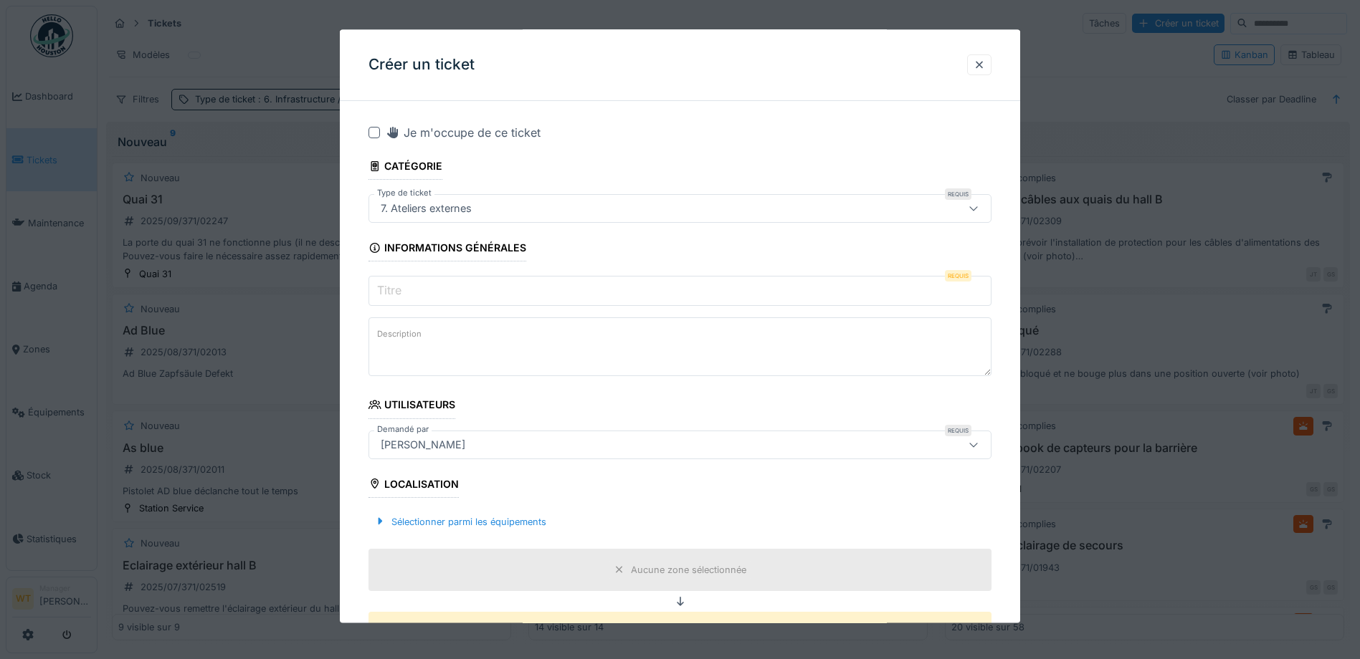
click at [468, 290] on input "Titre" at bounding box center [679, 292] width 623 height 30
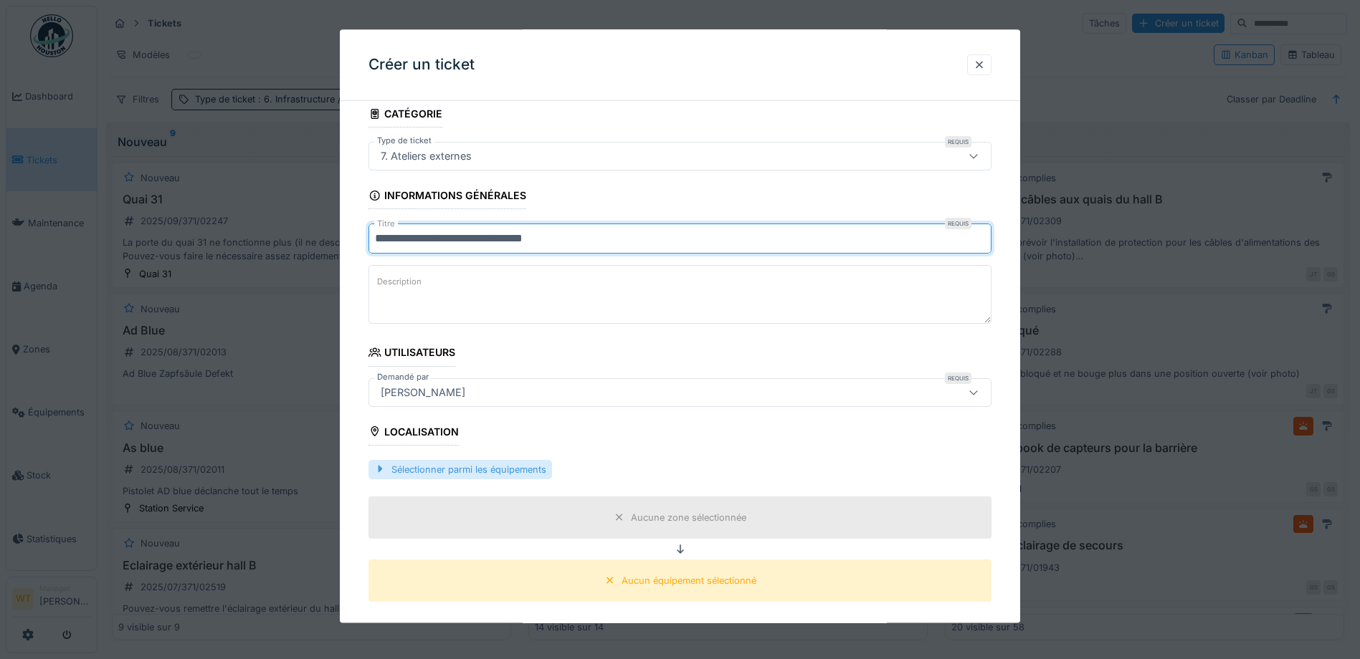
scroll to position [72, 0]
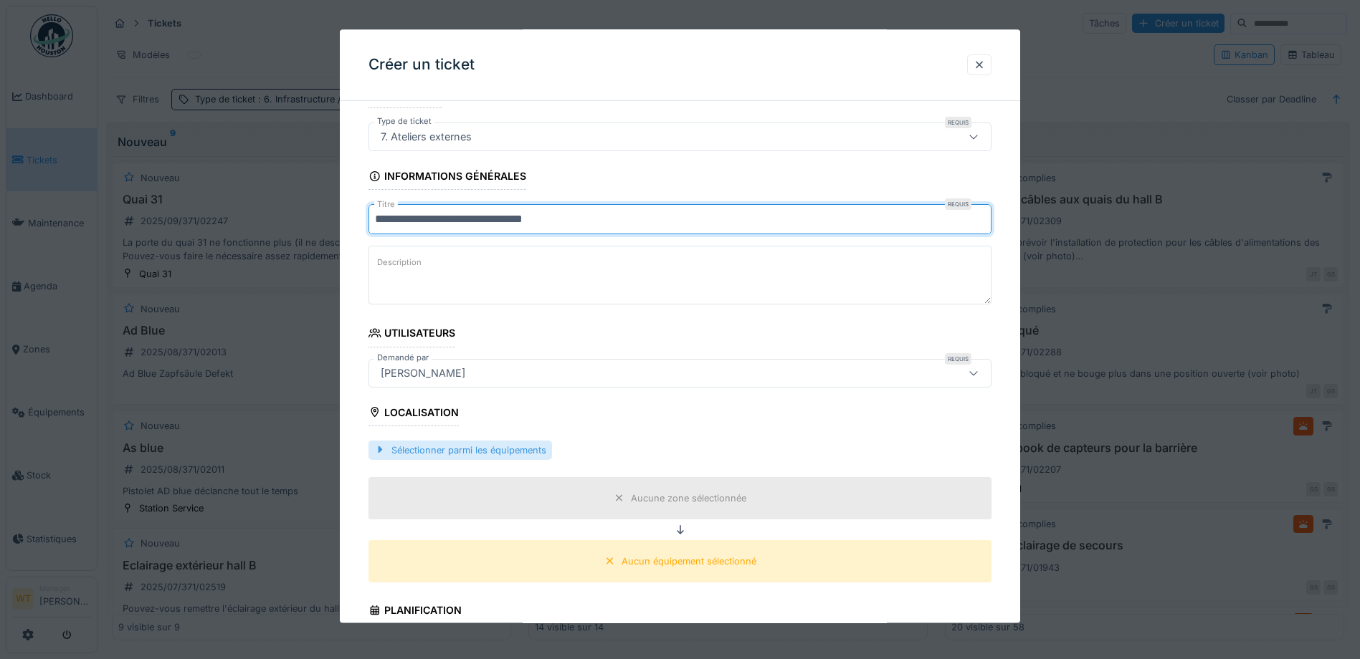
type input "**********"
click at [510, 448] on div "Sélectionner parmi les équipements" at bounding box center [459, 450] width 183 height 19
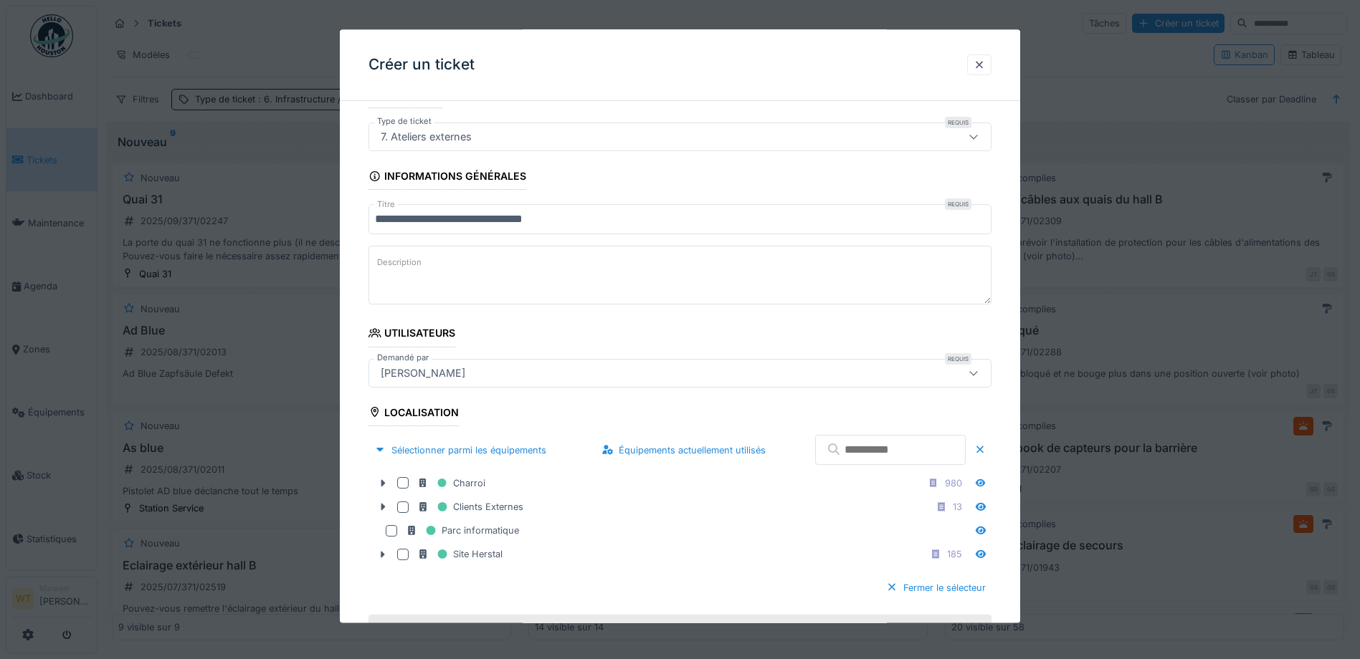
click at [907, 459] on input "text" at bounding box center [890, 451] width 151 height 30
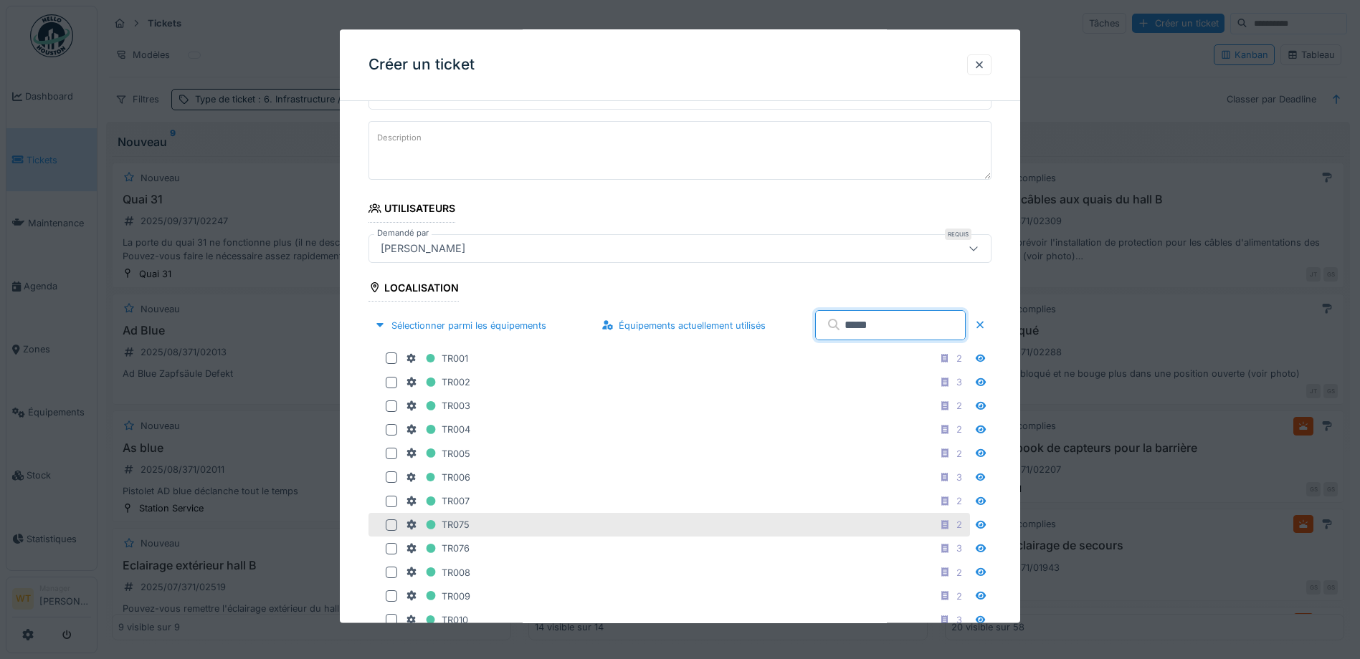
scroll to position [215, 0]
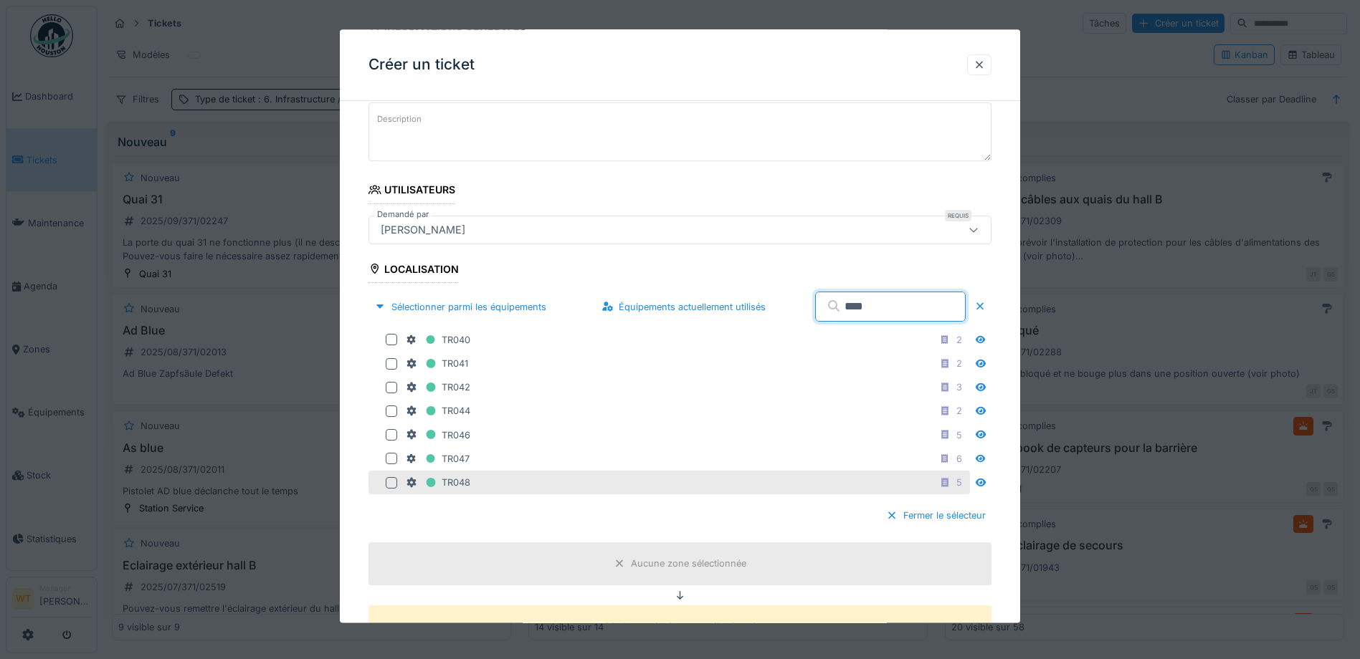
type input "****"
click at [474, 477] on div "TR048 5" at bounding box center [686, 483] width 561 height 18
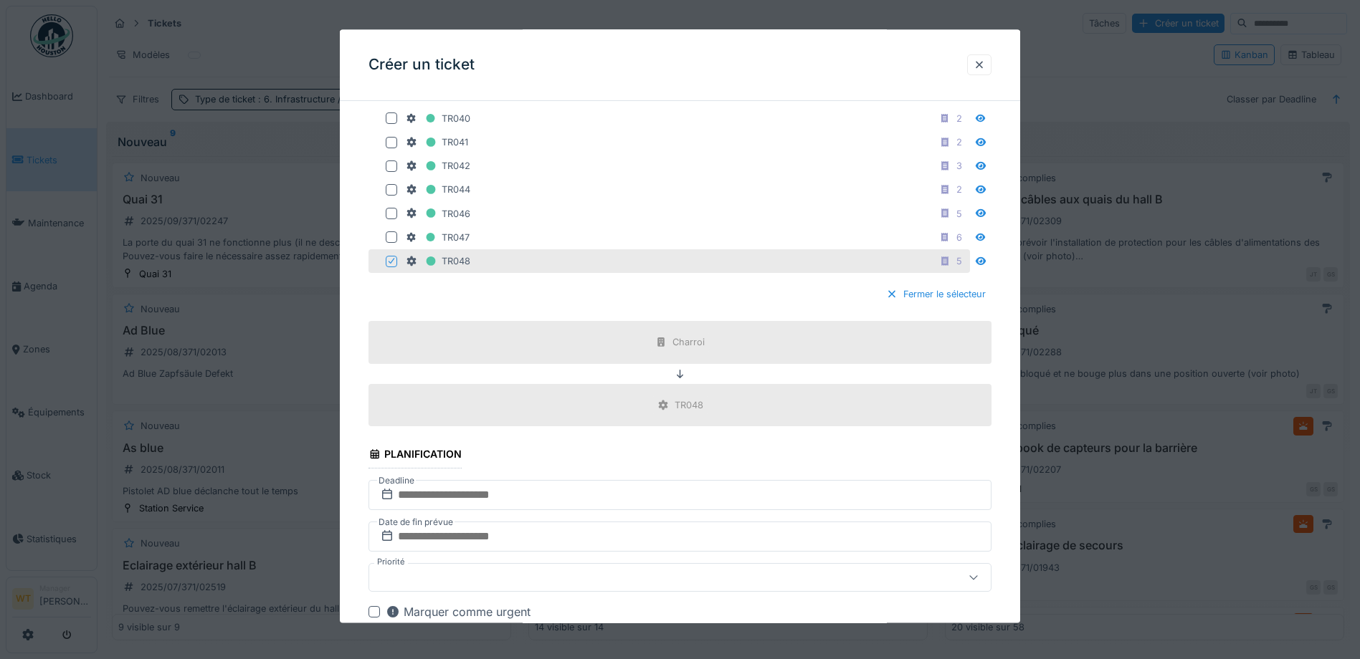
scroll to position [502, 0]
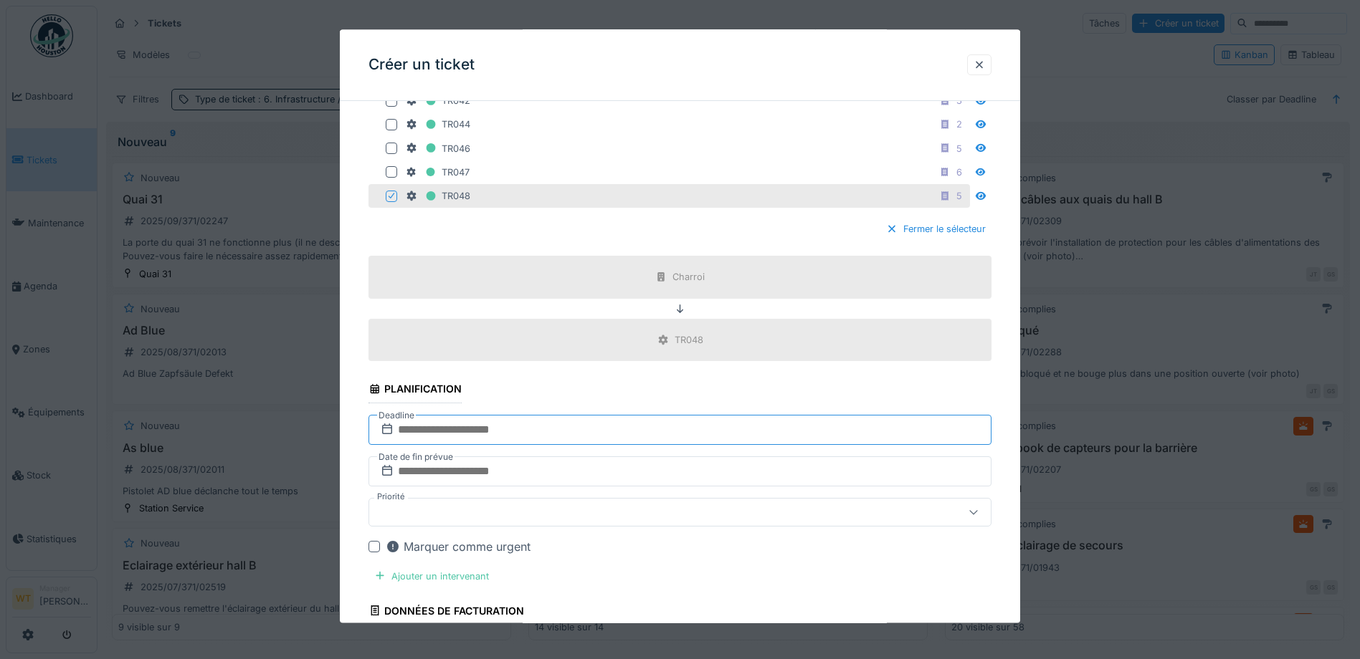
click at [512, 432] on input "text" at bounding box center [679, 430] width 623 height 30
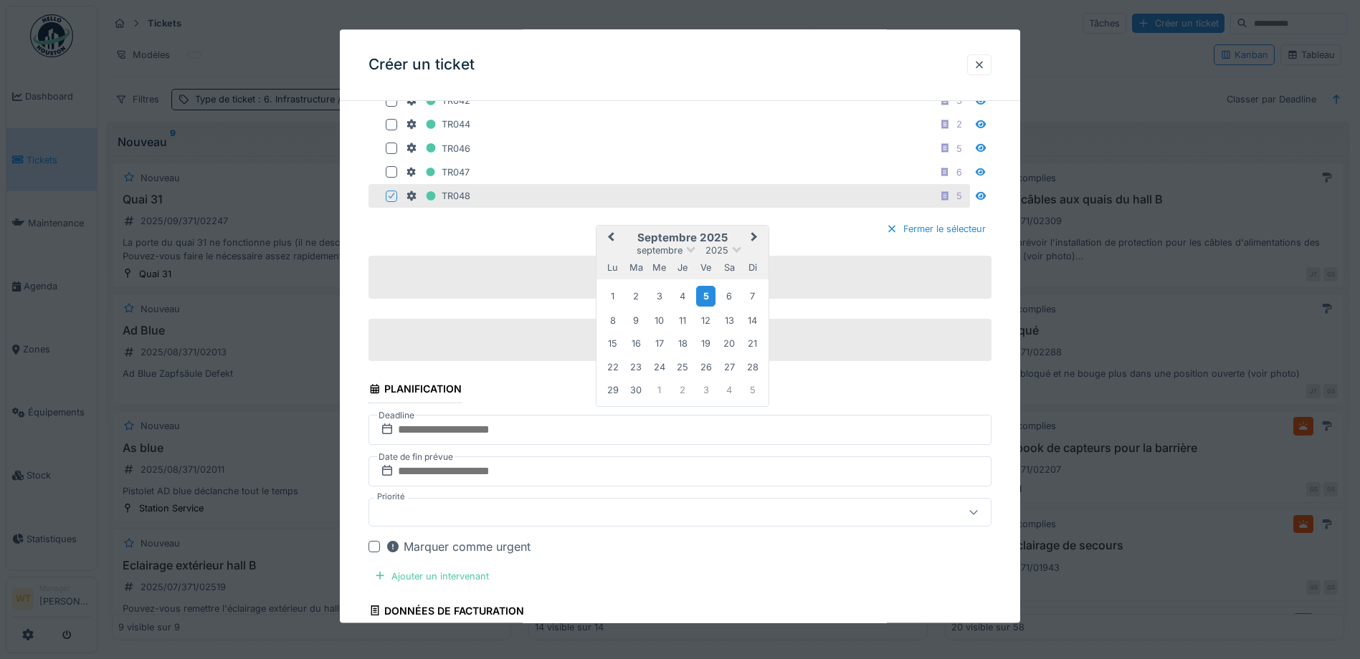
click at [701, 297] on div "5" at bounding box center [705, 297] width 19 height 21
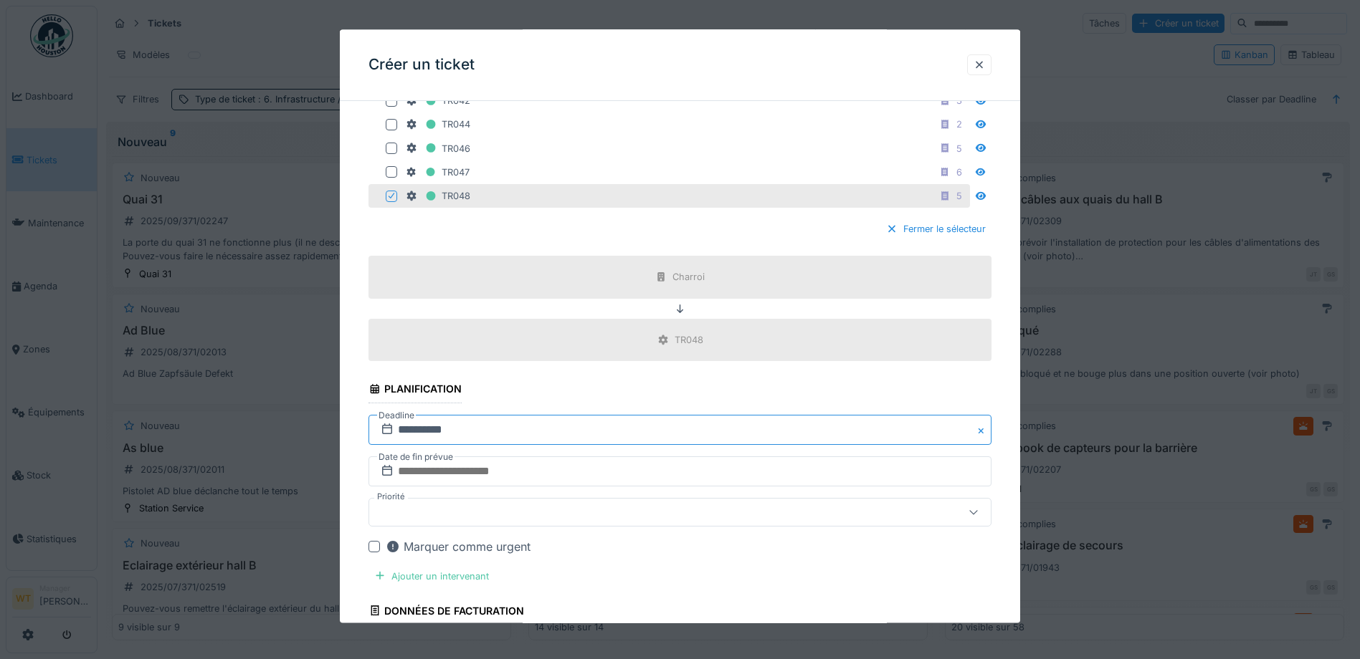
click at [492, 437] on input "**********" at bounding box center [679, 430] width 623 height 30
click at [987, 426] on button "Close" at bounding box center [983, 430] width 16 height 30
click at [468, 578] on div "Ajouter un intervenant" at bounding box center [431, 576] width 126 height 19
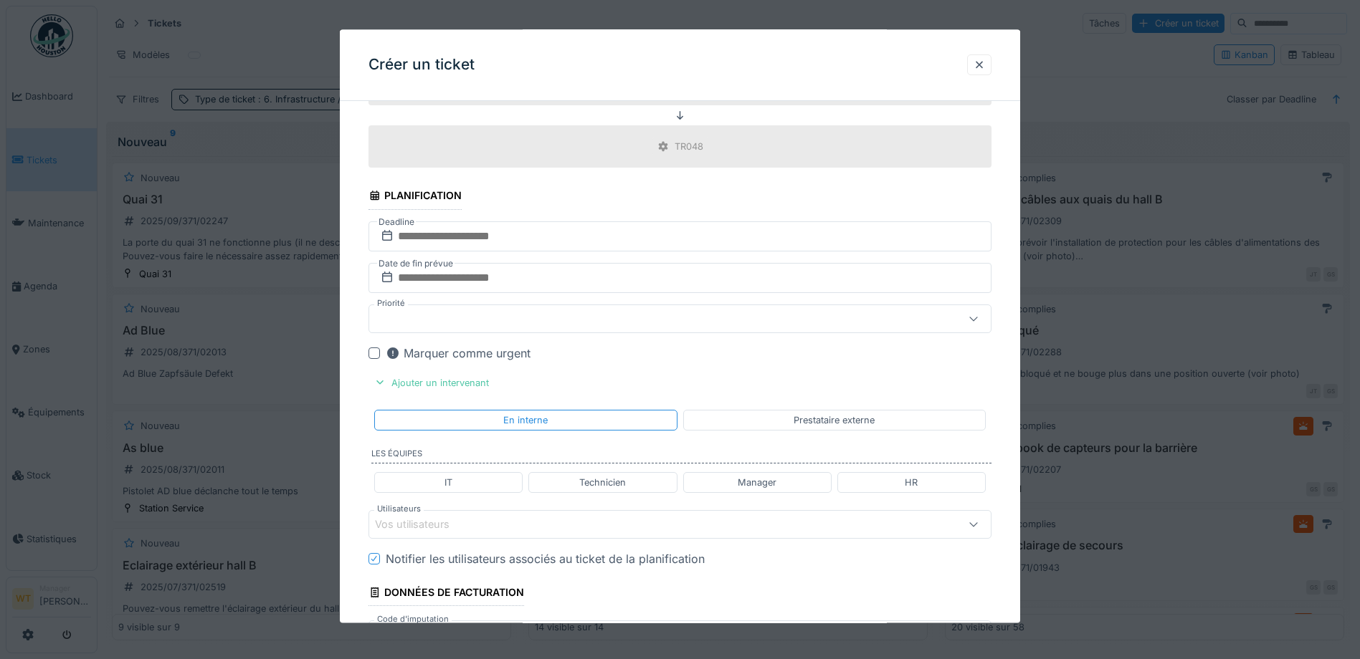
scroll to position [717, 0]
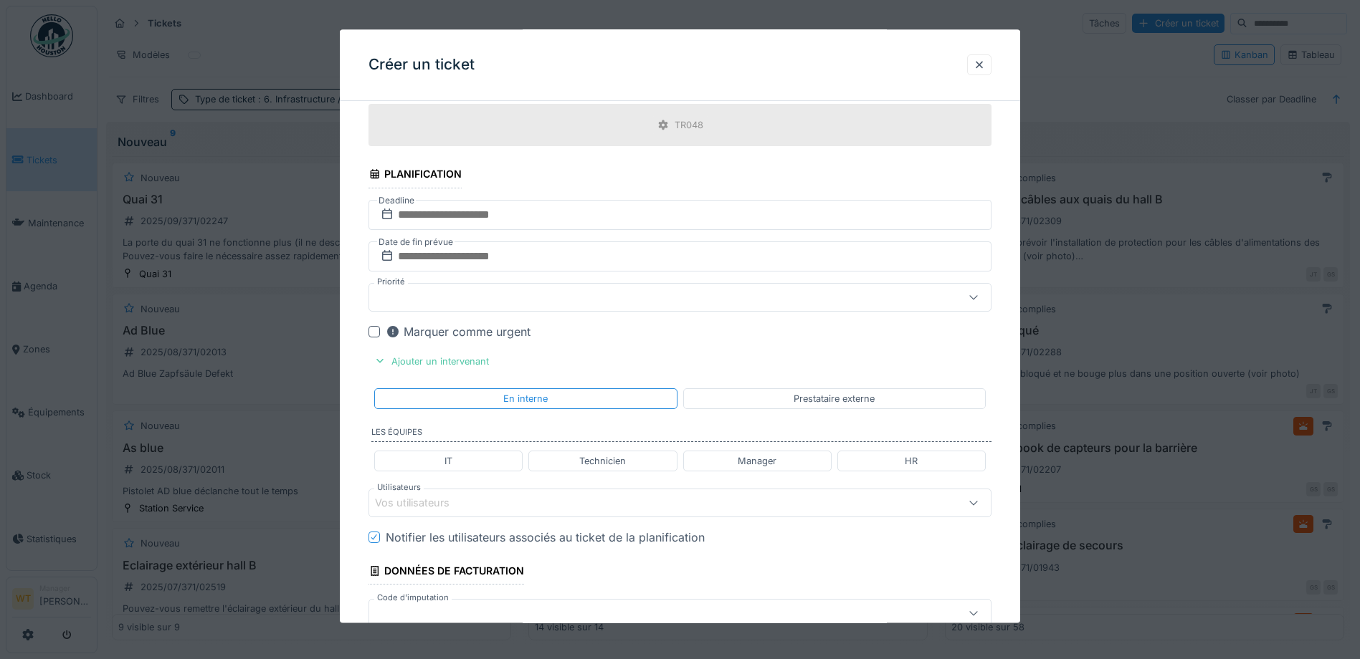
click at [821, 396] on div "Prestataire externe" at bounding box center [833, 399] width 81 height 14
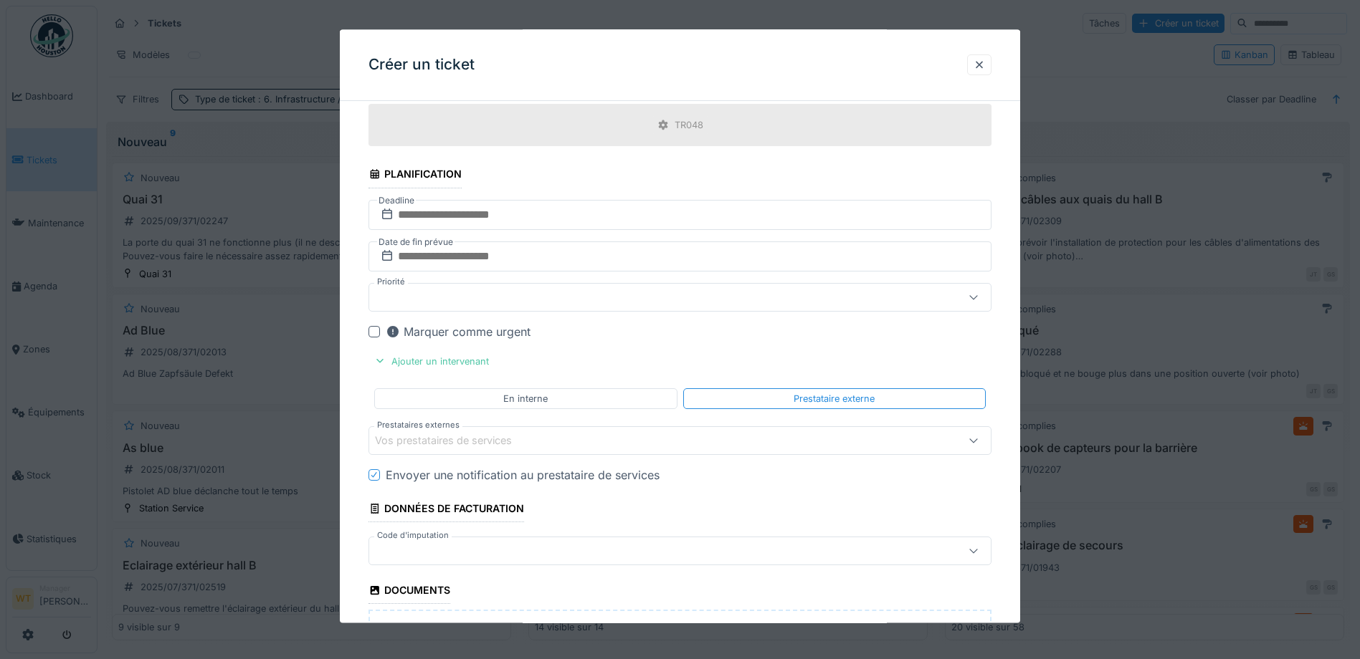
click at [526, 450] on div "Vos prestataires de services" at bounding box center [679, 440] width 623 height 29
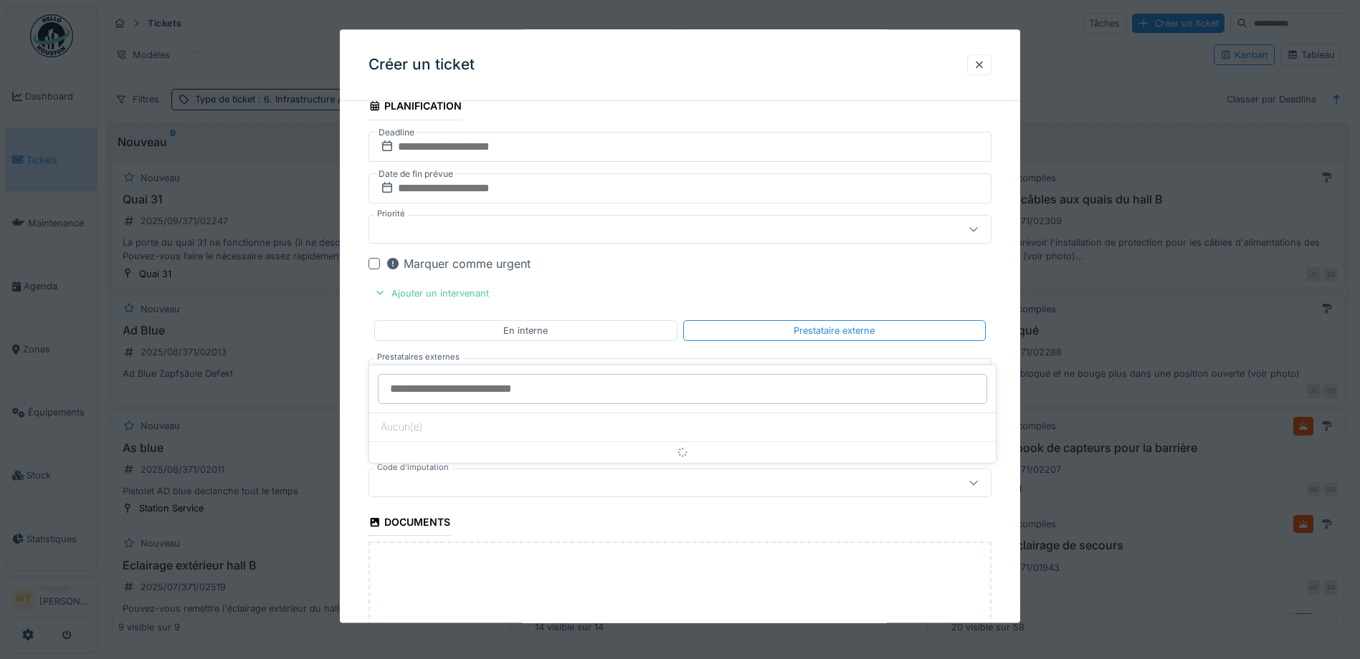
scroll to position [831, 0]
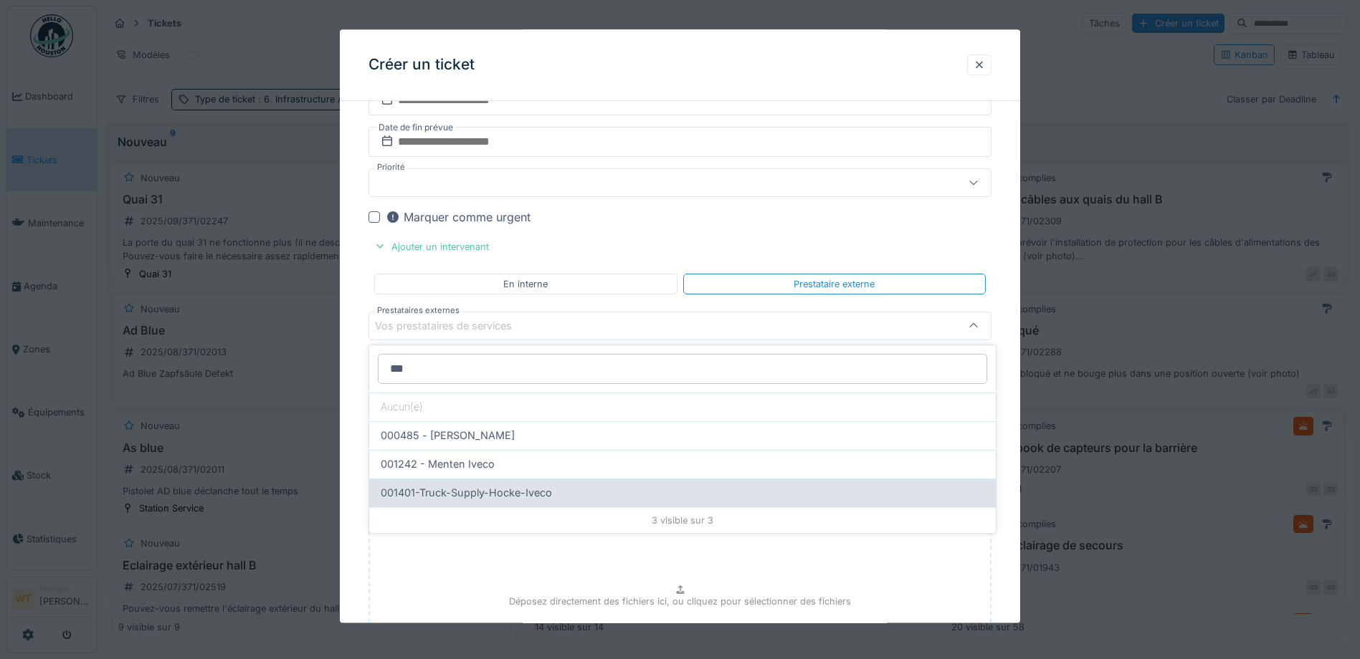
type input "***"
click at [538, 496] on span "001401-Truck-Supply-Hocke-Iveco" at bounding box center [466, 493] width 171 height 16
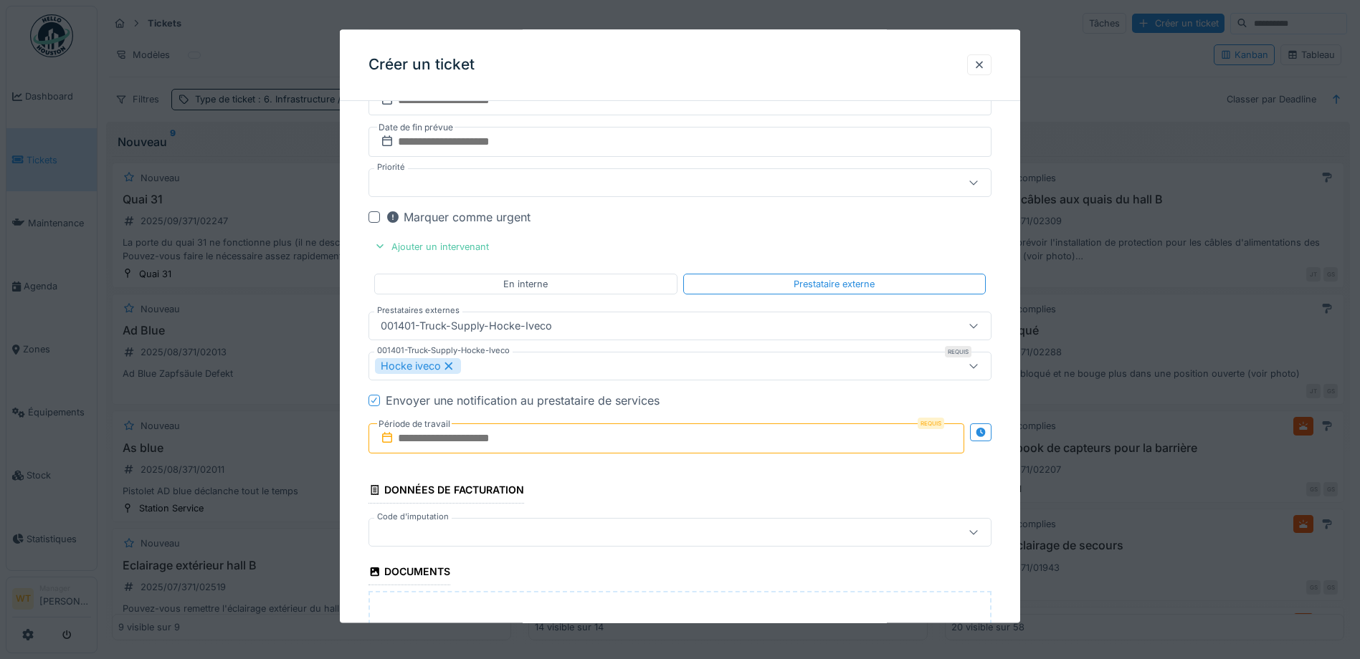
type input "*****"
click at [474, 437] on input "text" at bounding box center [666, 439] width 596 height 30
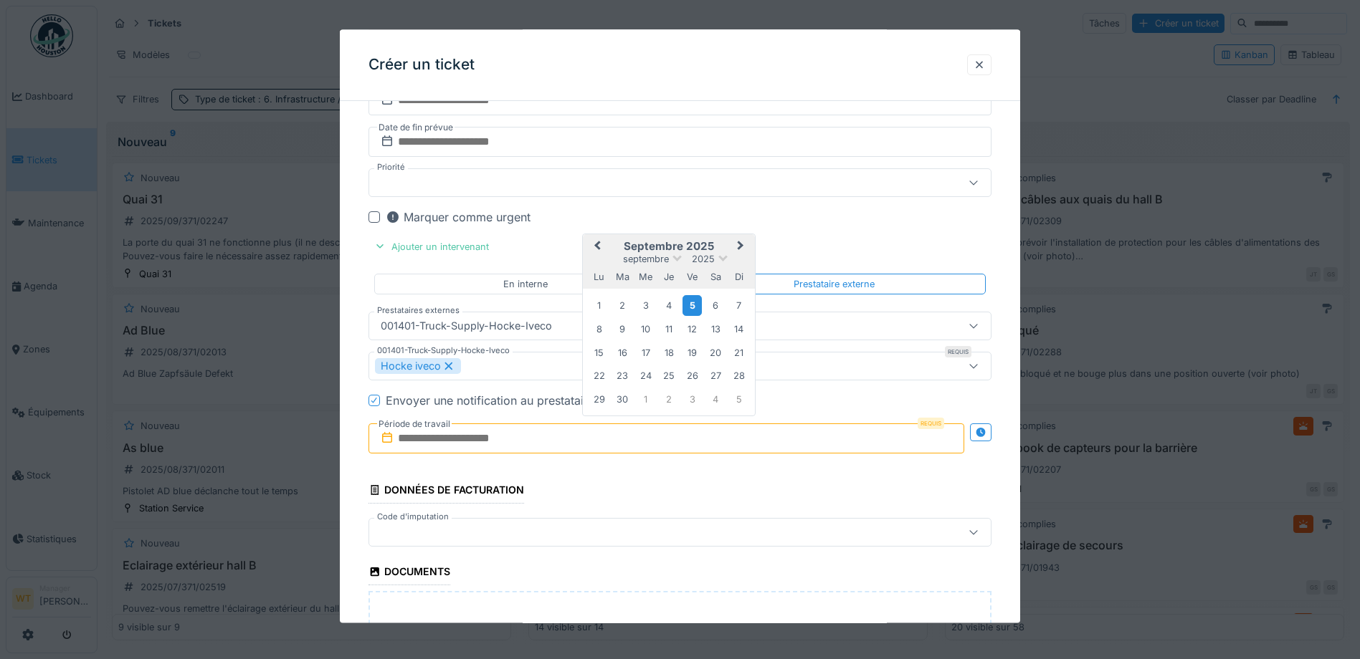
click at [692, 308] on div "5" at bounding box center [691, 305] width 19 height 21
click at [714, 305] on div "6" at bounding box center [715, 305] width 19 height 19
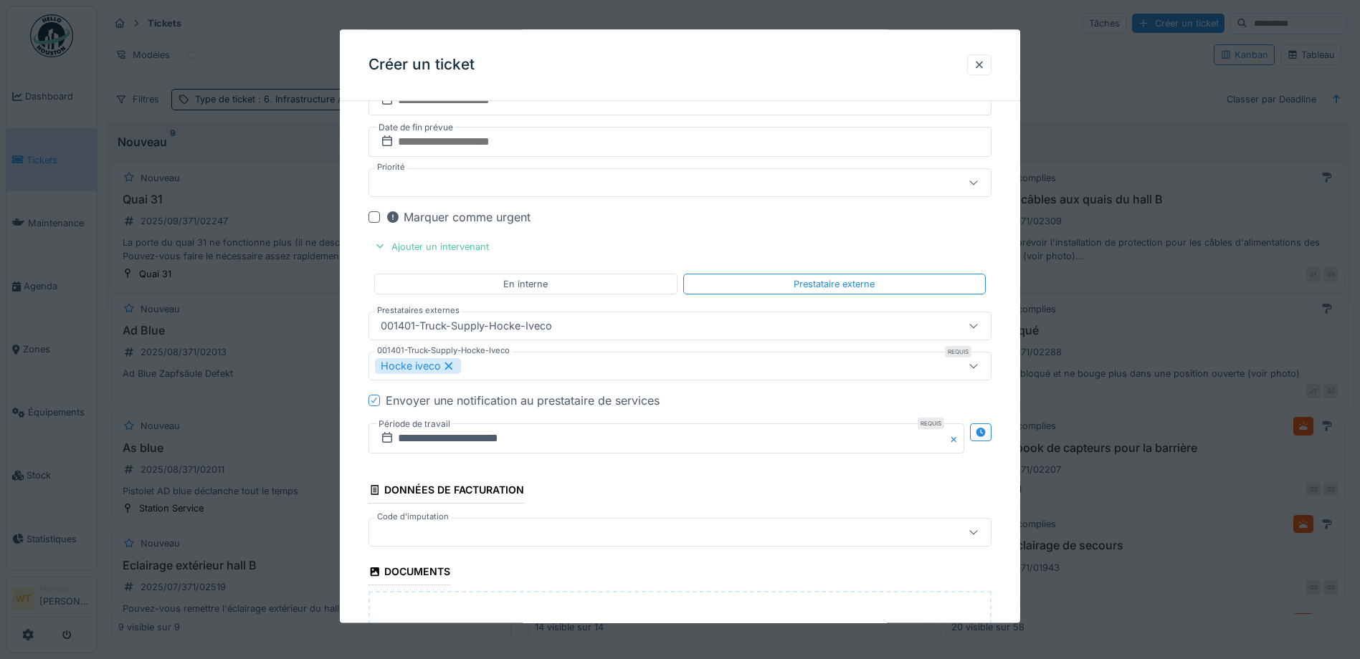
click at [510, 535] on div at bounding box center [643, 533] width 537 height 16
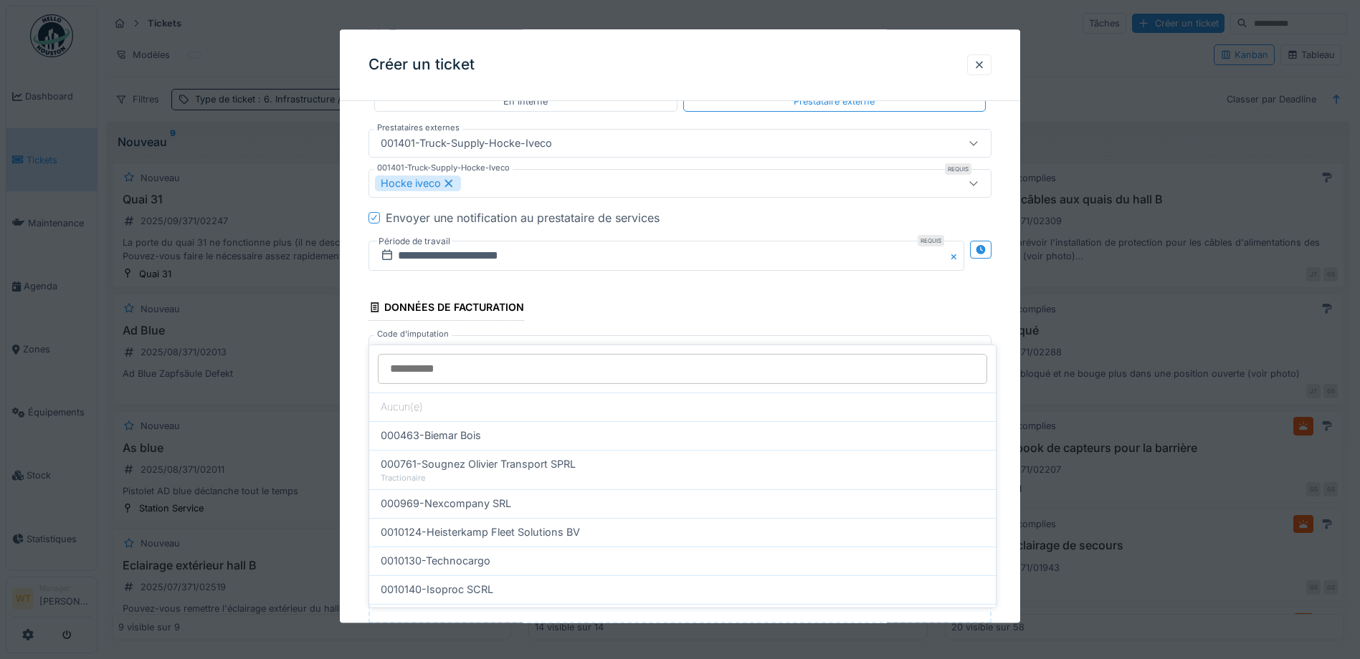
scroll to position [1038, 0]
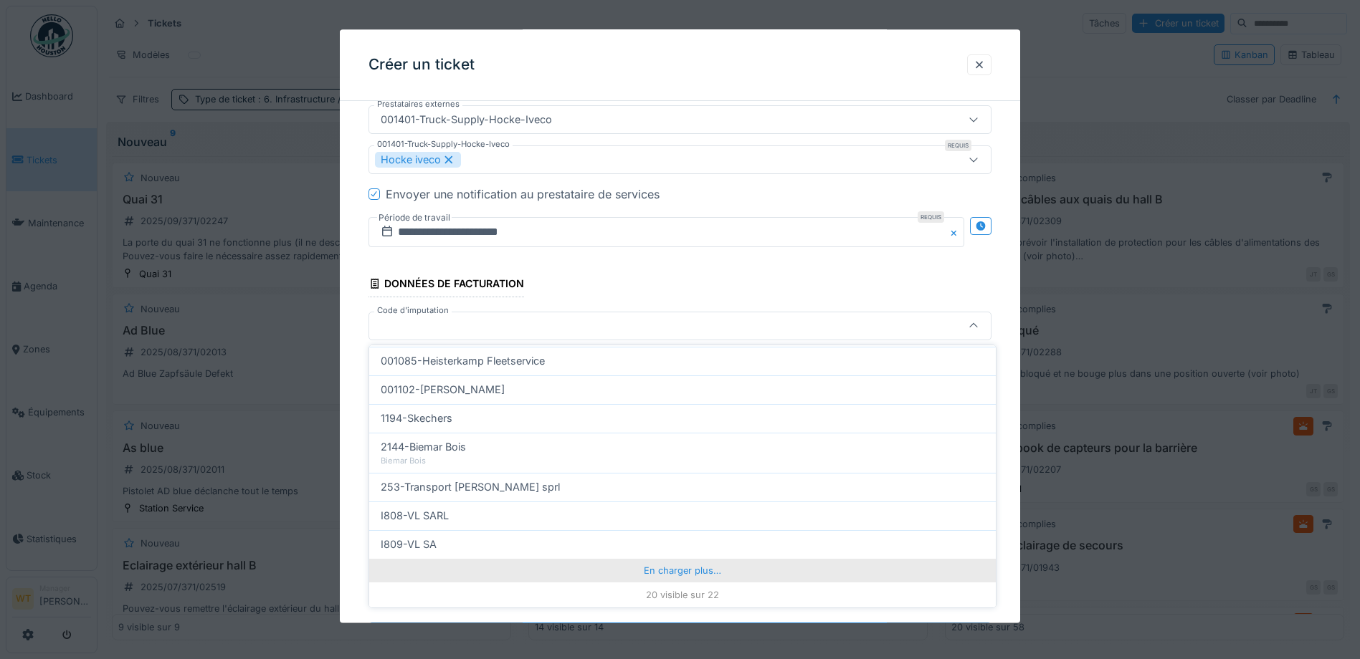
click at [540, 567] on div "En charger plus…" at bounding box center [682, 570] width 626 height 23
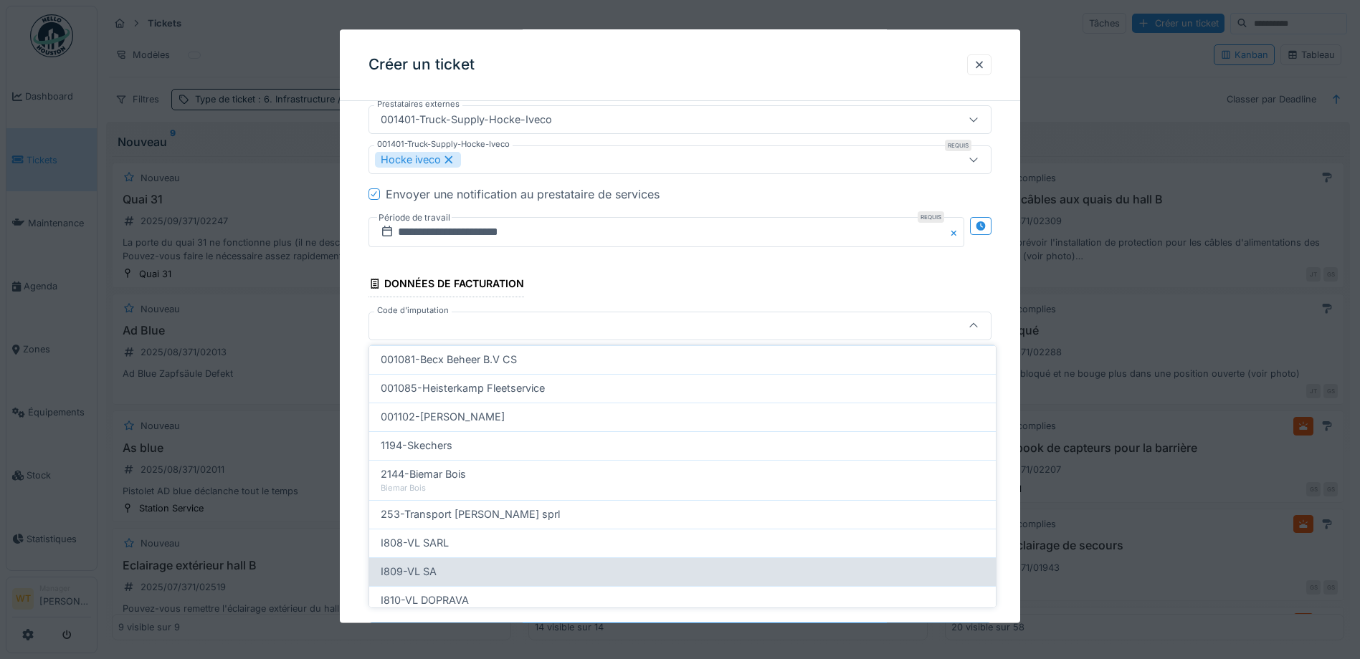
scroll to position [492, 0]
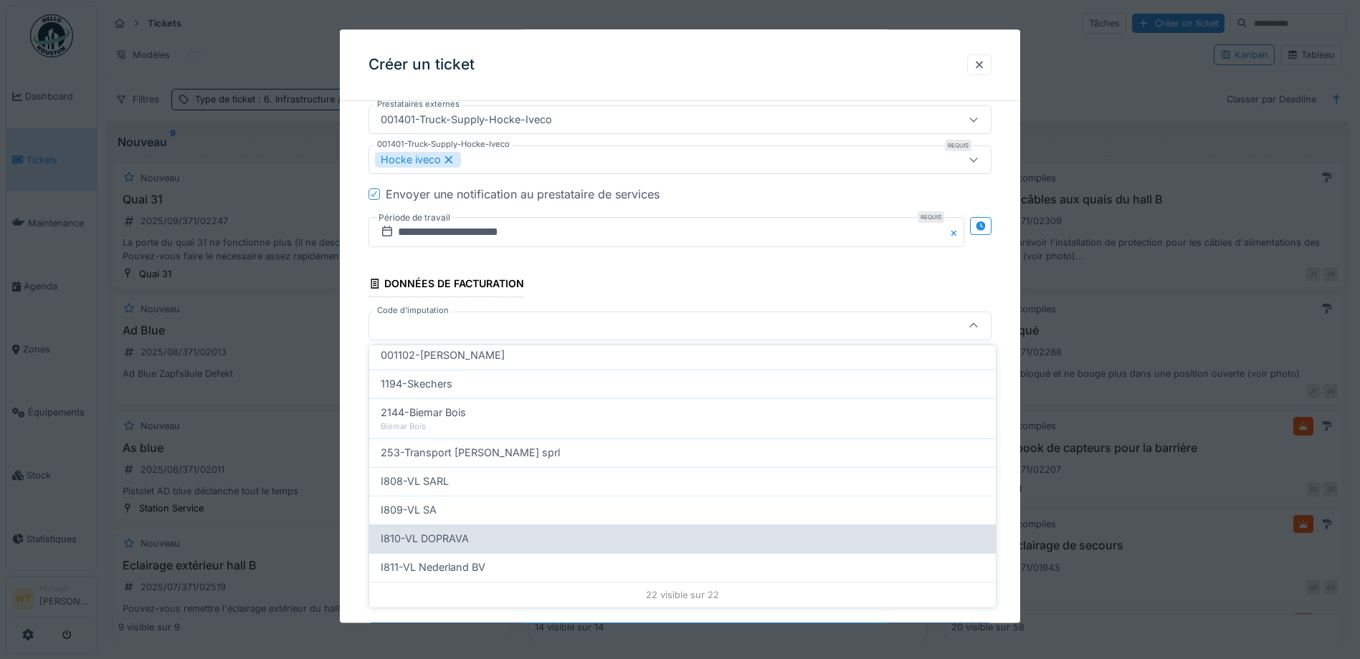
click at [470, 540] on div "I810-VL DOPRAVA" at bounding box center [682, 539] width 603 height 16
type input "***"
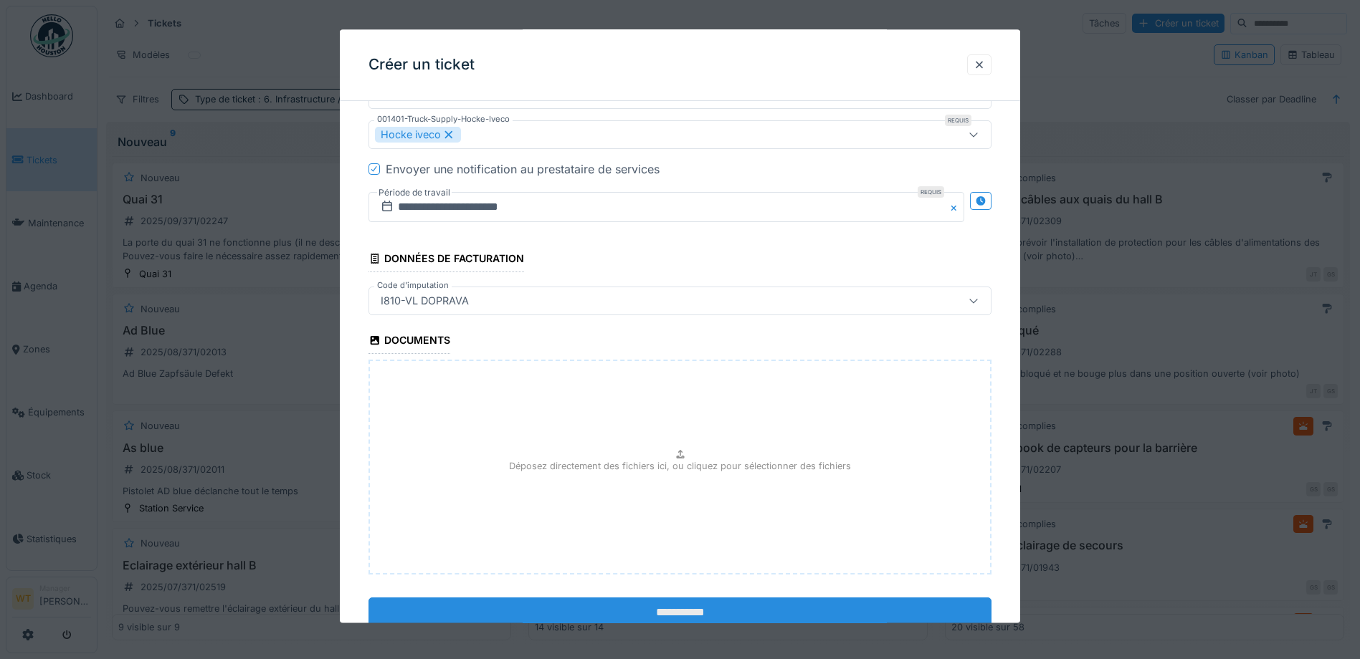
scroll to position [1108, 0]
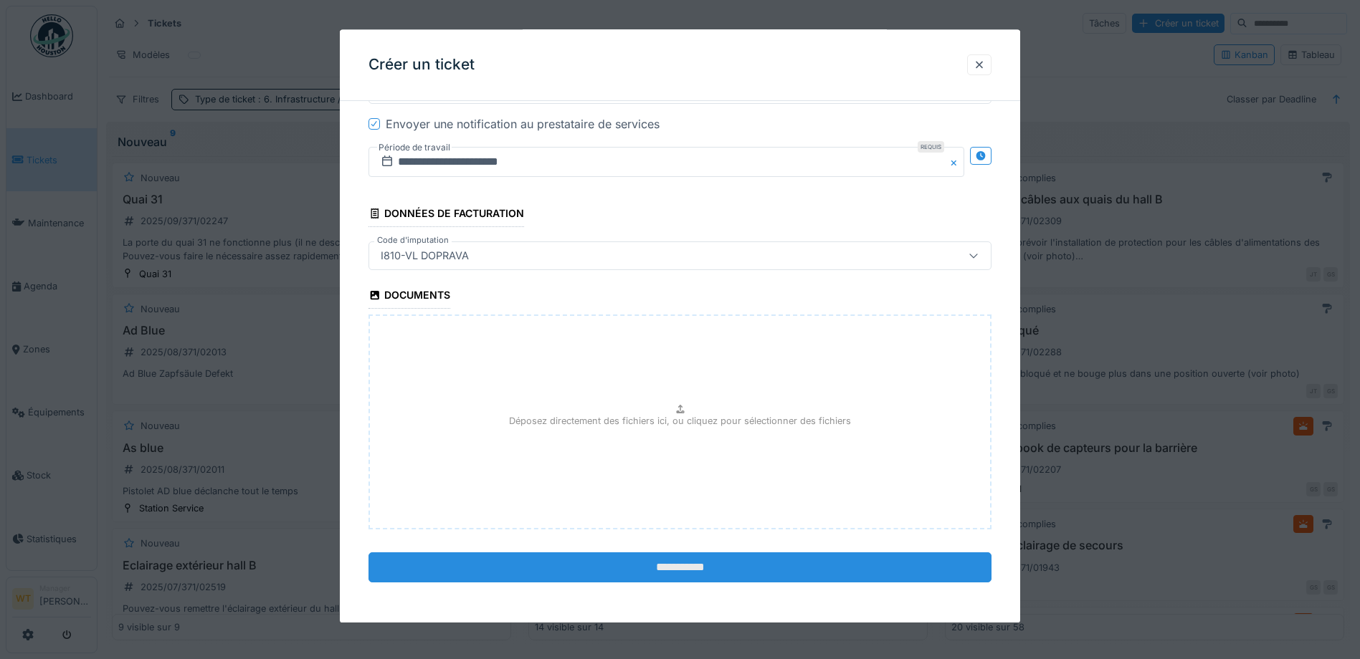
click at [606, 563] on input "**********" at bounding box center [679, 568] width 623 height 30
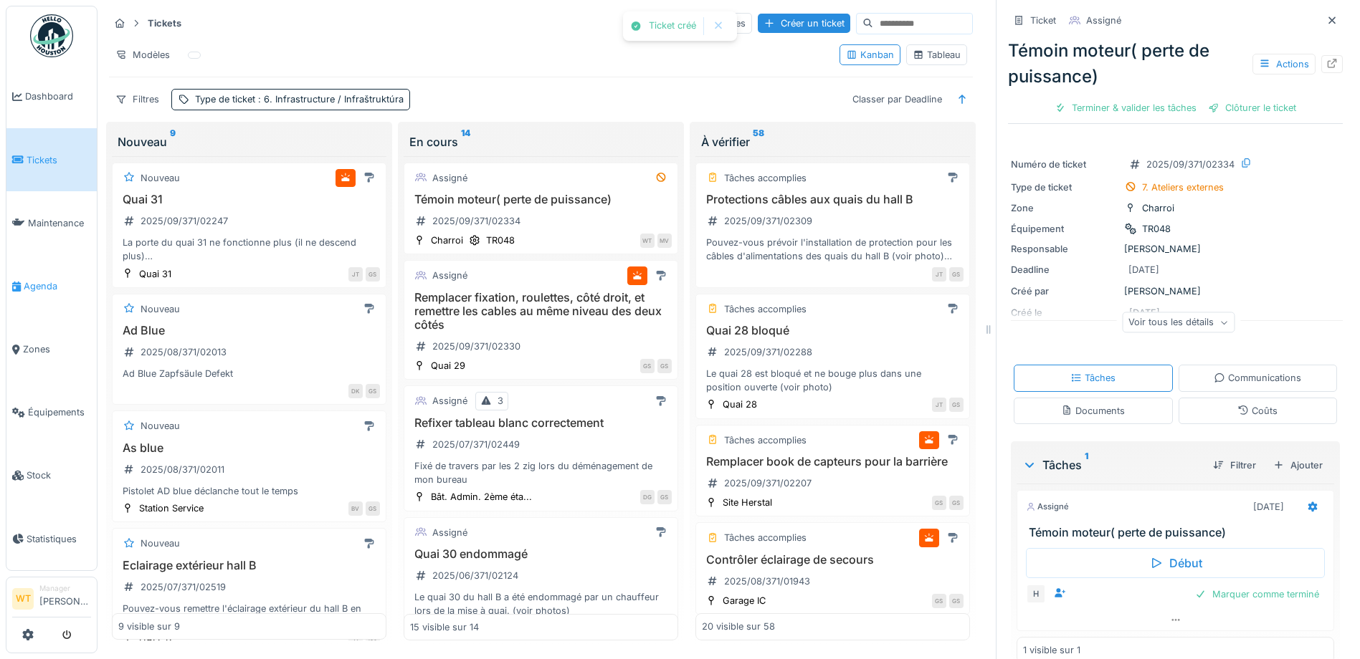
click at [46, 288] on link "Agenda" at bounding box center [51, 285] width 90 height 63
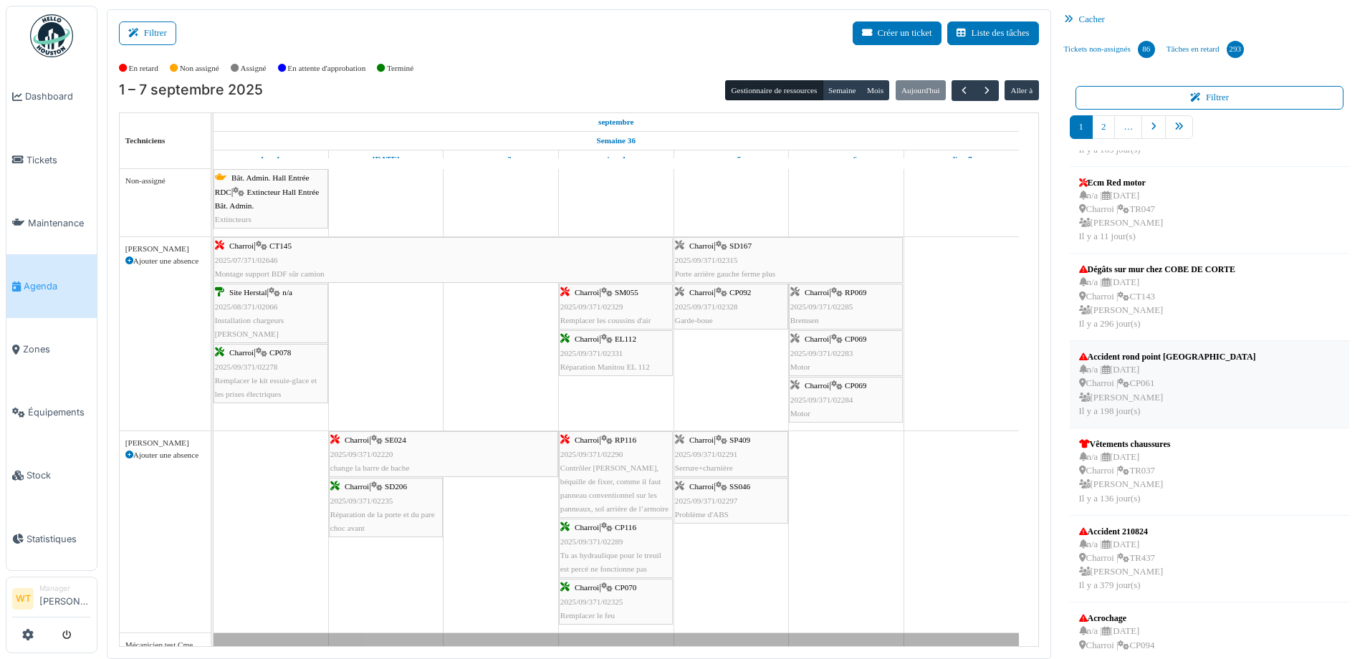
scroll to position [287, 0]
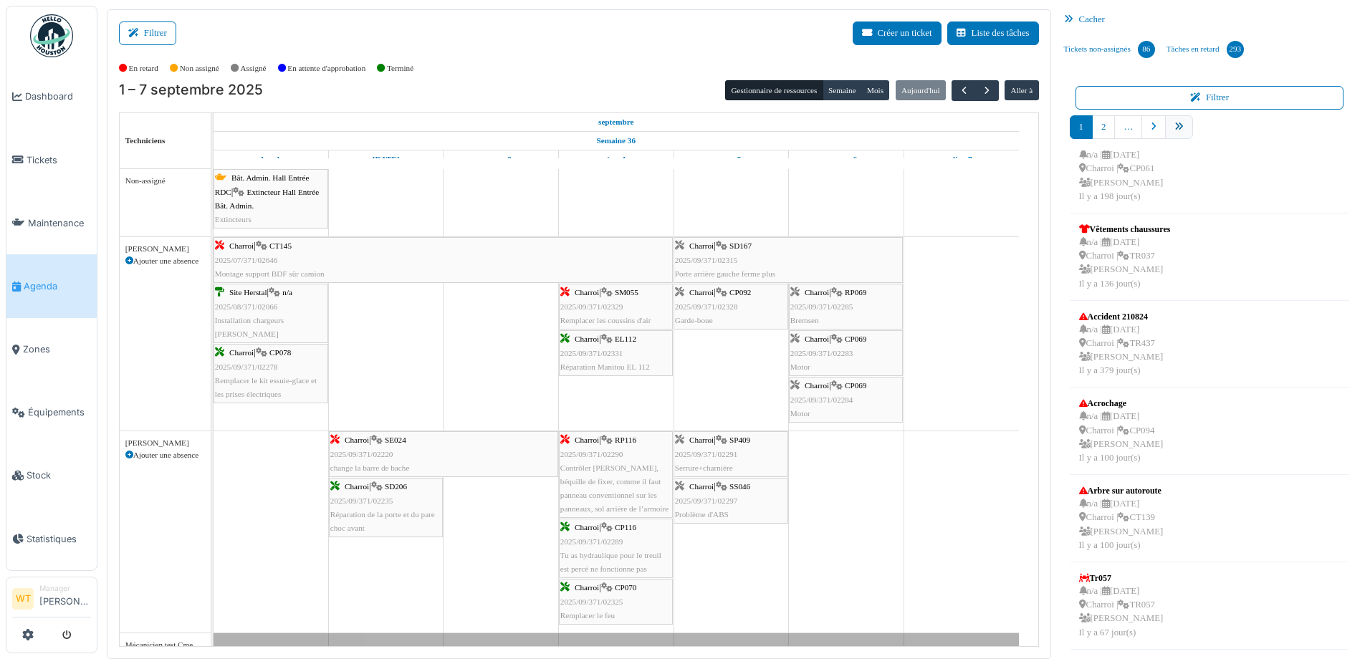
click at [1175, 129] on icon "pager" at bounding box center [1179, 127] width 9 height 9
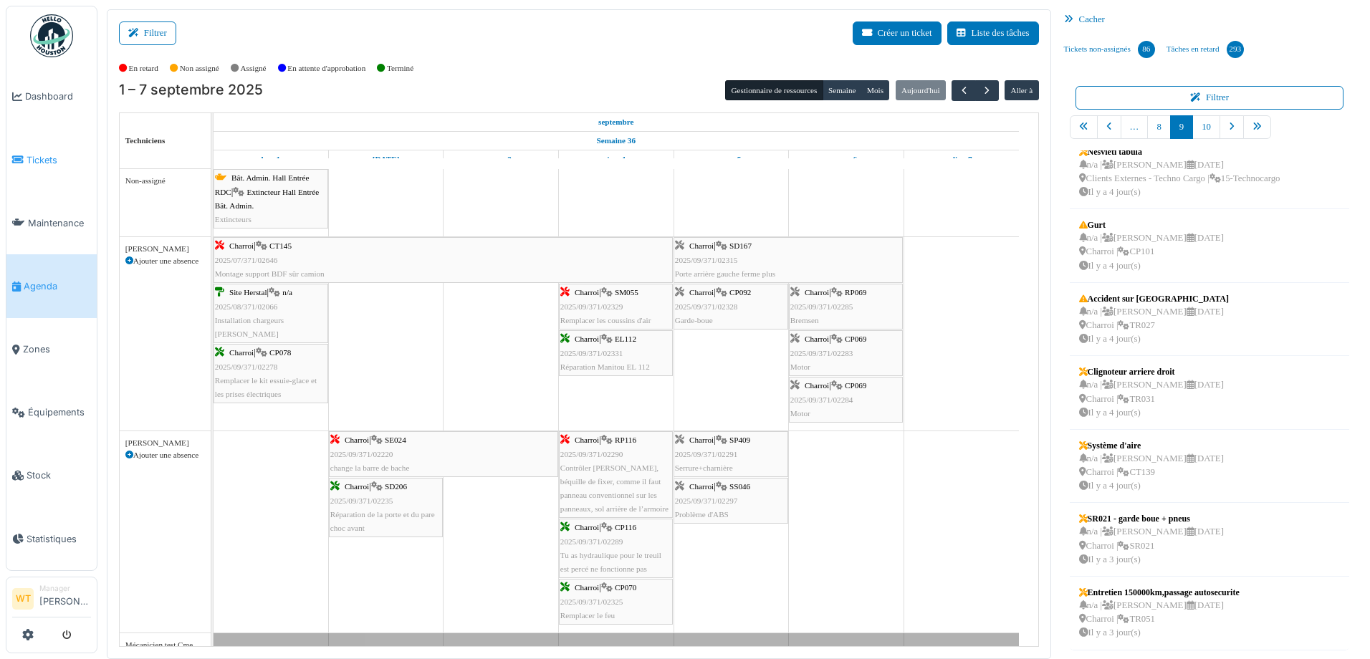
click at [44, 160] on span "Tickets" at bounding box center [59, 160] width 65 height 14
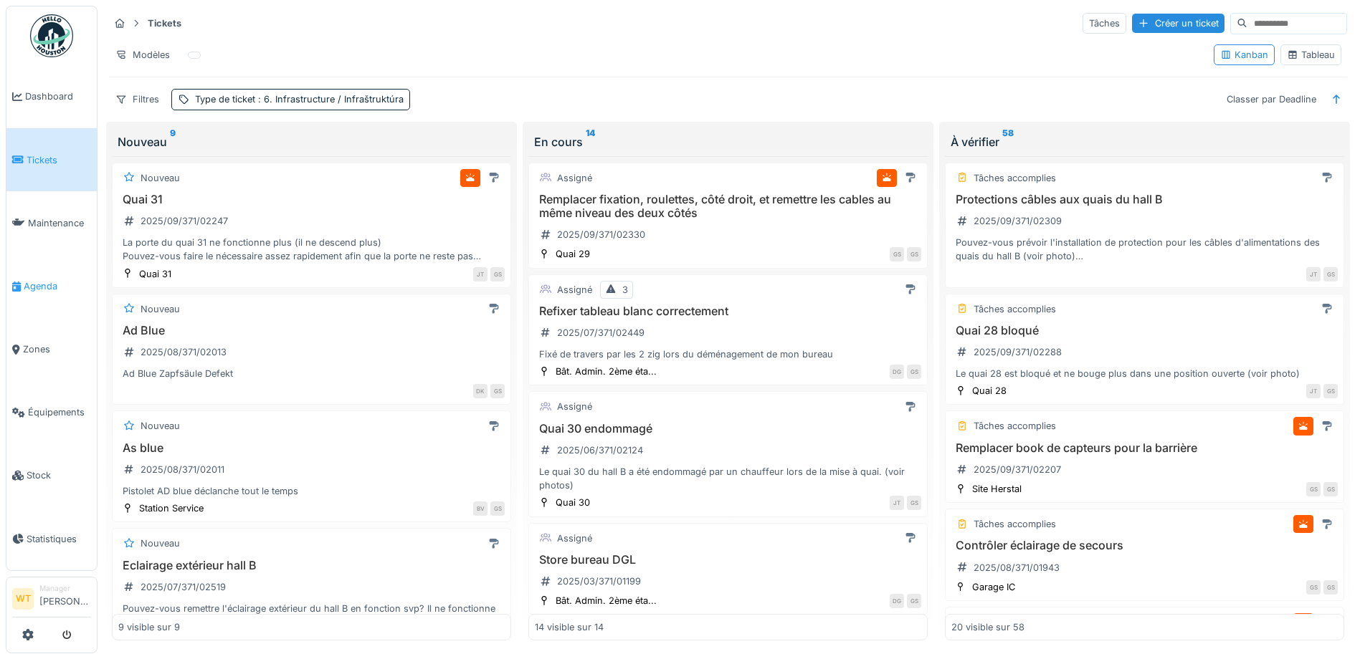
click at [44, 280] on span "Agenda" at bounding box center [57, 287] width 67 height 14
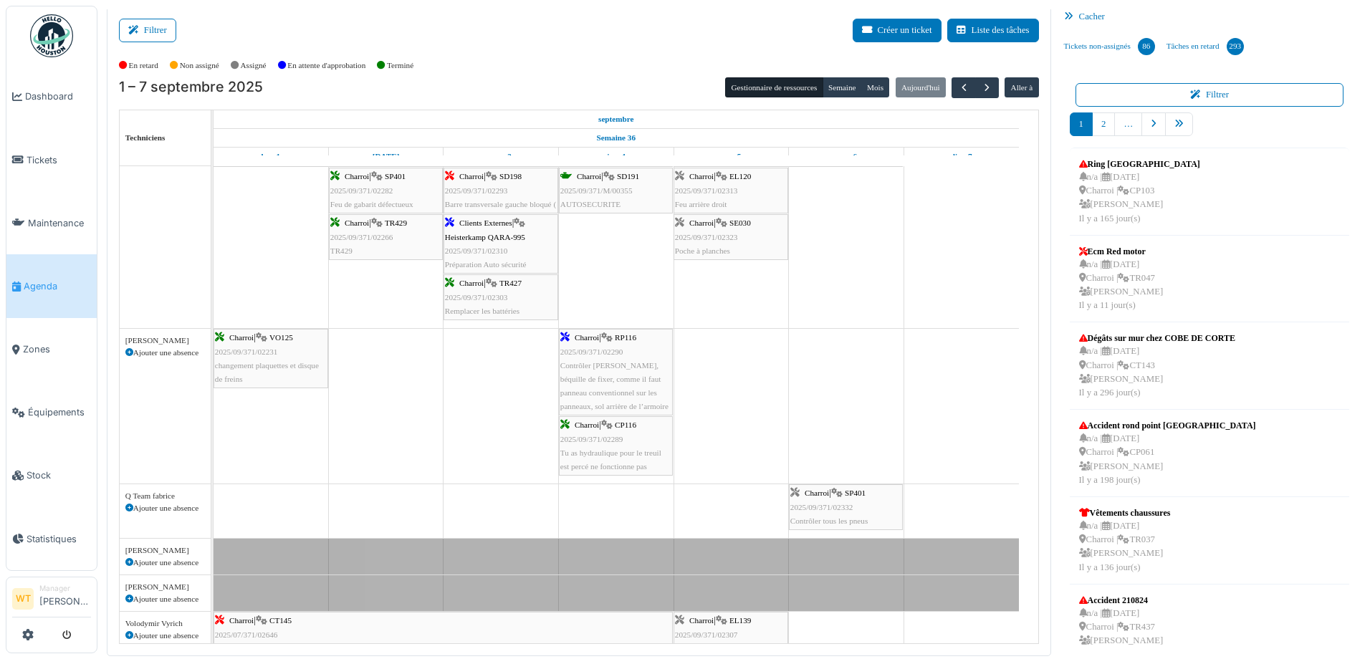
scroll to position [717, 0]
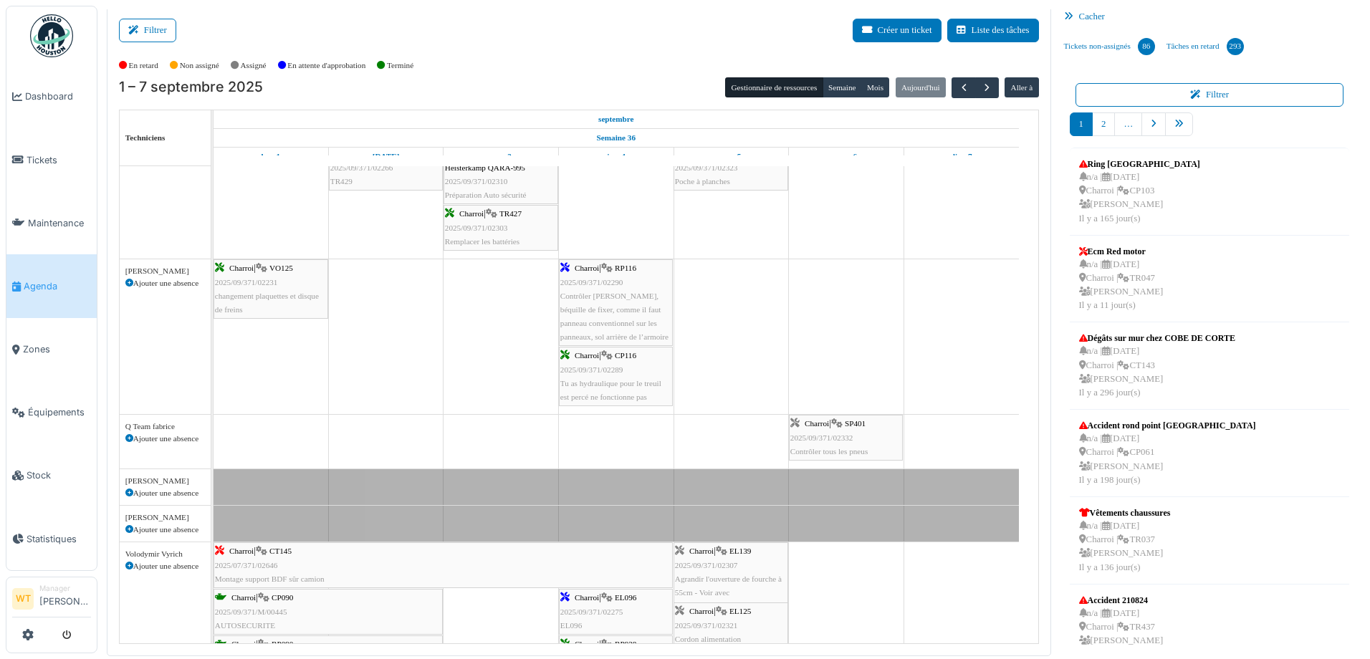
click at [611, 305] on span "Contrôler [PERSON_NAME], béquille de fixer, comme il faut panneau conventionnel…" at bounding box center [614, 317] width 108 height 50
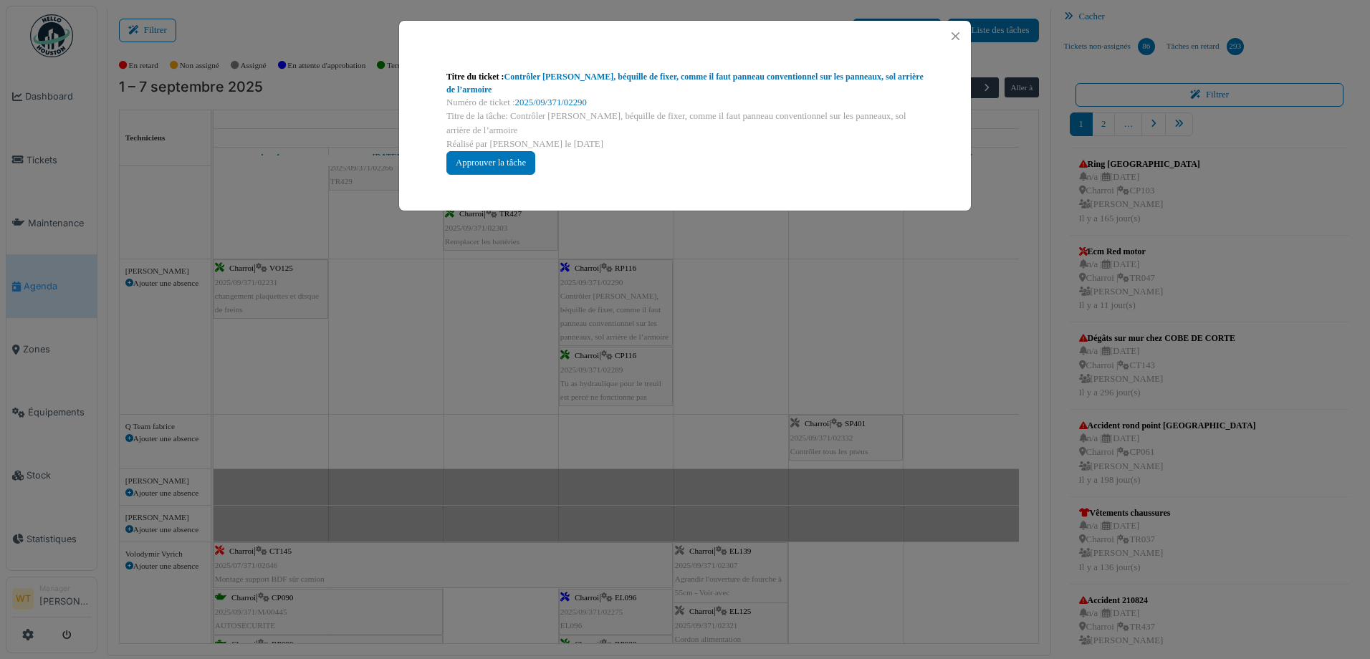
click at [556, 84] on div "Titre du ticket : Contrôler Simon, béquille de fixer, comme il faut panneau con…" at bounding box center [685, 83] width 477 height 26
click at [571, 80] on link "Contrôler [PERSON_NAME], béquille de fixer, comme il faut panneau conventionnel…" at bounding box center [685, 83] width 477 height 23
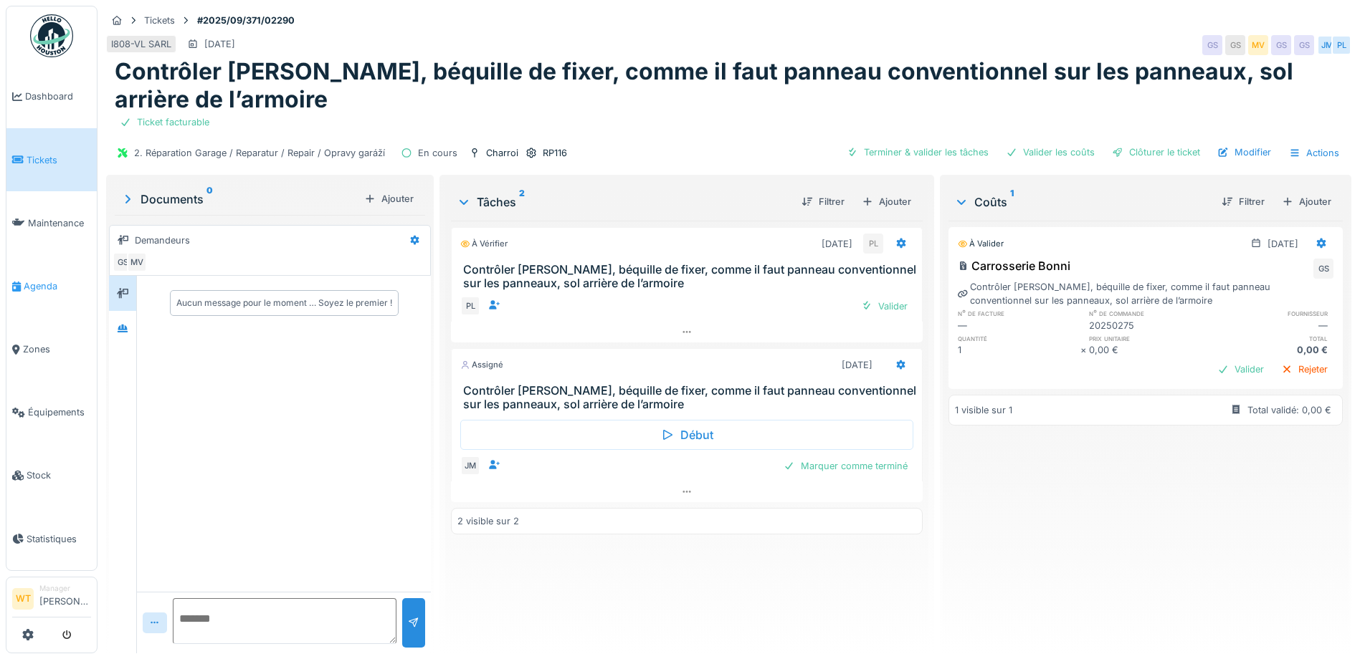
click at [38, 280] on span "Agenda" at bounding box center [57, 287] width 67 height 14
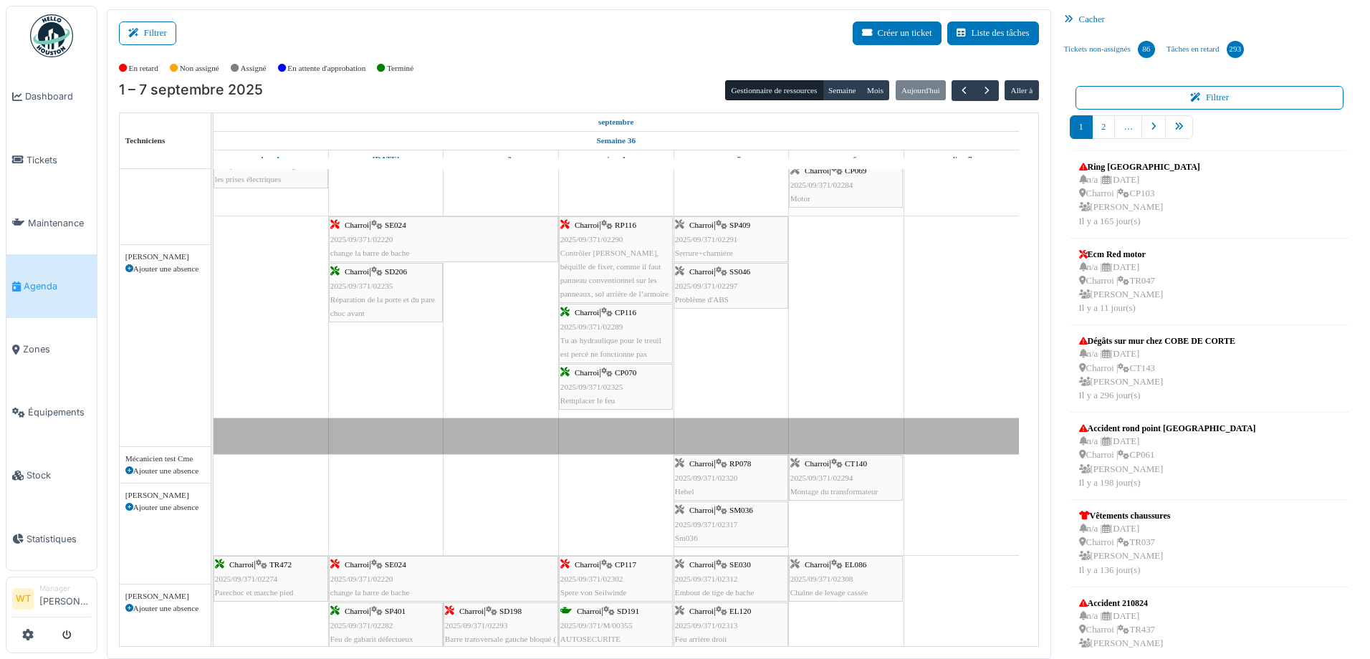
scroll to position [215, 0]
